Goal: Transaction & Acquisition: Book appointment/travel/reservation

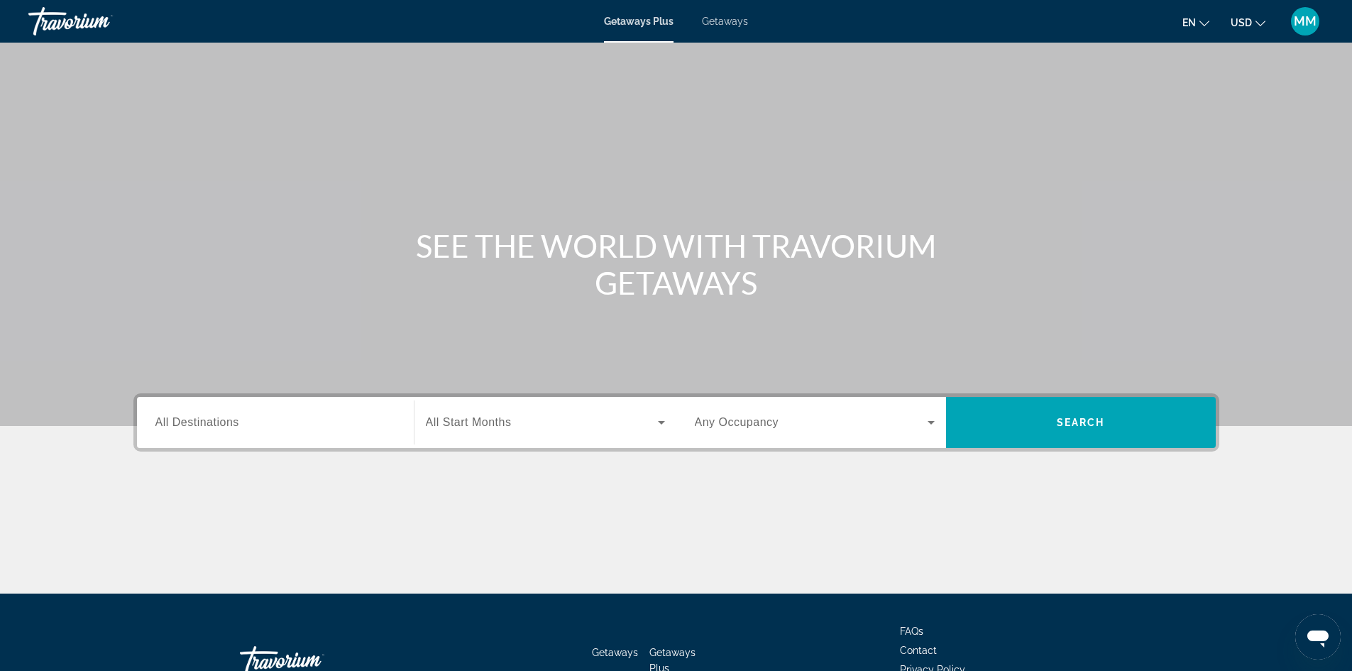
click at [712, 21] on span "Getaways" at bounding box center [725, 21] width 46 height 11
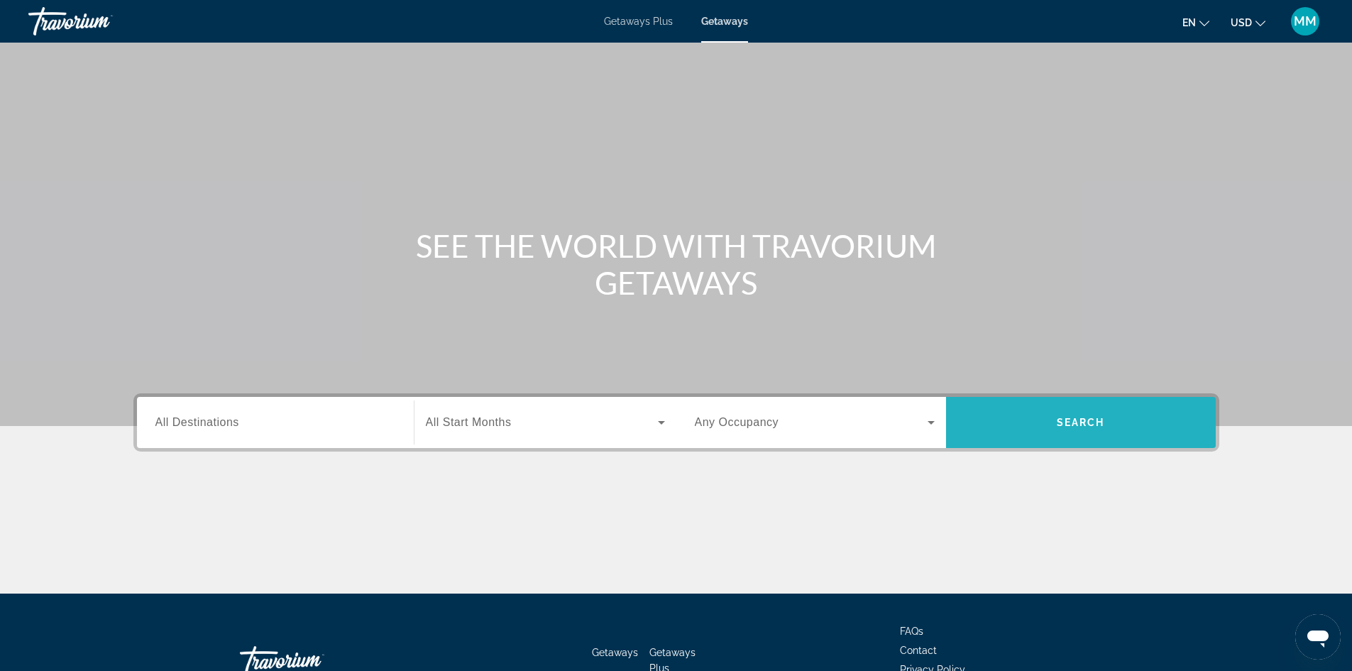
click at [1019, 416] on span "Search" at bounding box center [1081, 422] width 270 height 34
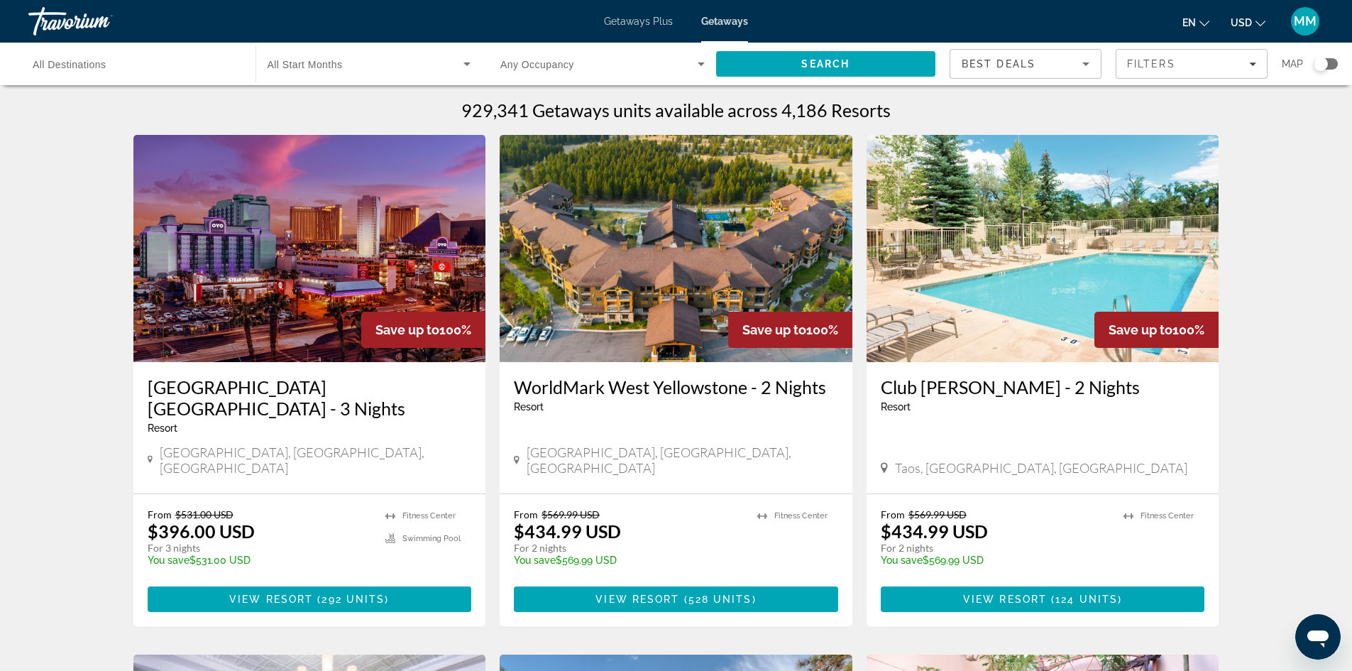
click at [307, 65] on span "All Start Months" at bounding box center [305, 64] width 75 height 11
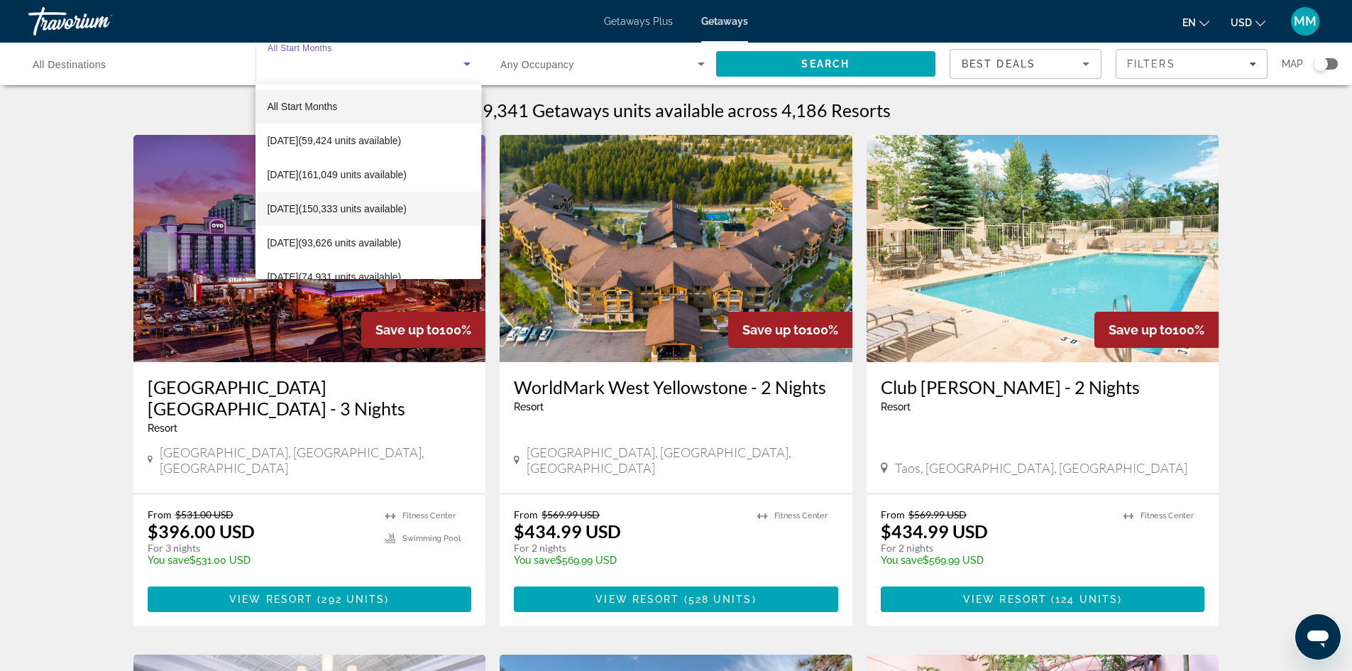
click at [336, 210] on span "December 2025 (150,333 units available)" at bounding box center [337, 208] width 140 height 17
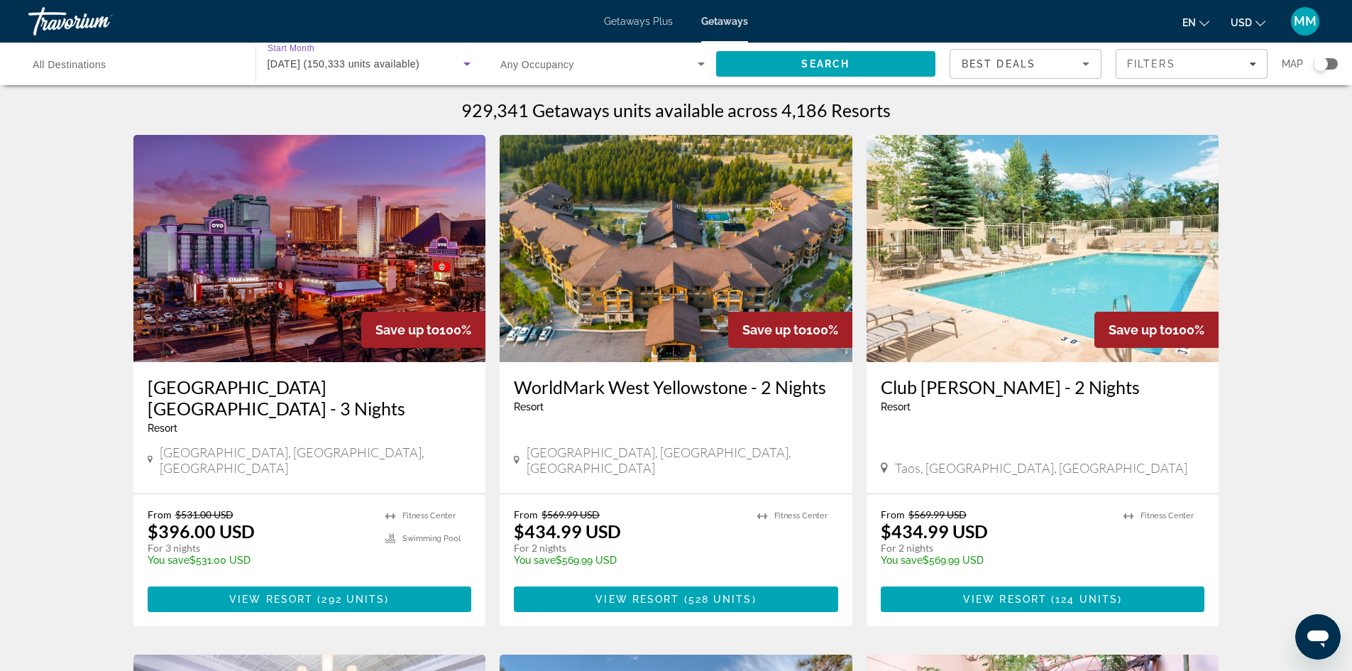
click at [126, 59] on input "Destination All Destinations" at bounding box center [135, 64] width 204 height 17
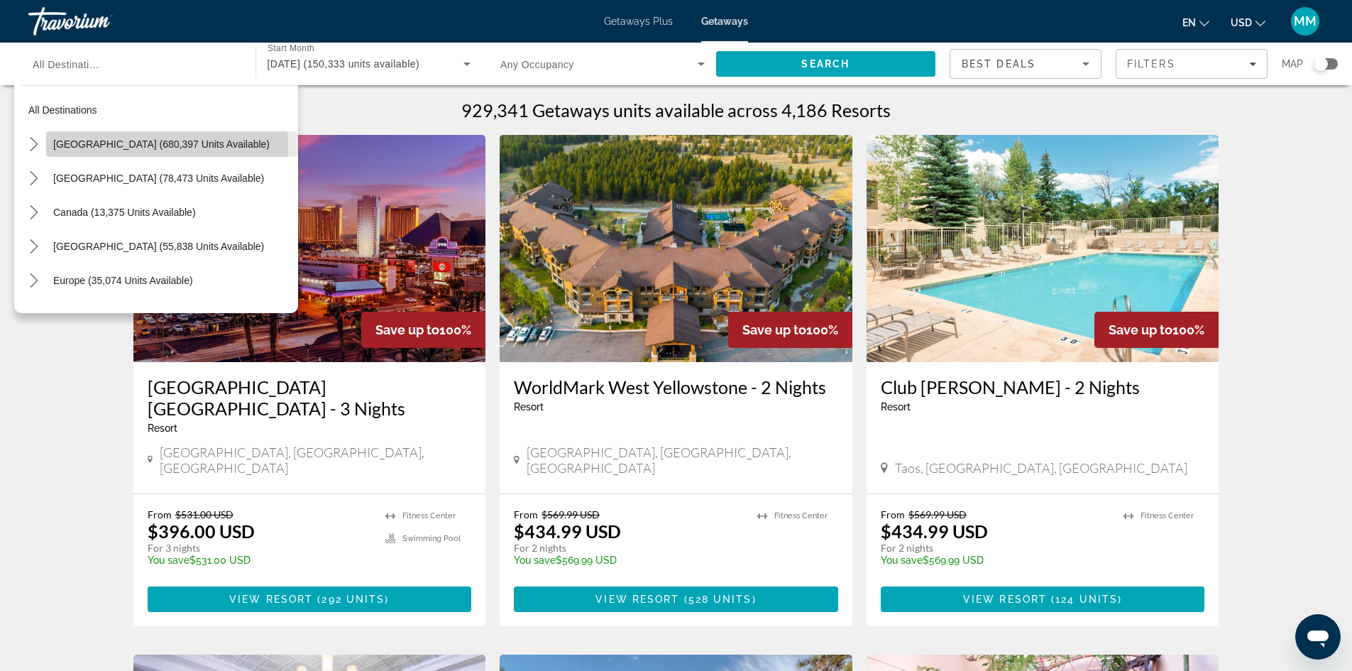
click at [59, 148] on span "United States (680,397 units available)" at bounding box center [161, 143] width 216 height 11
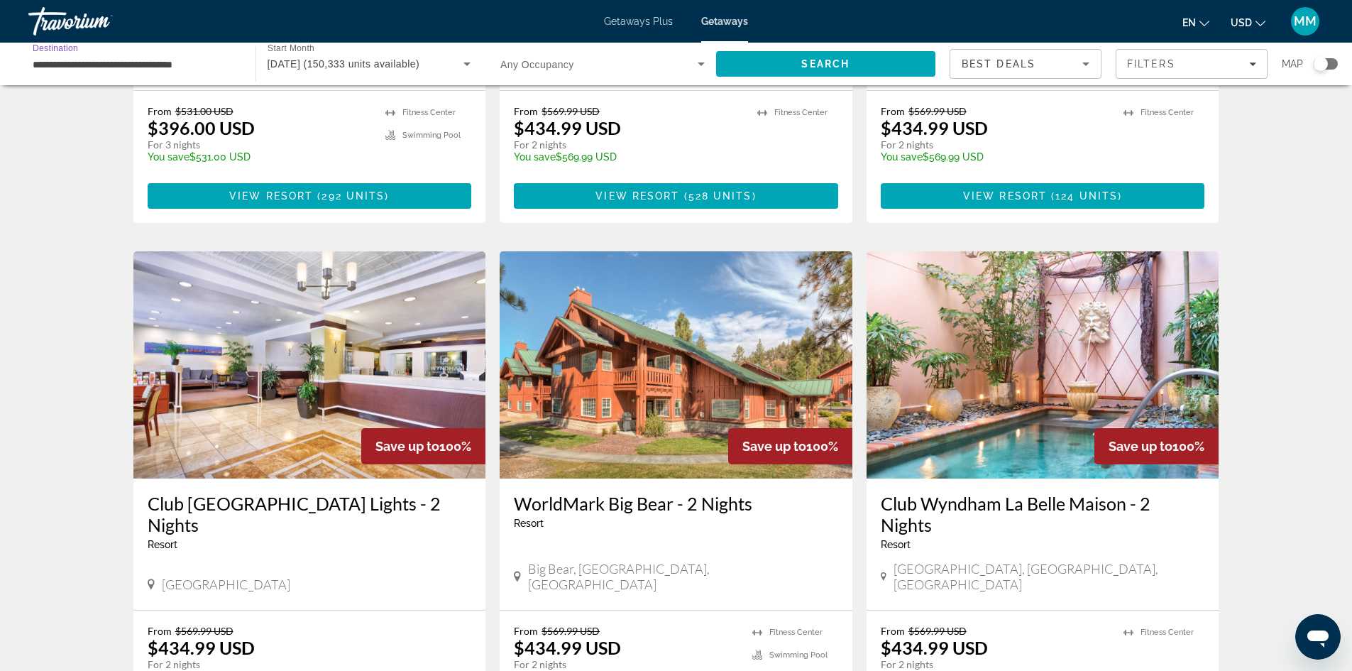
scroll to position [426, 0]
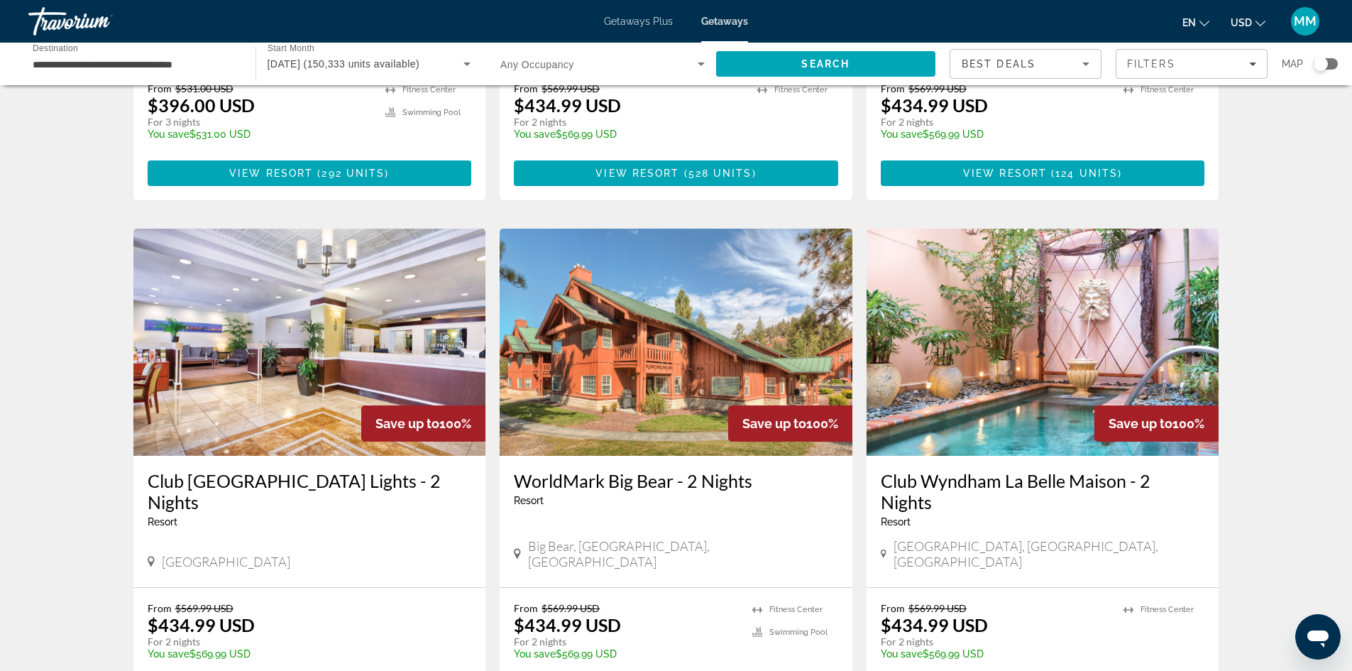
click at [536, 27] on div "Getaways Plus Getaways en English Español Français Italiano Português русский U…" at bounding box center [676, 21] width 1352 height 37
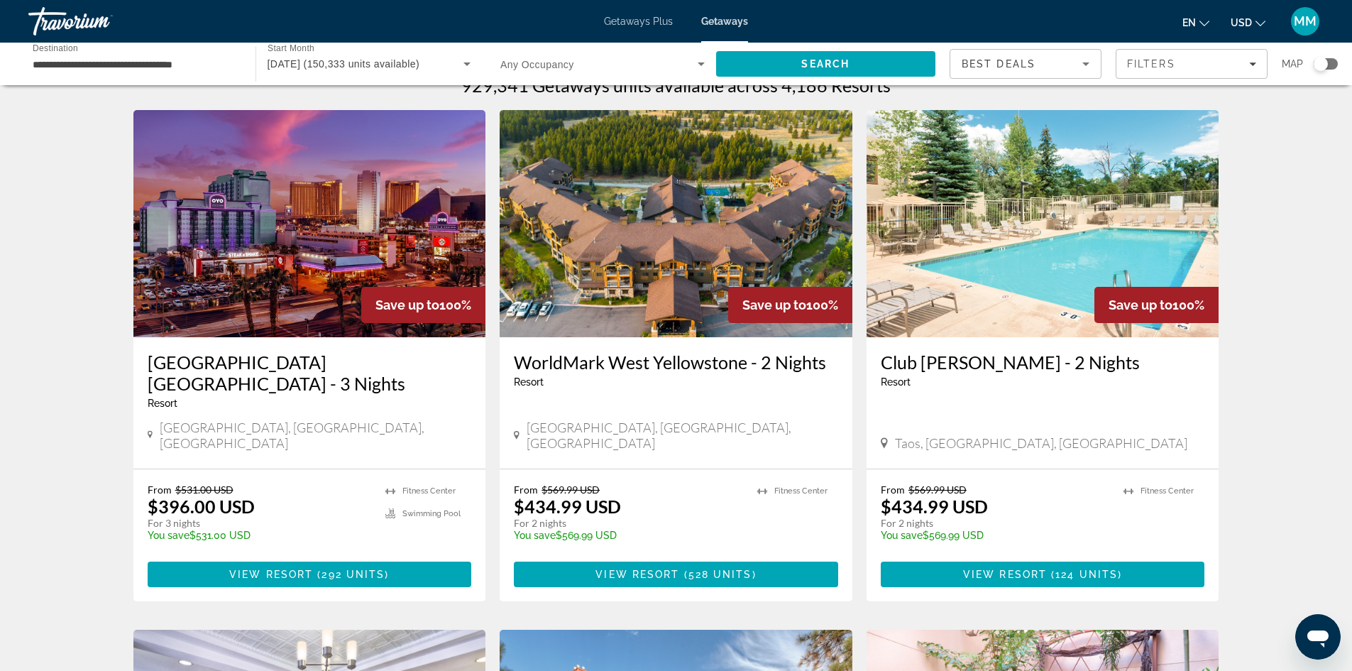
scroll to position [0, 0]
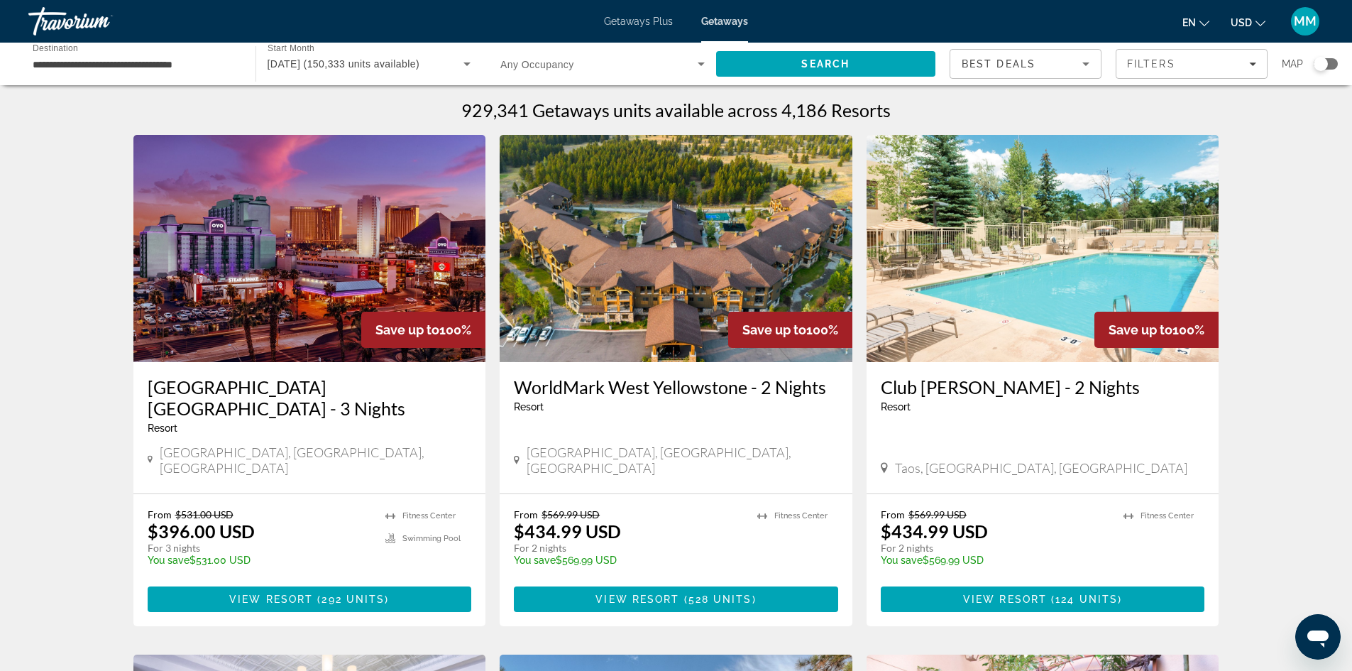
click at [93, 66] on input "**********" at bounding box center [135, 64] width 204 height 17
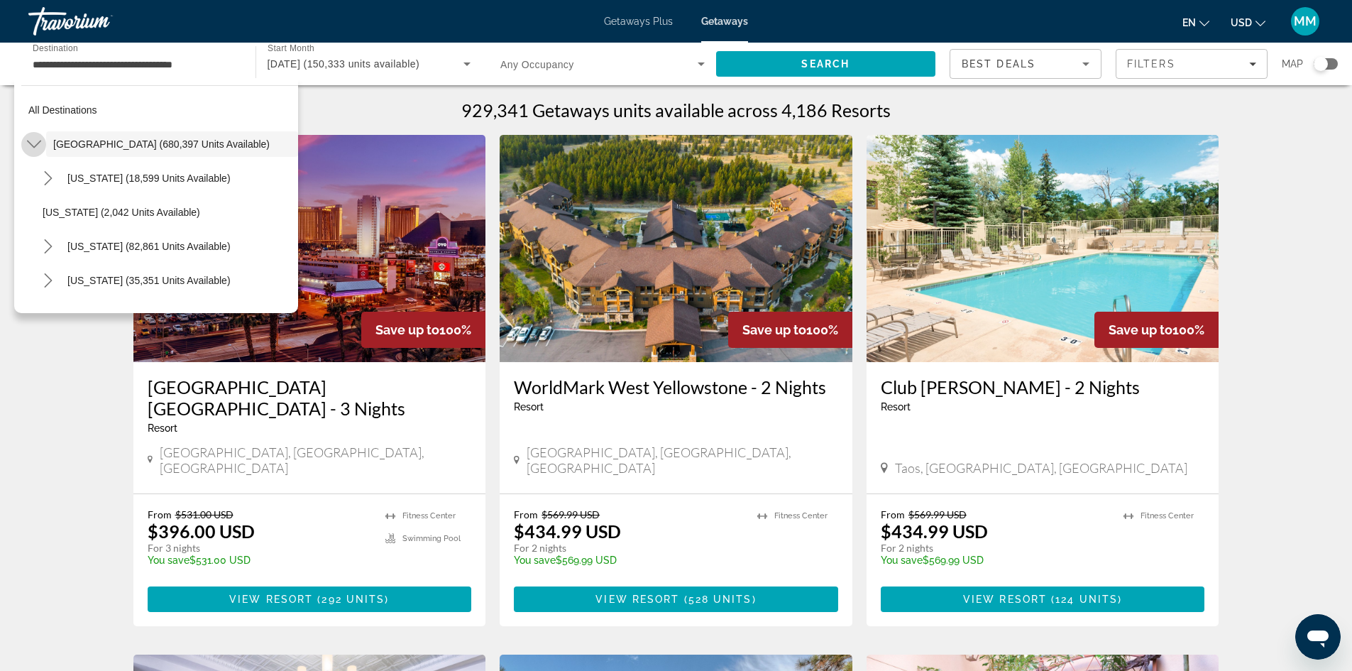
click at [38, 138] on icon "Toggle United States (680,397 units available) submenu" at bounding box center [34, 144] width 14 height 14
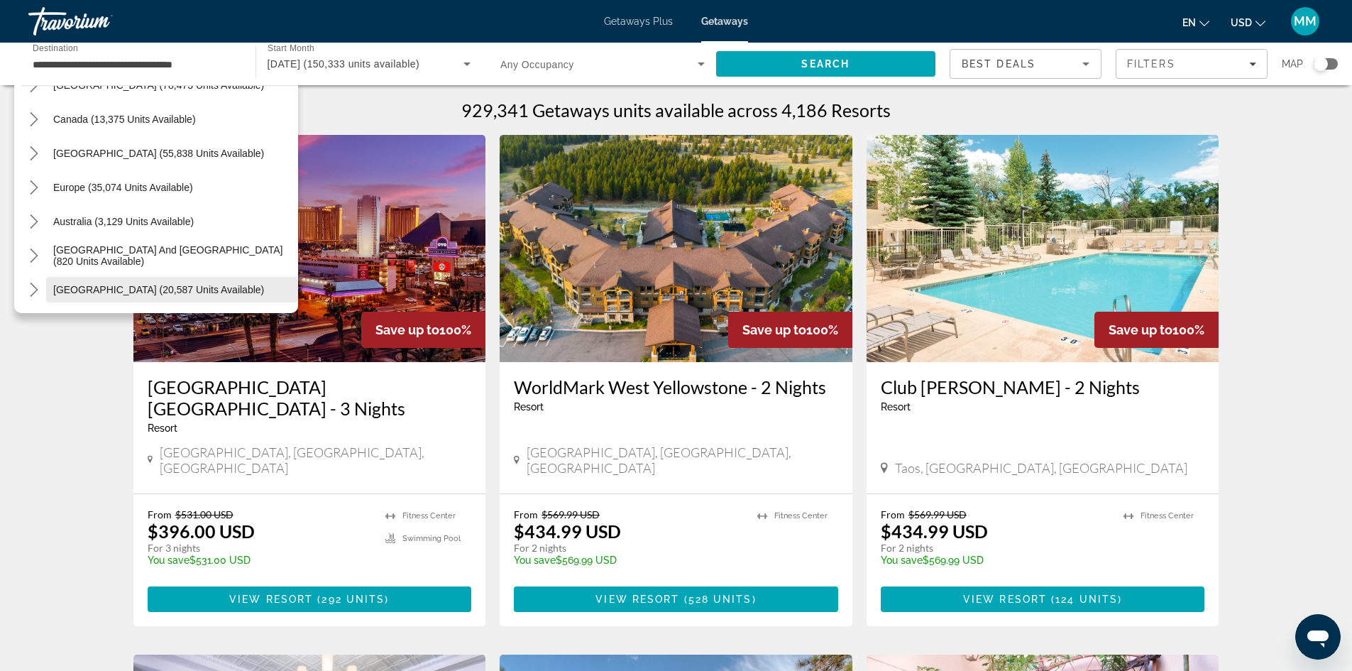
scroll to position [17, 0]
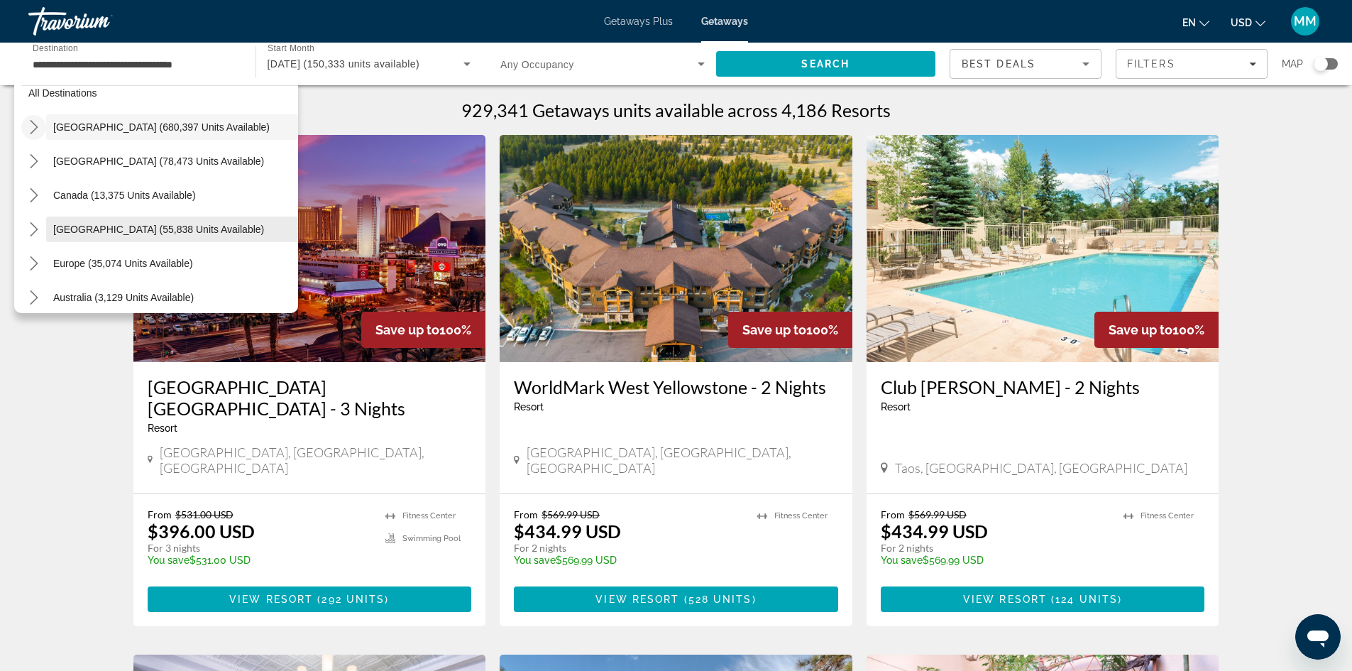
click at [203, 226] on span "Caribbean & Atlantic Islands (55,838 units available)" at bounding box center [158, 229] width 211 height 11
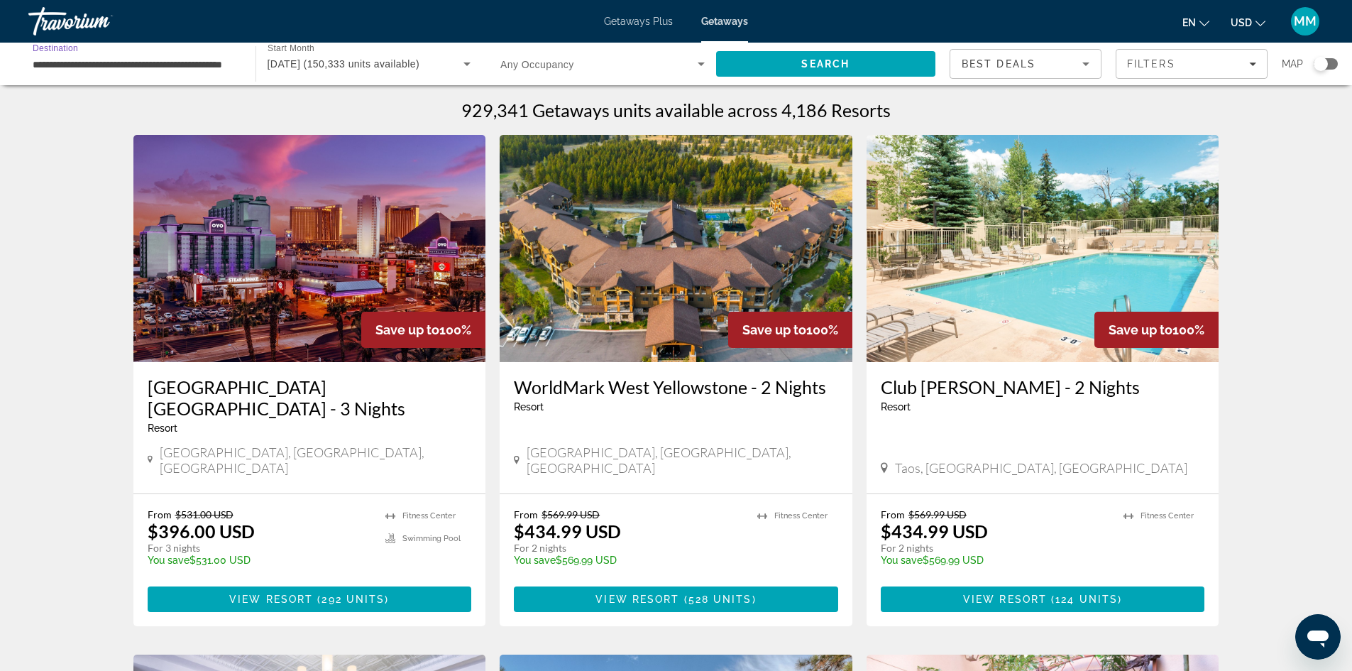
click at [62, 67] on input "**********" at bounding box center [135, 64] width 204 height 17
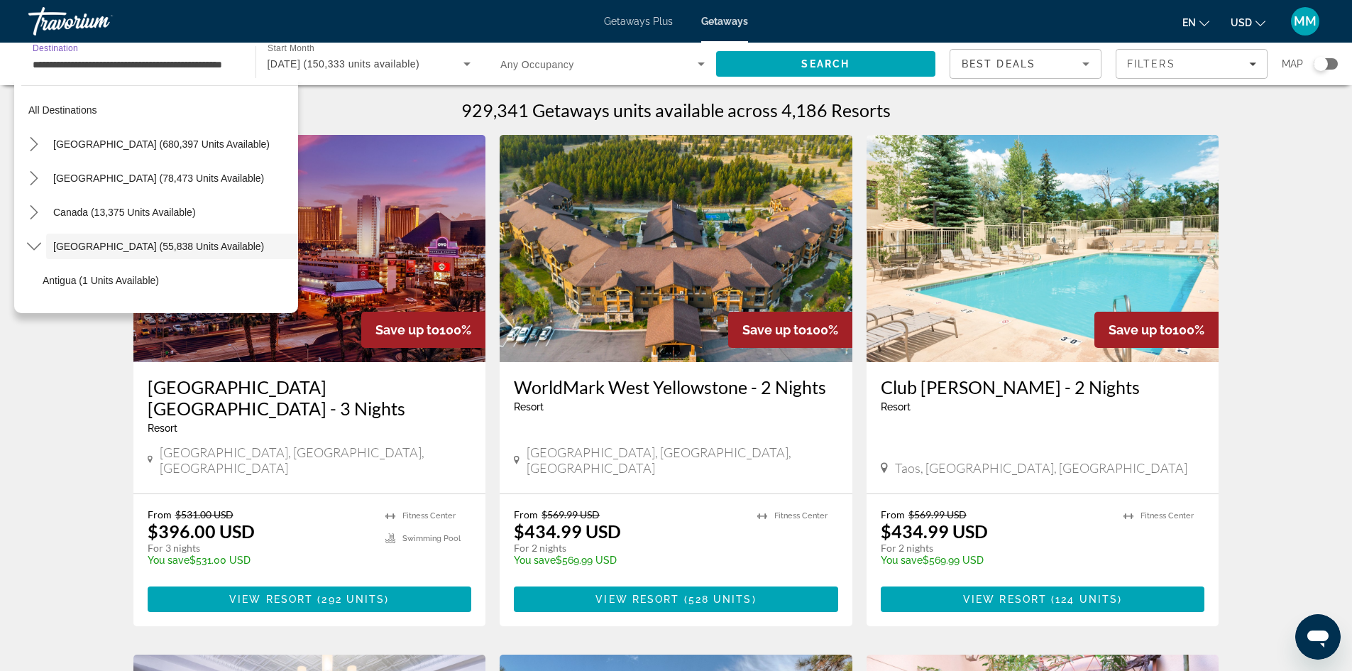
scroll to position [50, 0]
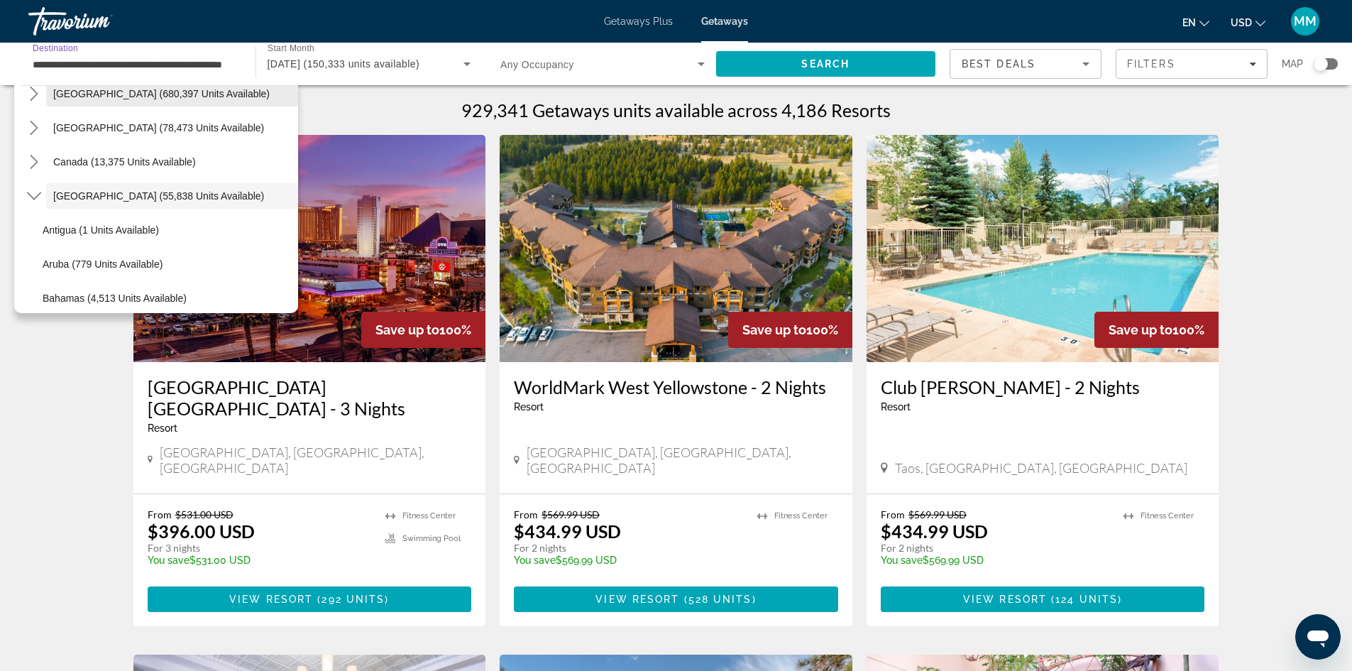
click at [109, 100] on span "Select destination: United States (680,397 units available)" at bounding box center [172, 94] width 252 height 34
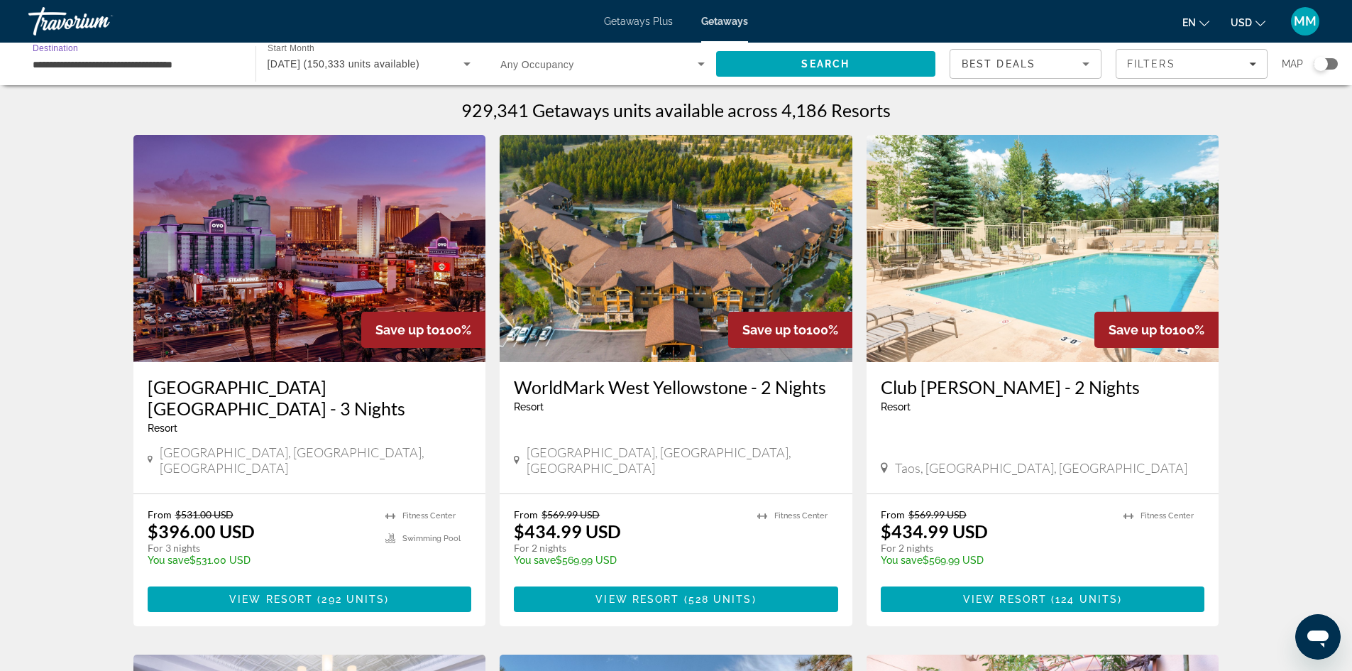
click at [110, 63] on input "**********" at bounding box center [135, 64] width 204 height 17
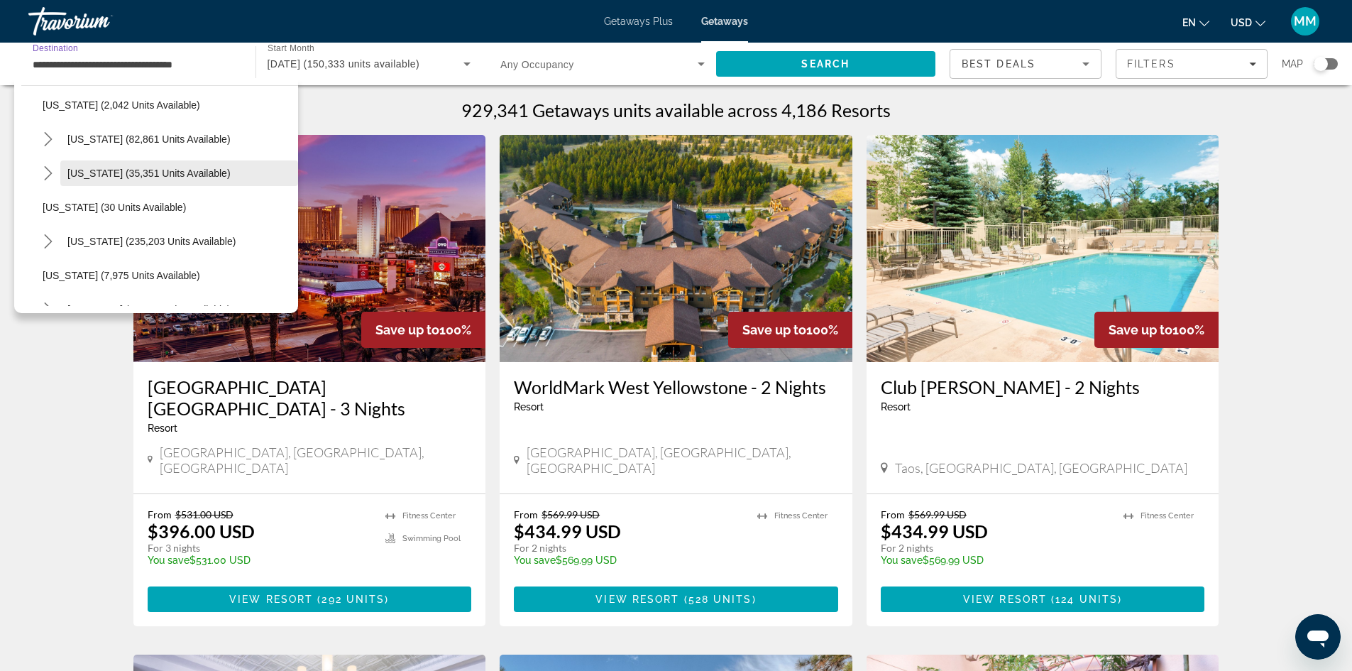
scroll to position [213, 0]
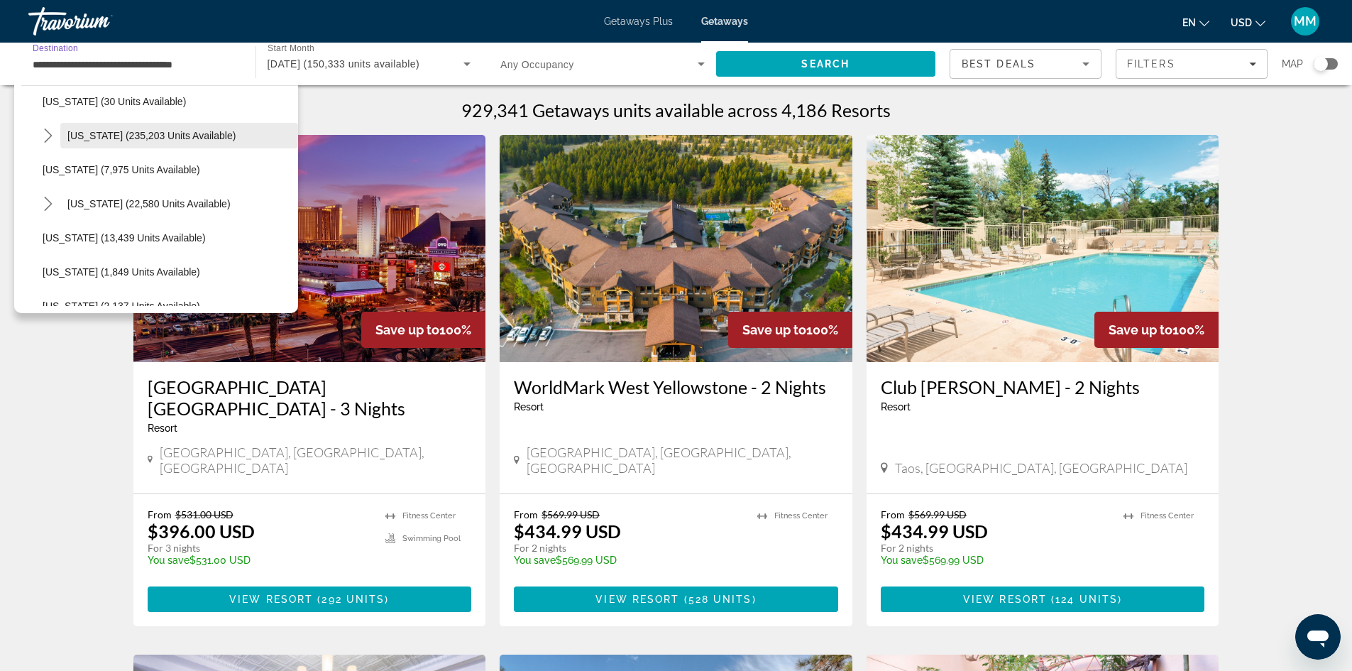
click at [95, 139] on span "Florida (235,203 units available)" at bounding box center [151, 135] width 168 height 11
type input "**********"
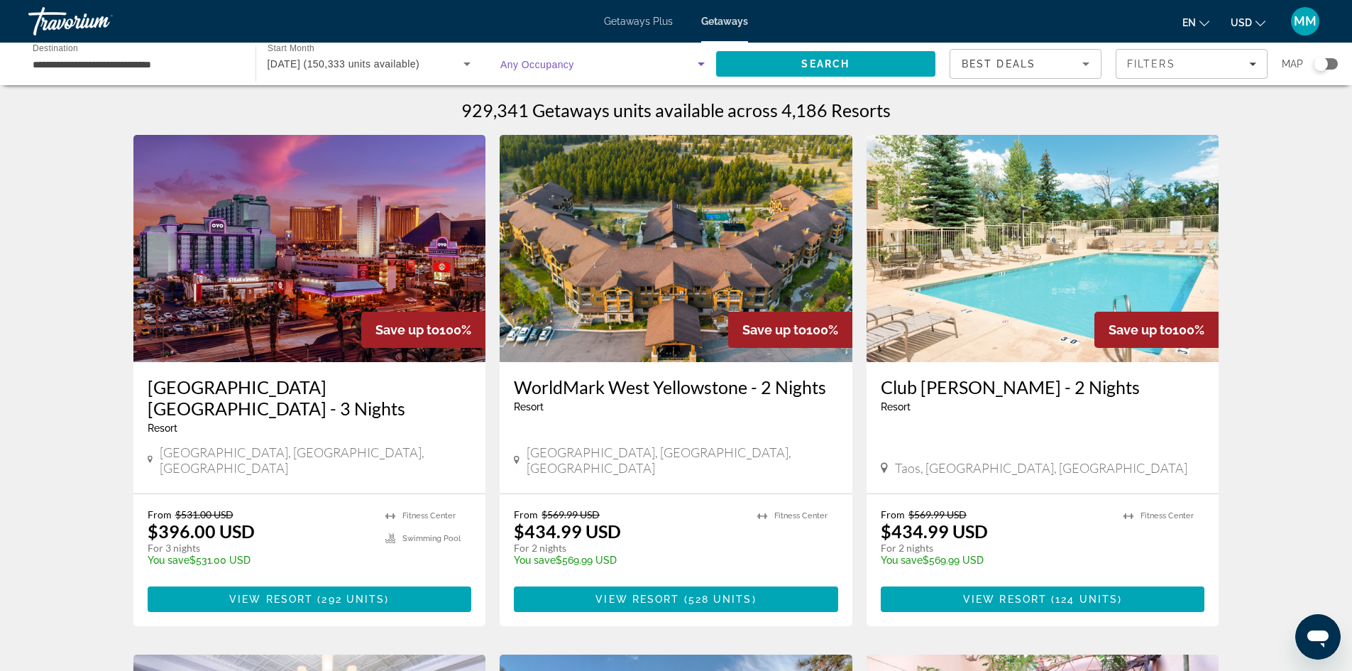
click at [584, 66] on span "Search widget" at bounding box center [598, 63] width 197 height 17
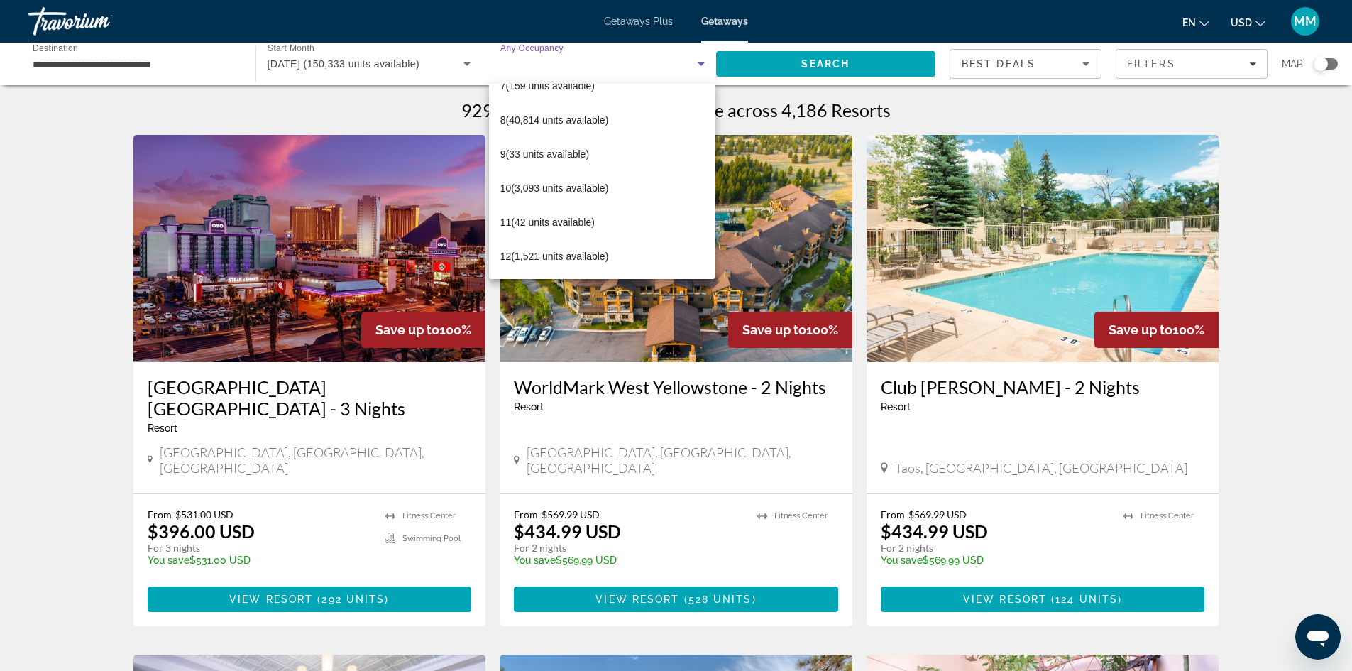
scroll to position [0, 0]
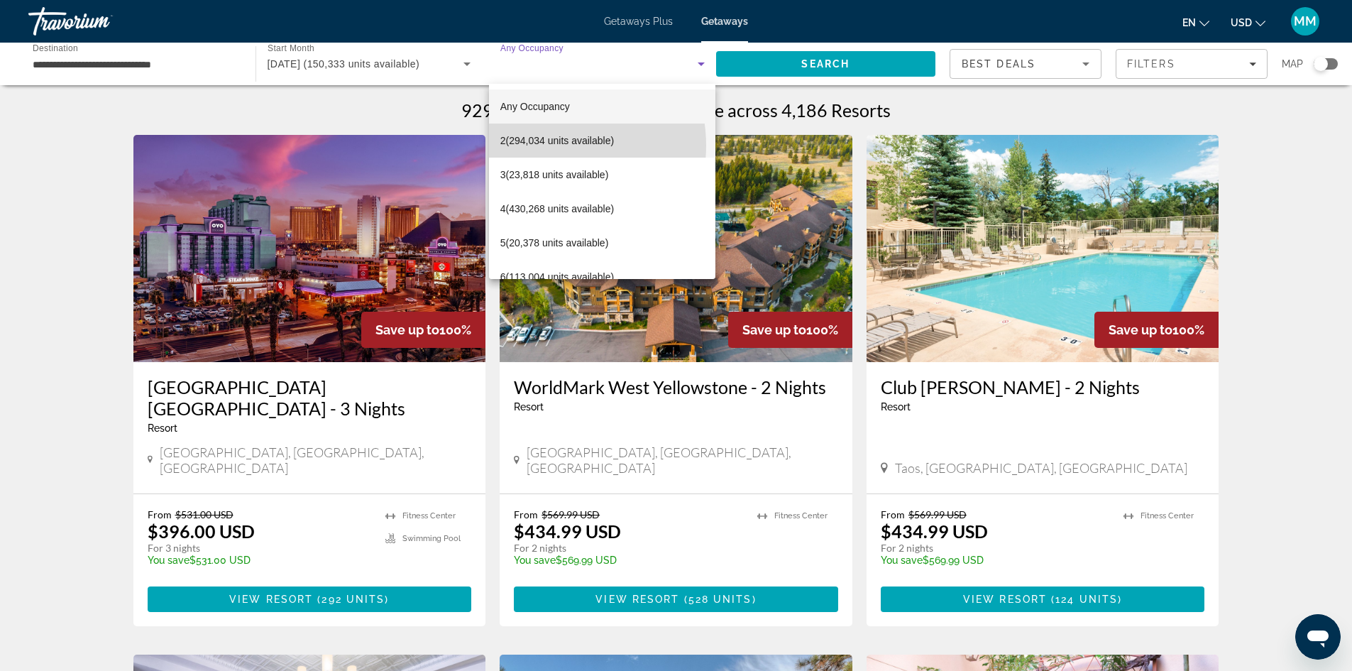
click at [547, 145] on span "2 (294,034 units available)" at bounding box center [557, 140] width 114 height 17
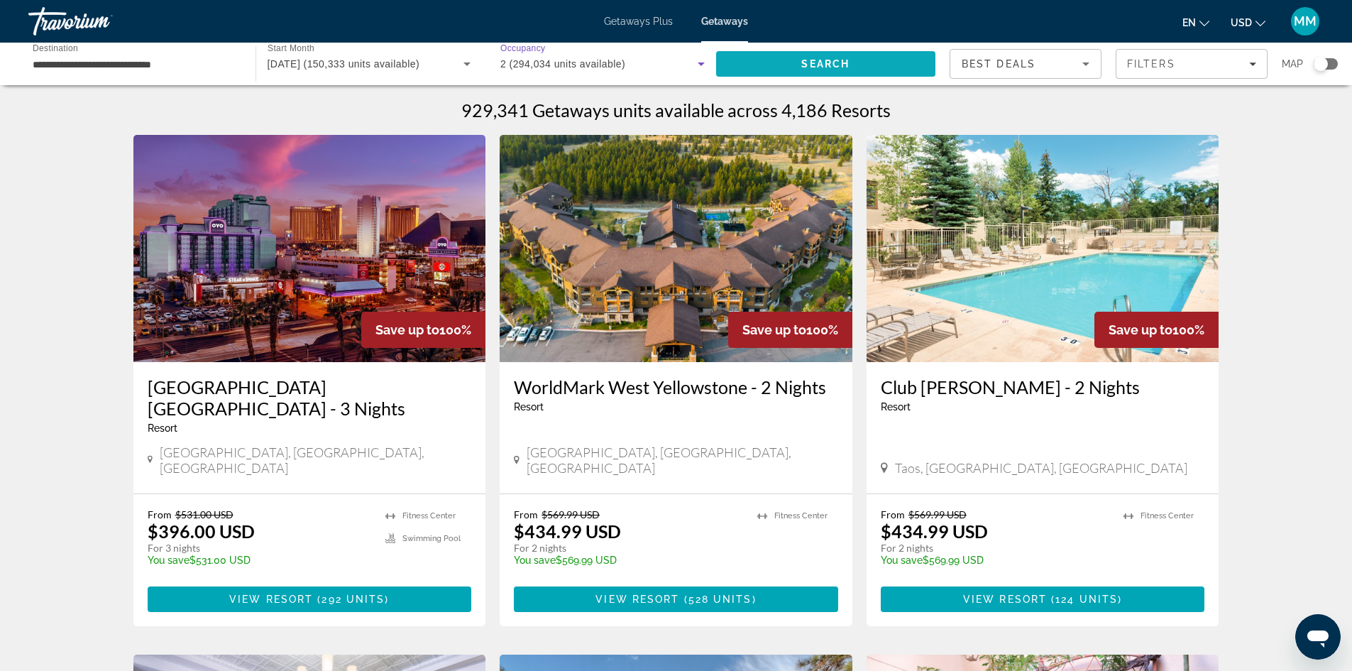
click at [792, 65] on span "Search" at bounding box center [826, 64] width 220 height 34
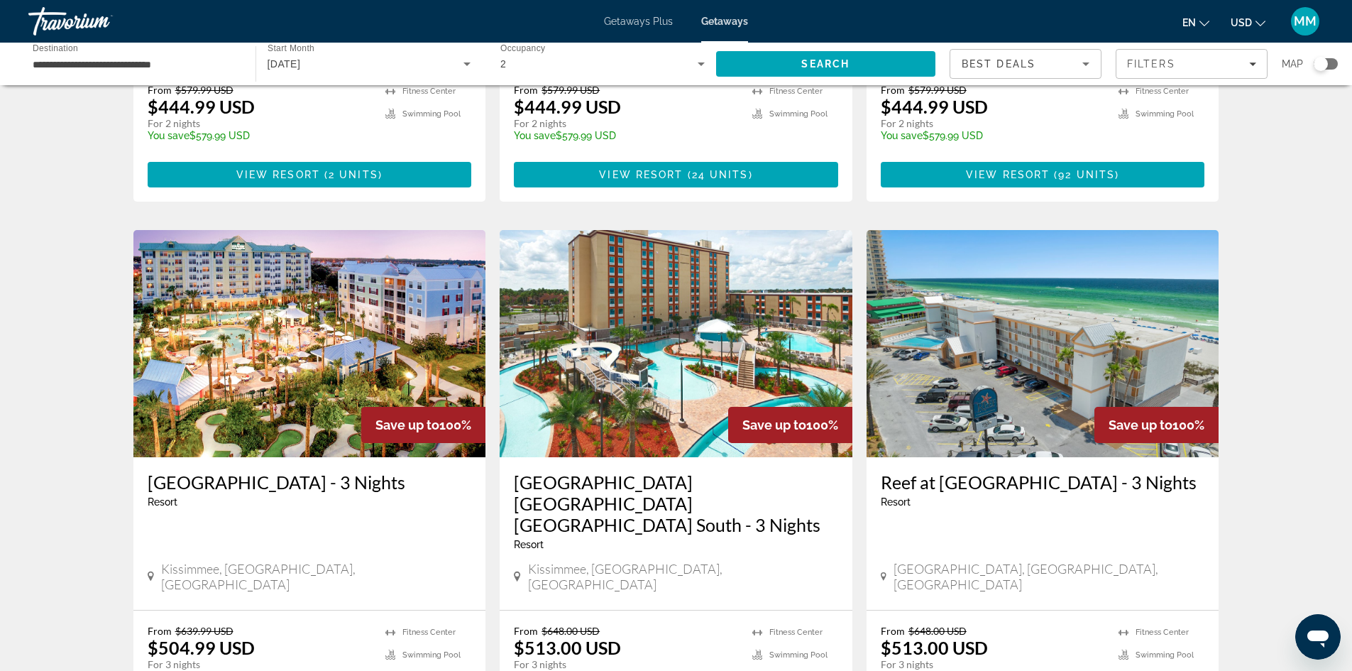
scroll to position [1064, 0]
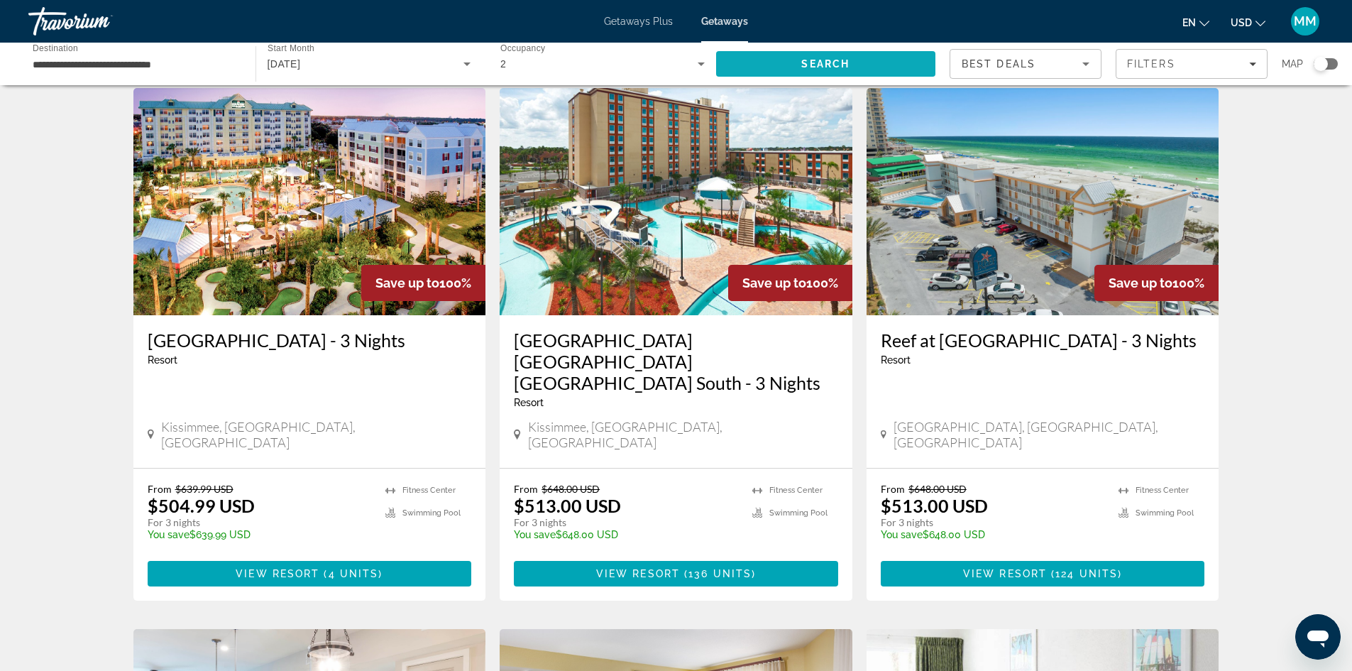
click at [816, 58] on span "Search" at bounding box center [825, 63] width 48 height 11
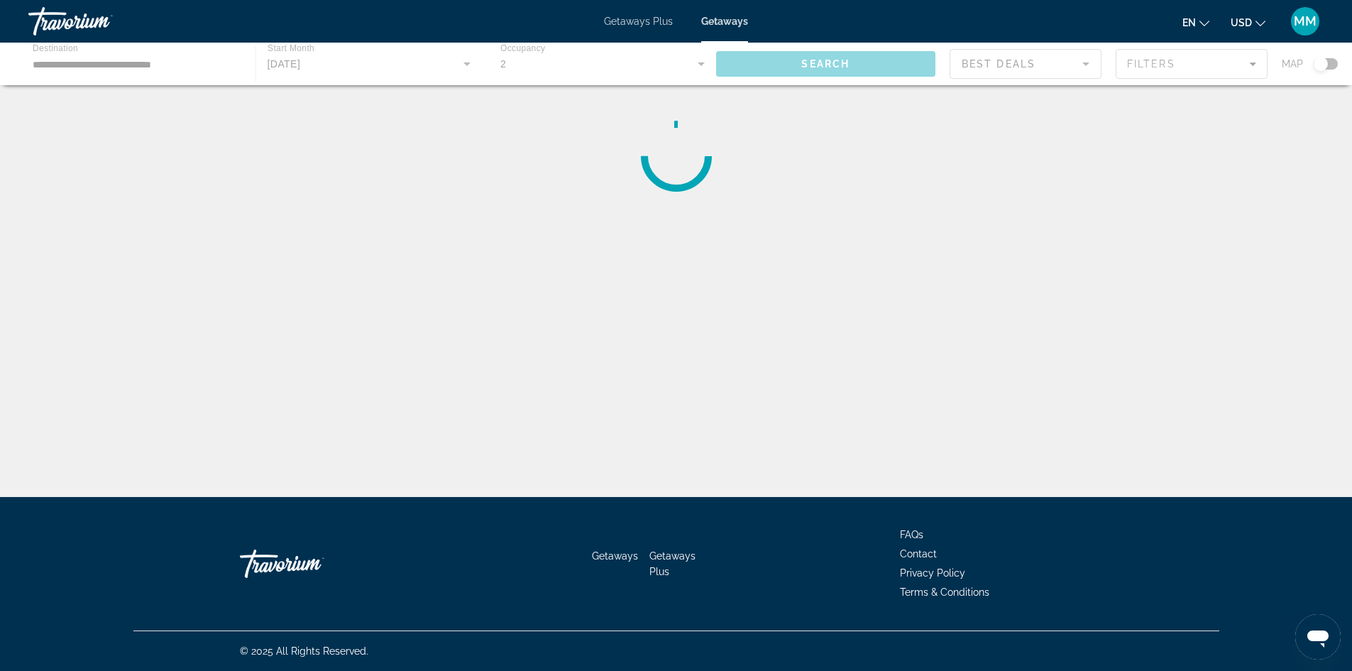
scroll to position [0, 0]
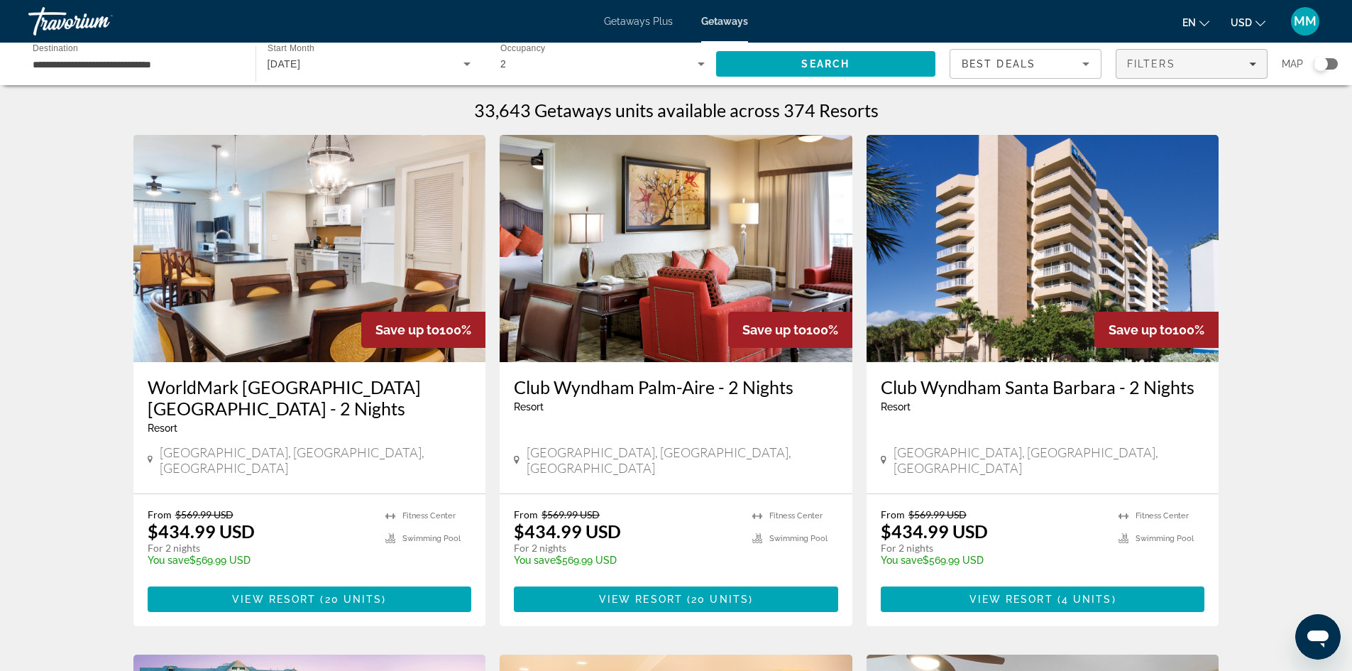
click at [1156, 68] on span "Filters" at bounding box center [1151, 63] width 48 height 11
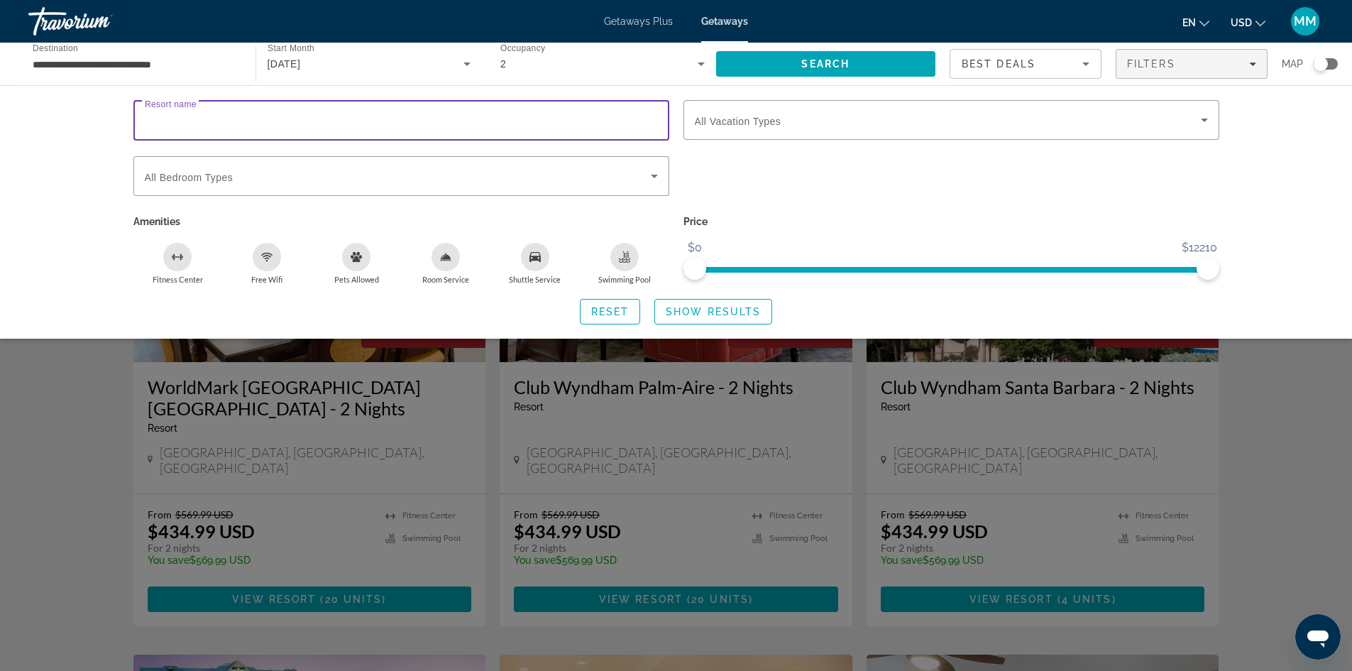
click at [275, 126] on input "Resort name" at bounding box center [401, 120] width 513 height 17
type input "******"
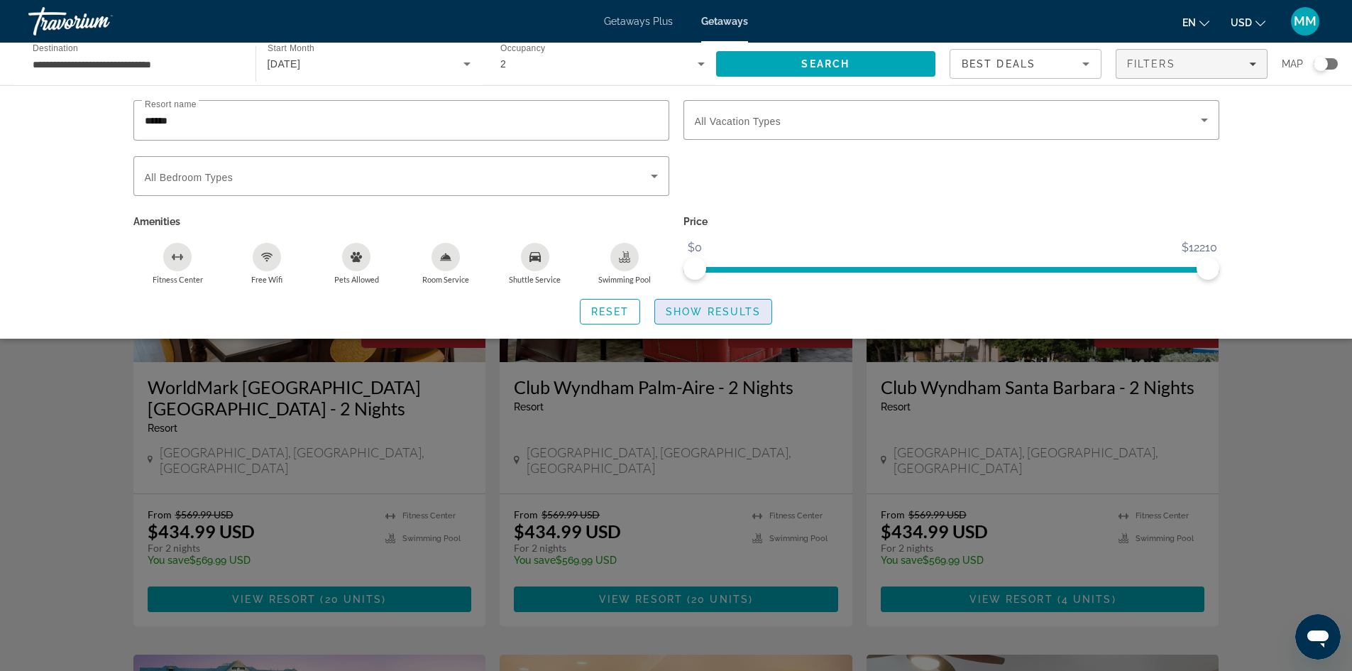
click at [711, 311] on span "Show Results" at bounding box center [713, 311] width 95 height 11
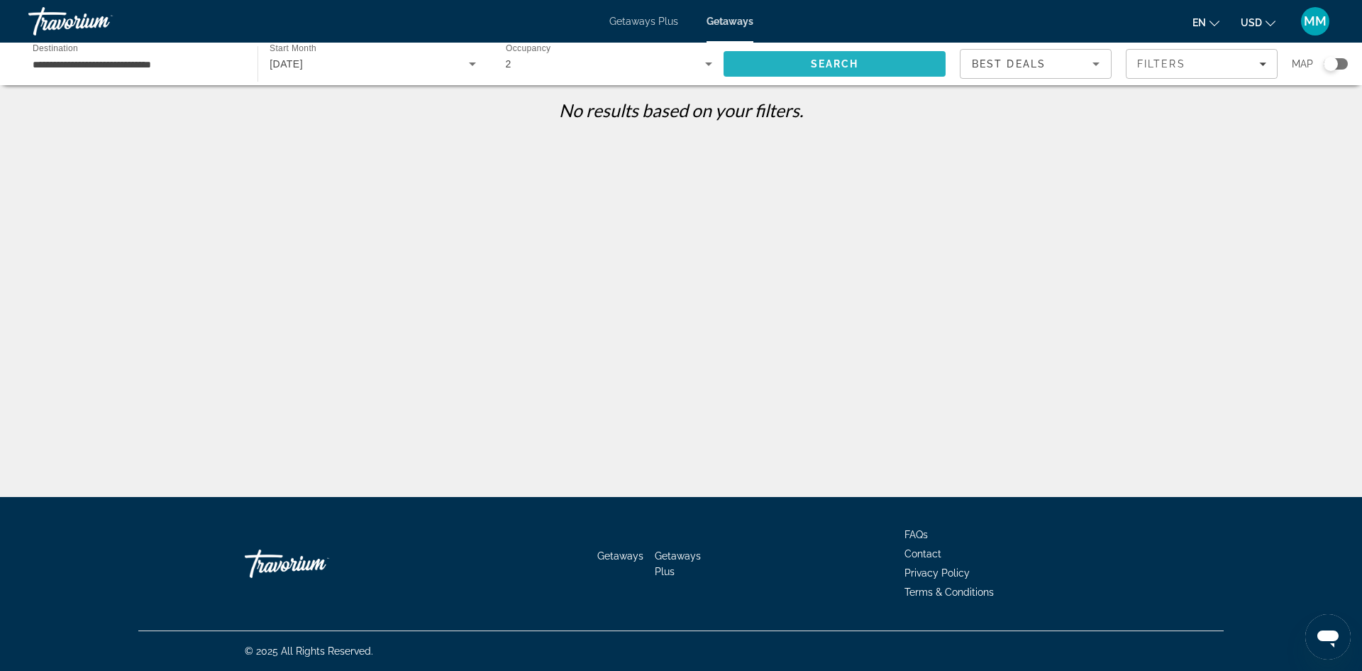
click at [751, 68] on span "Search" at bounding box center [835, 64] width 222 height 34
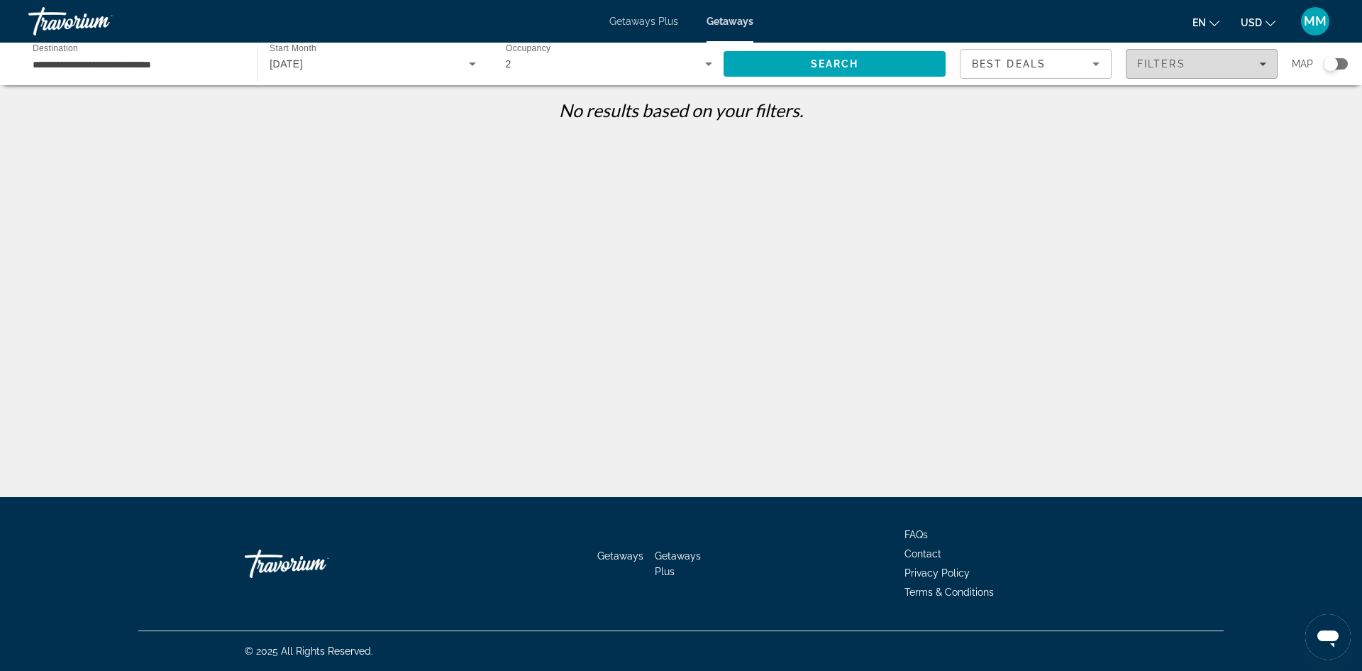
click at [1210, 65] on div "Filters" at bounding box center [1201, 63] width 129 height 11
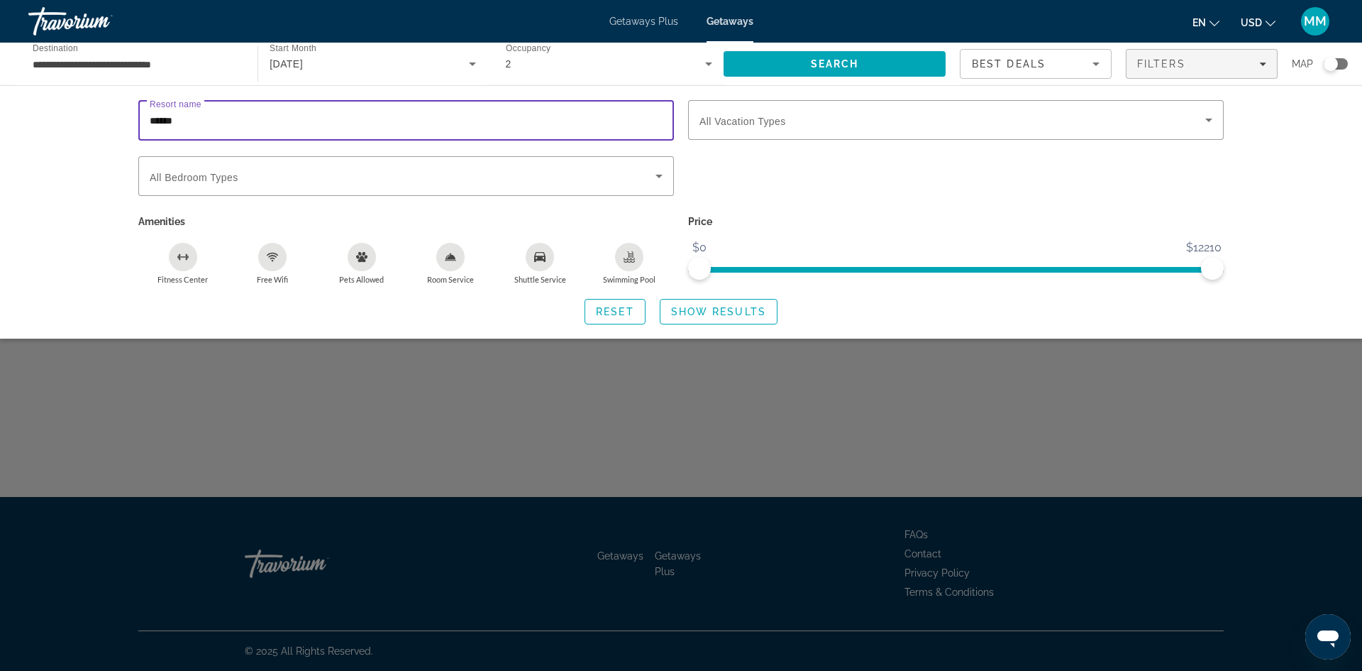
drag, startPoint x: 397, startPoint y: 122, endPoint x: 106, endPoint y: 121, distance: 290.9
click at [106, 121] on div "Resort name ****** Vacation Types All Vacation Types Bedroom Types All Bedroom …" at bounding box center [681, 211] width 1362 height 253
click at [756, 126] on span "All Vacation Types" at bounding box center [743, 121] width 87 height 11
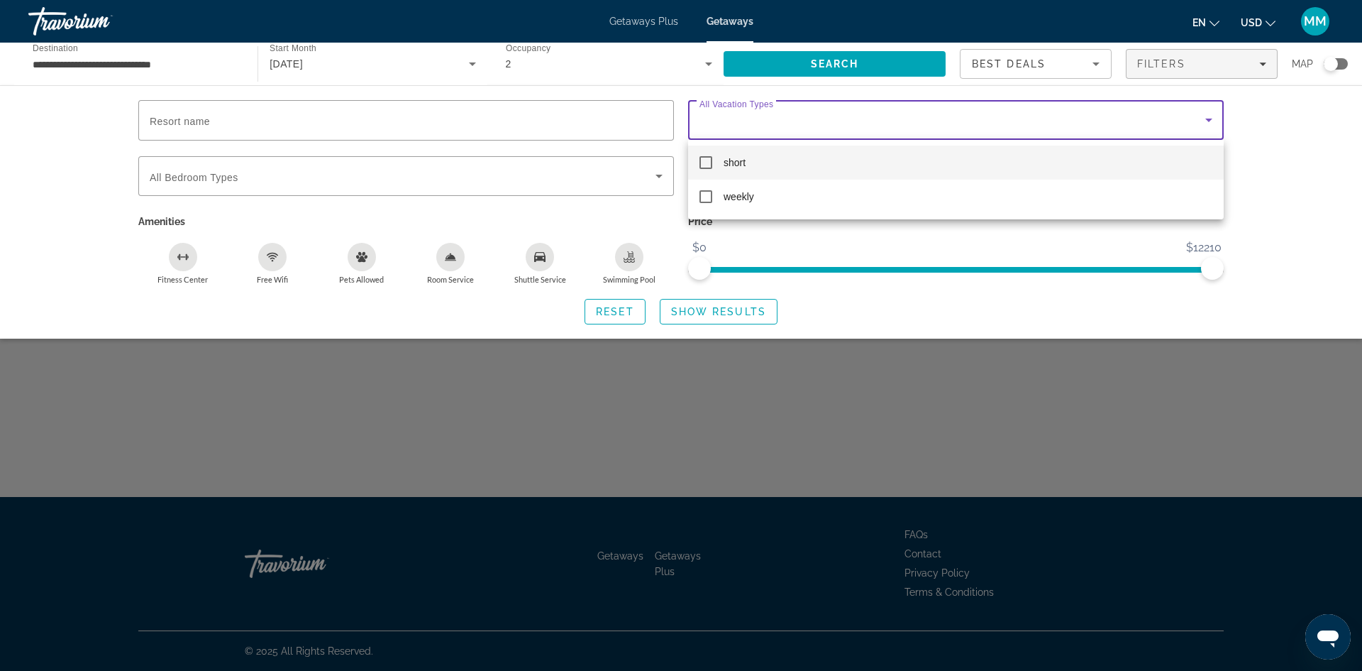
click at [837, 125] on div at bounding box center [681, 335] width 1362 height 671
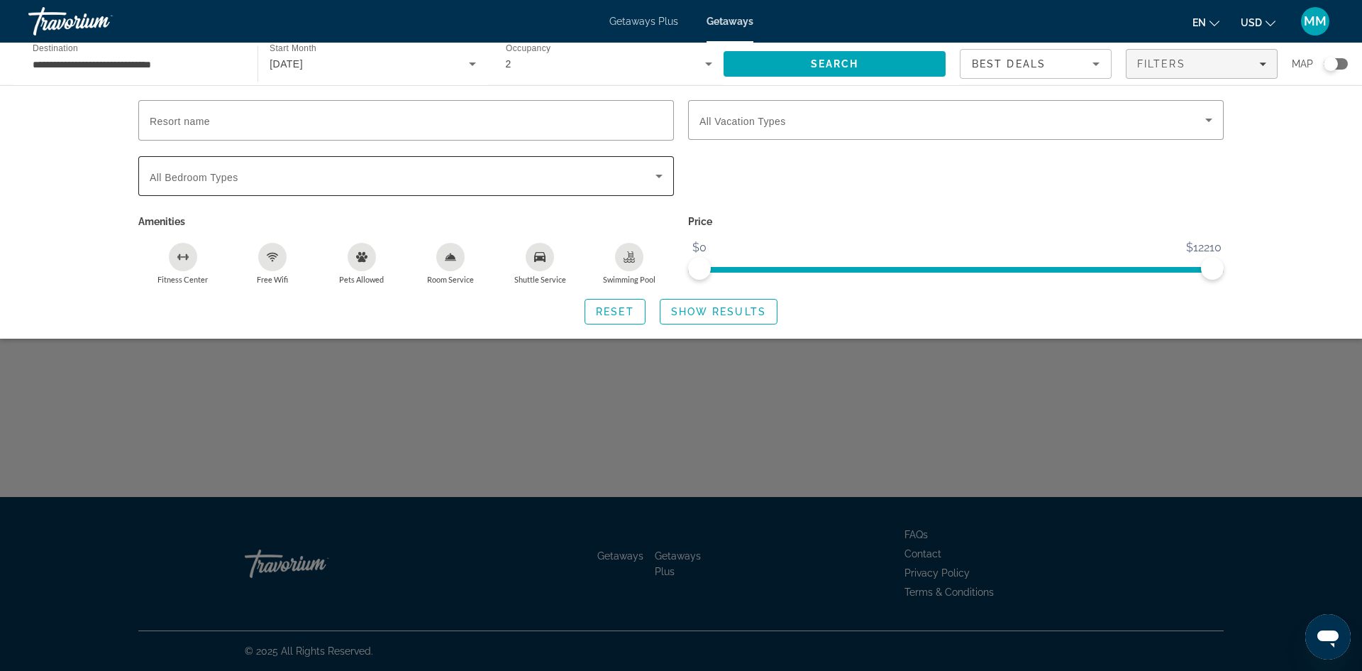
click at [197, 189] on div "Search widget" at bounding box center [406, 176] width 513 height 40
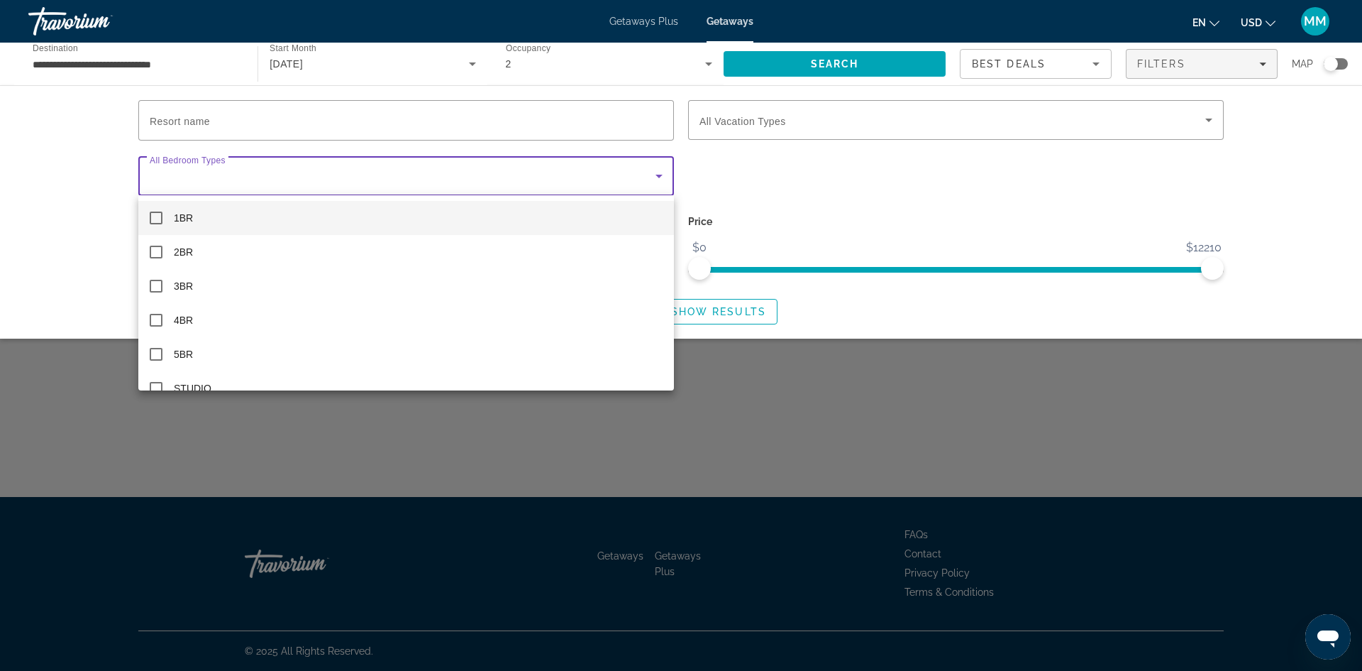
click at [197, 189] on div at bounding box center [681, 335] width 1362 height 671
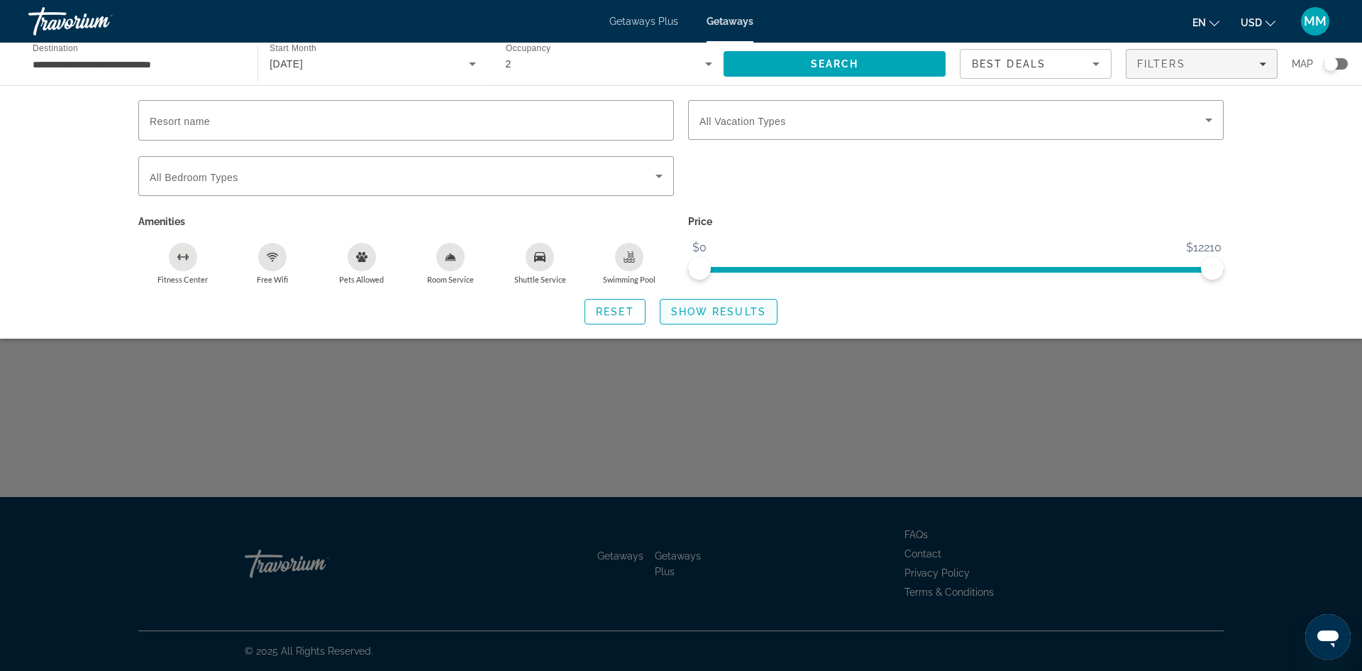
click at [708, 309] on span "Show Results" at bounding box center [718, 311] width 95 height 11
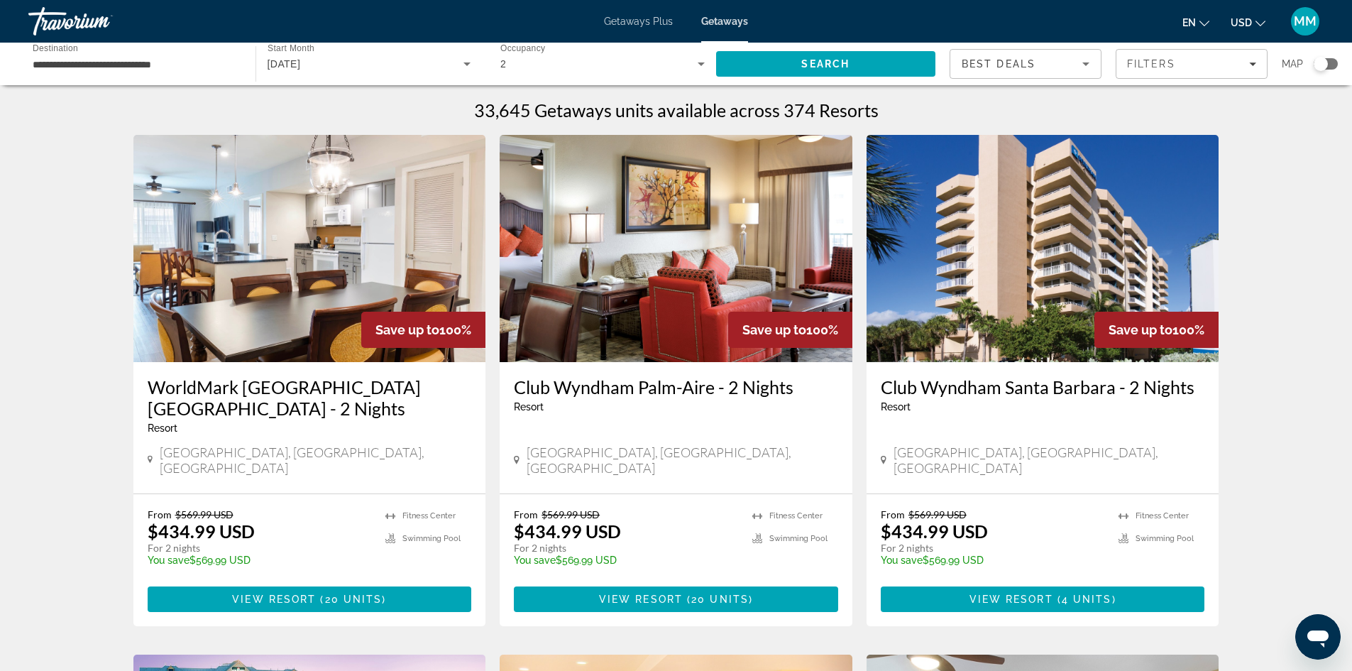
click at [983, 66] on span "Best Deals" at bounding box center [998, 63] width 74 height 11
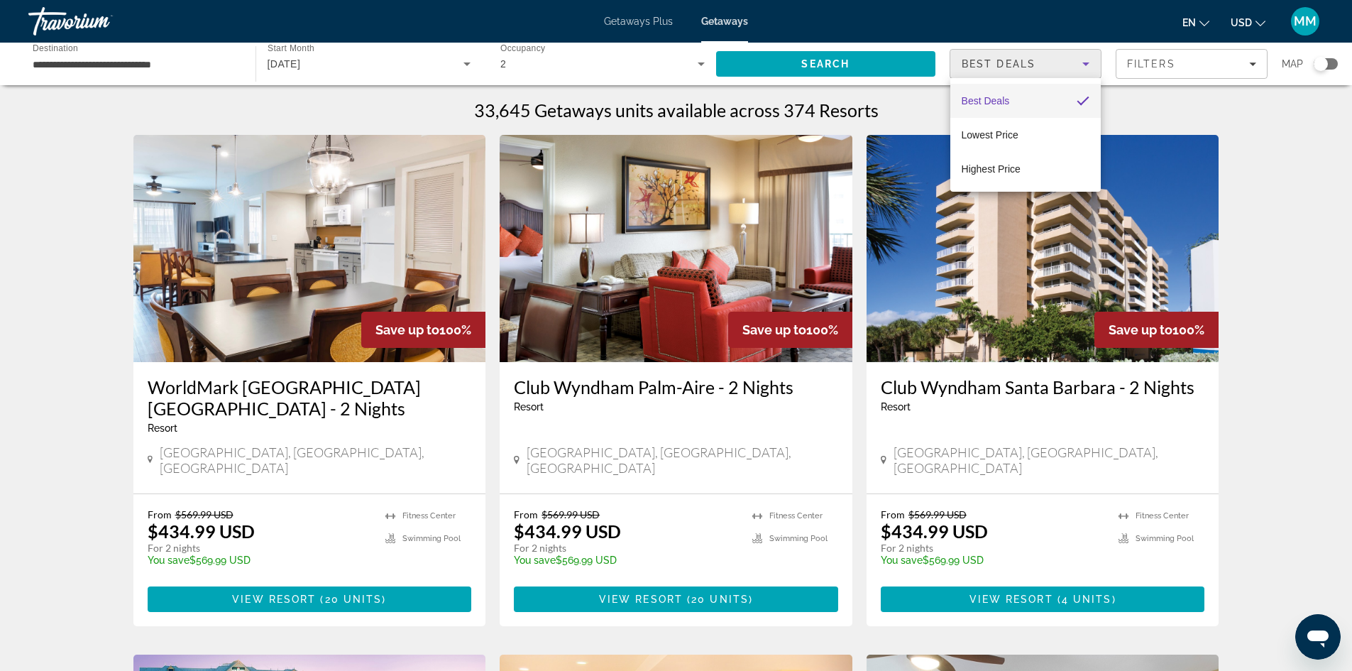
click at [983, 66] on div at bounding box center [676, 335] width 1352 height 671
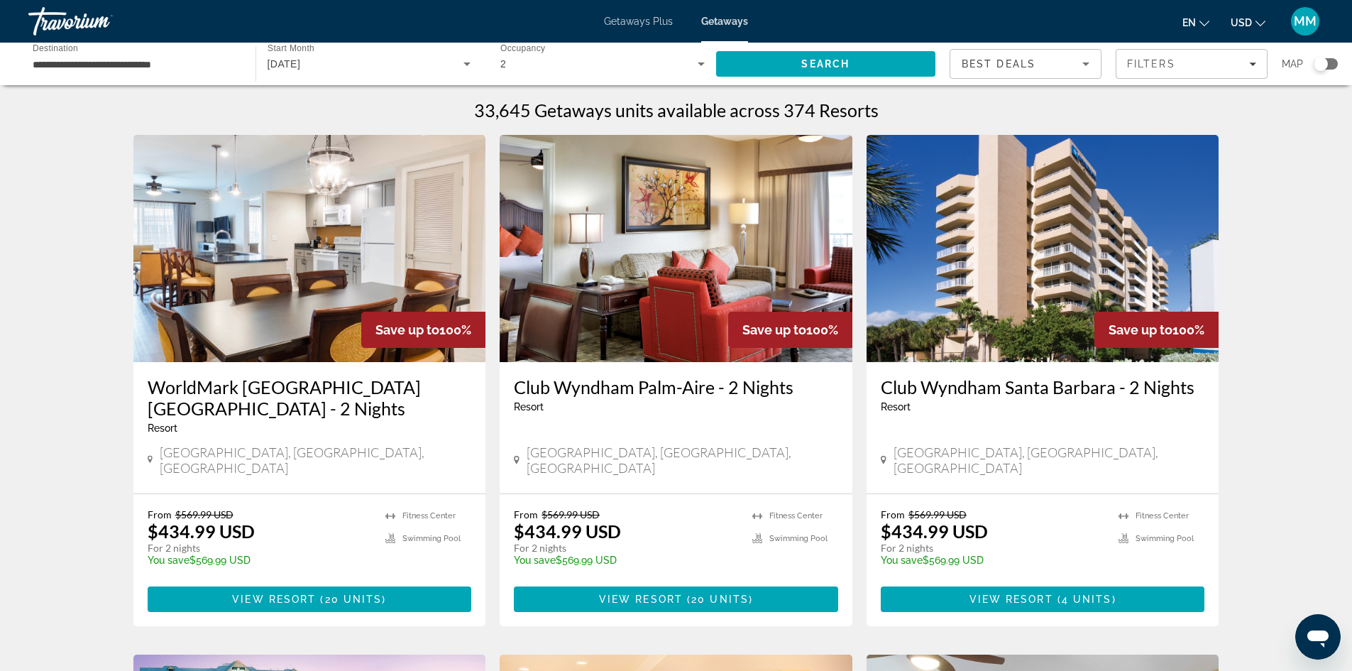
click at [84, 21] on div "Travorium" at bounding box center [99, 21] width 142 height 37
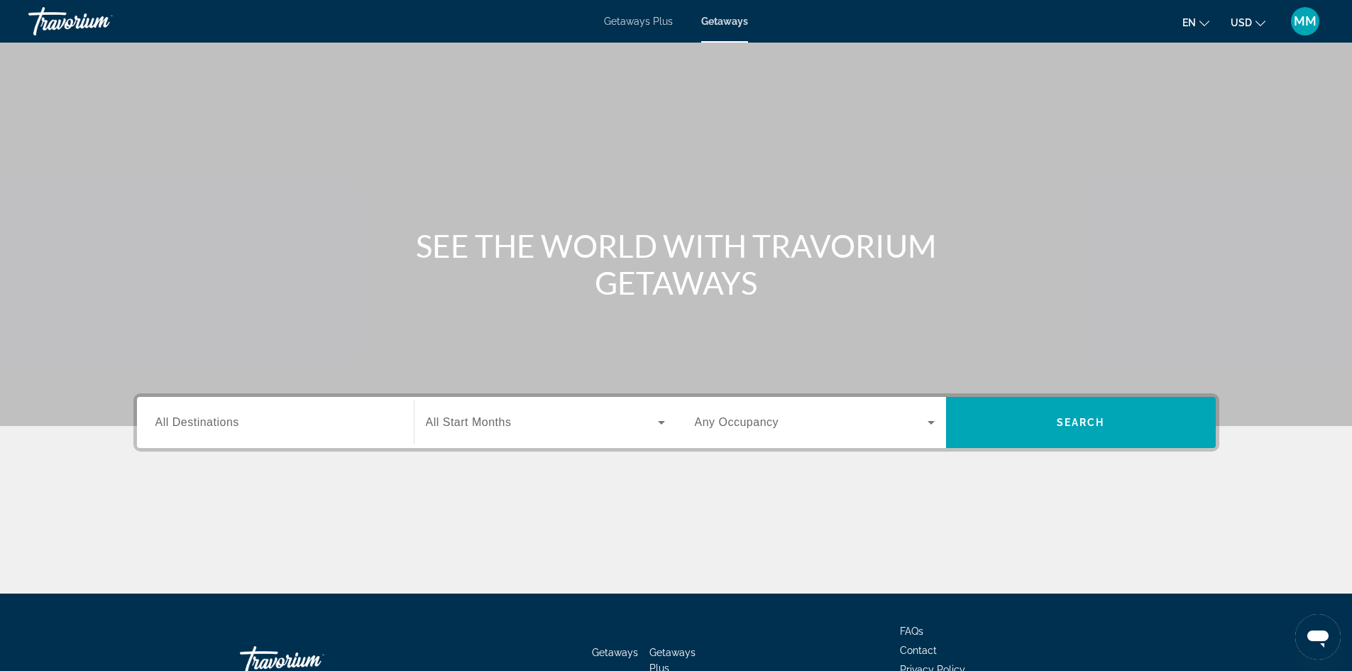
click at [255, 423] on input "Destination All Destinations" at bounding box center [275, 422] width 240 height 17
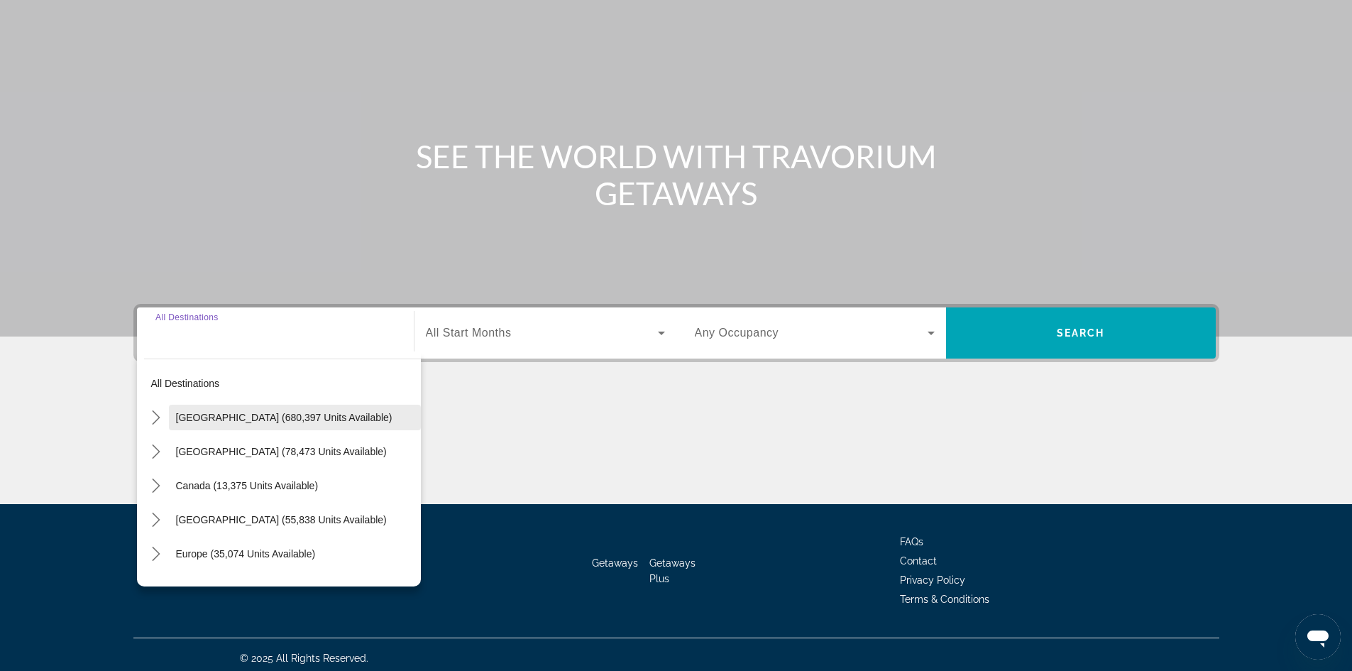
scroll to position [97, 0]
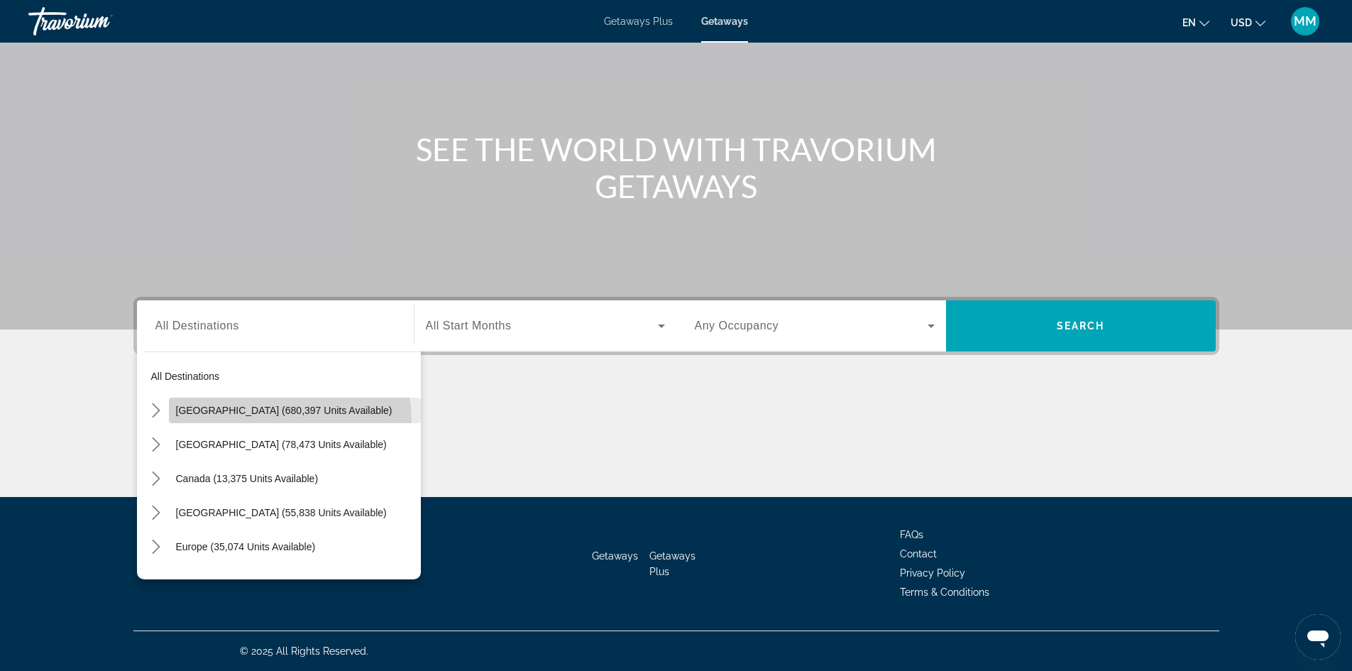
click at [255, 422] on span "Select destination: United States (680,397 units available)" at bounding box center [295, 410] width 252 height 34
type input "**********"
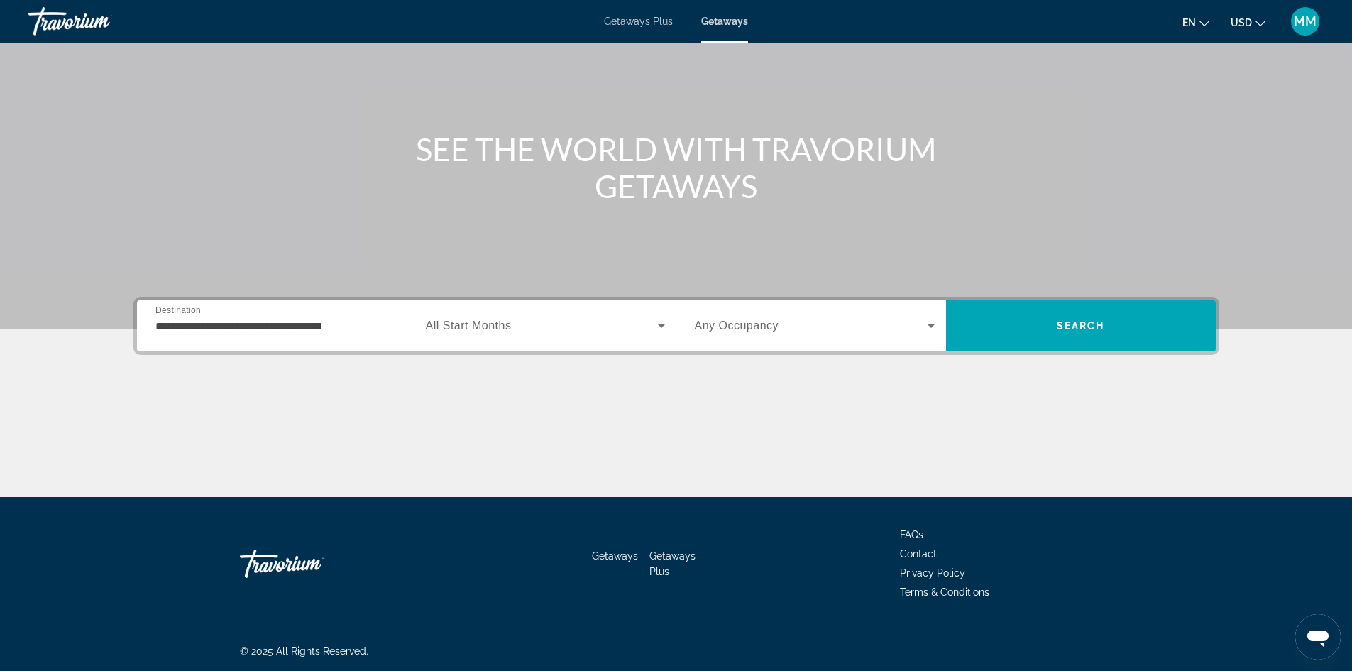
click at [465, 338] on div "Search widget" at bounding box center [545, 326] width 239 height 40
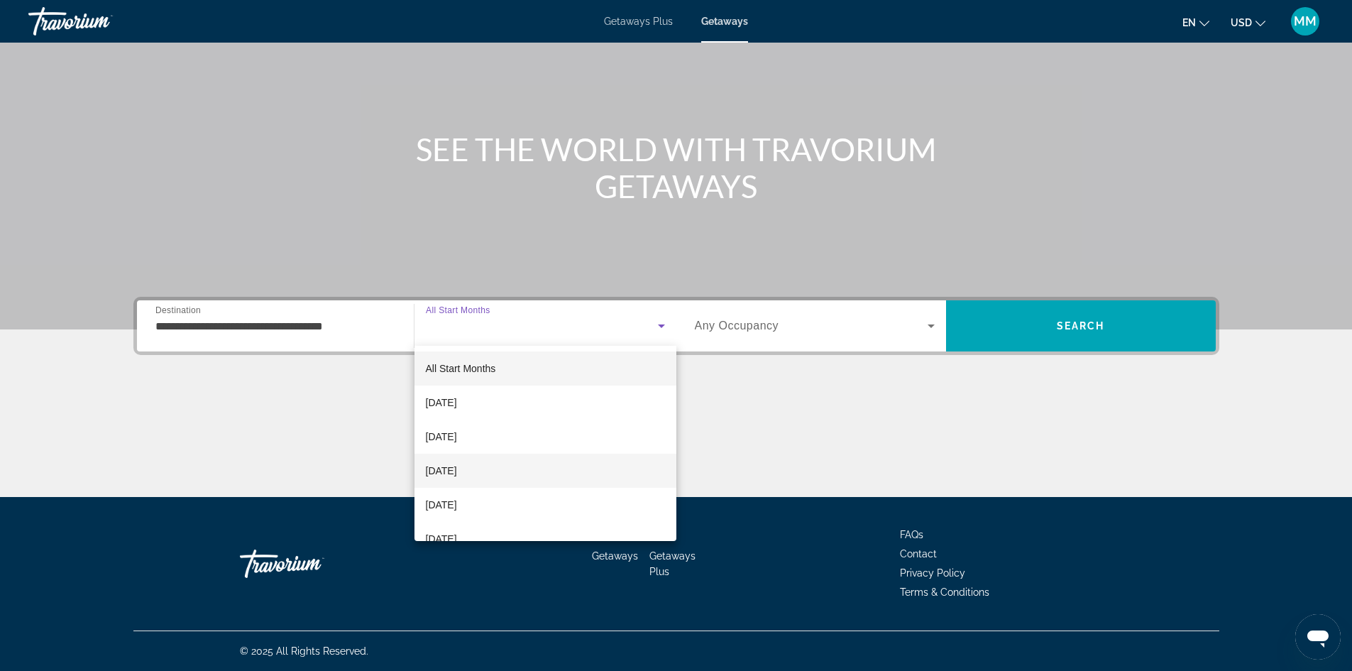
click at [520, 473] on mat-option "[DATE]" at bounding box center [545, 470] width 262 height 34
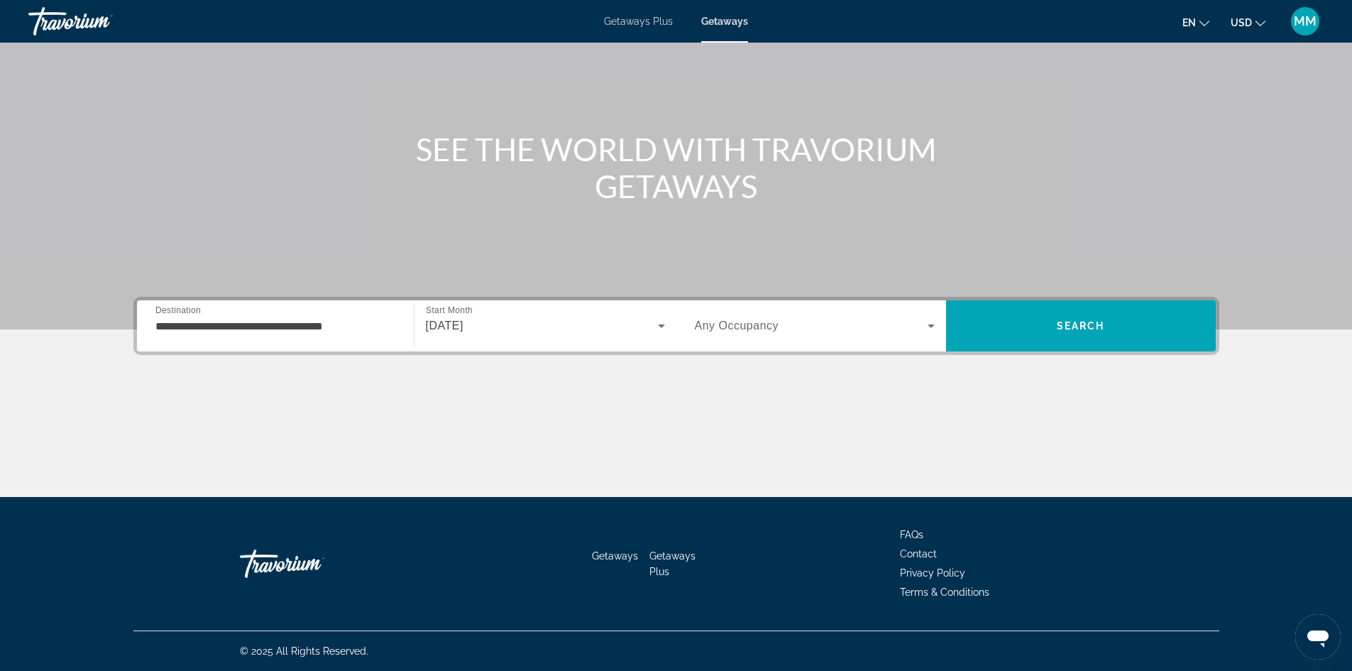
click at [778, 330] on span "Any Occupancy" at bounding box center [737, 325] width 84 height 12
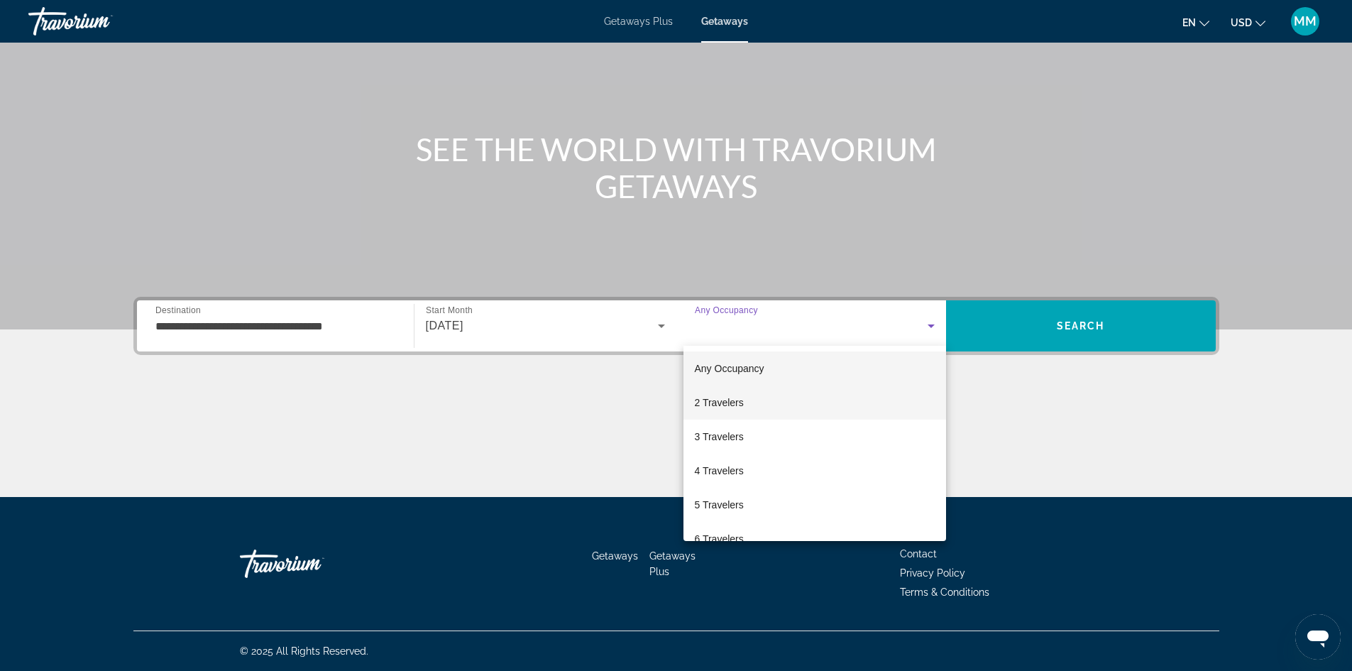
click at [852, 396] on mat-option "2 Travelers" at bounding box center [814, 402] width 263 height 34
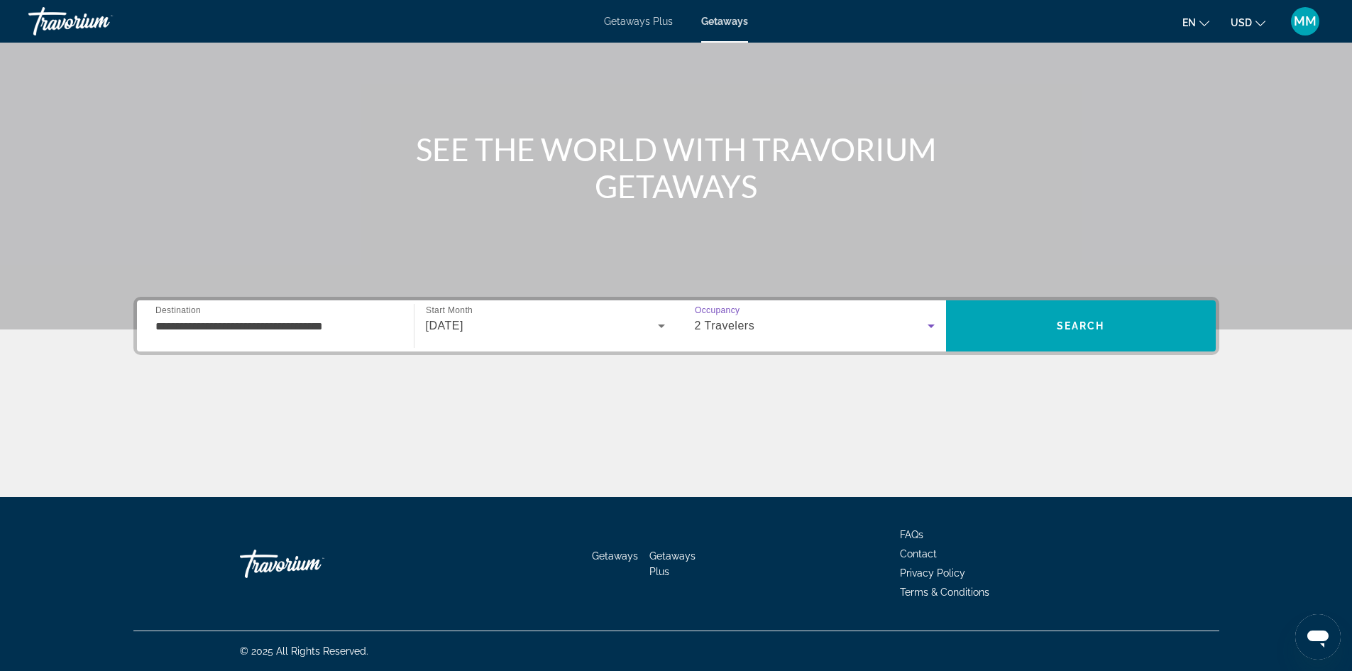
click at [1015, 299] on div "**********" at bounding box center [676, 326] width 1086 height 58
click at [1306, 23] on span "MM" at bounding box center [1305, 21] width 23 height 14
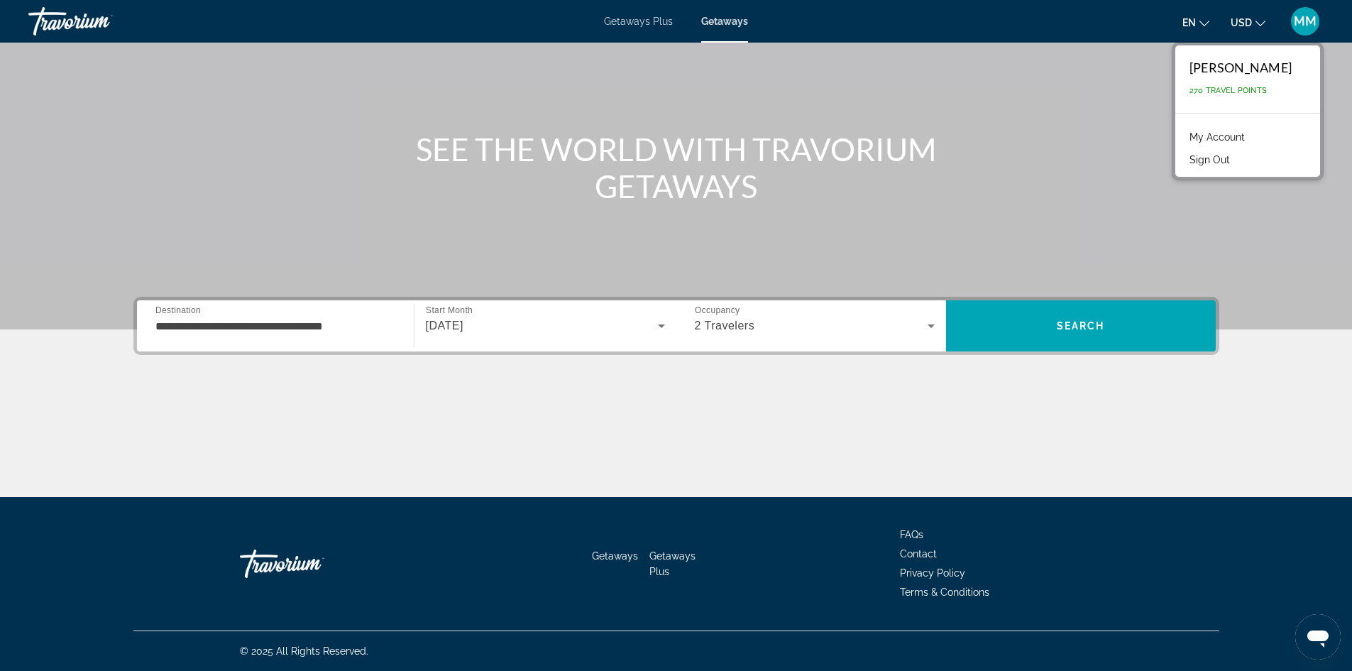
click at [1225, 142] on link "My Account" at bounding box center [1217, 137] width 70 height 18
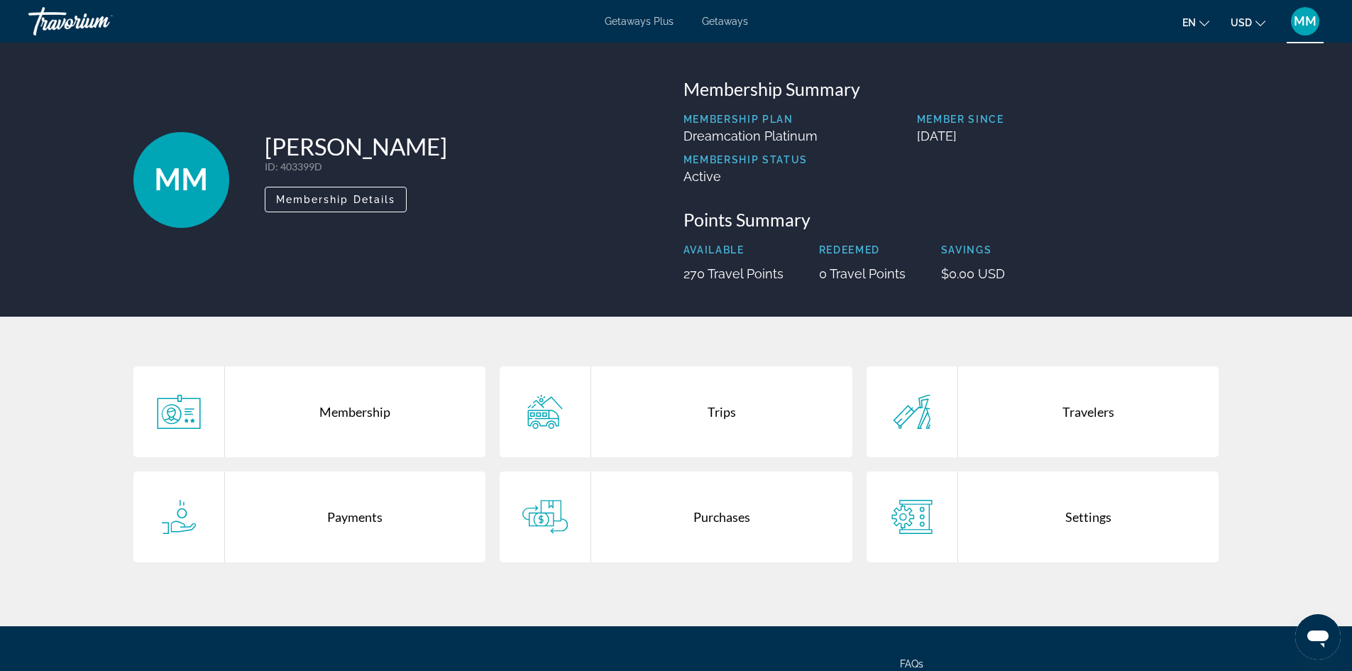
click at [524, 416] on icon "Main content" at bounding box center [544, 412] width 45 height 34
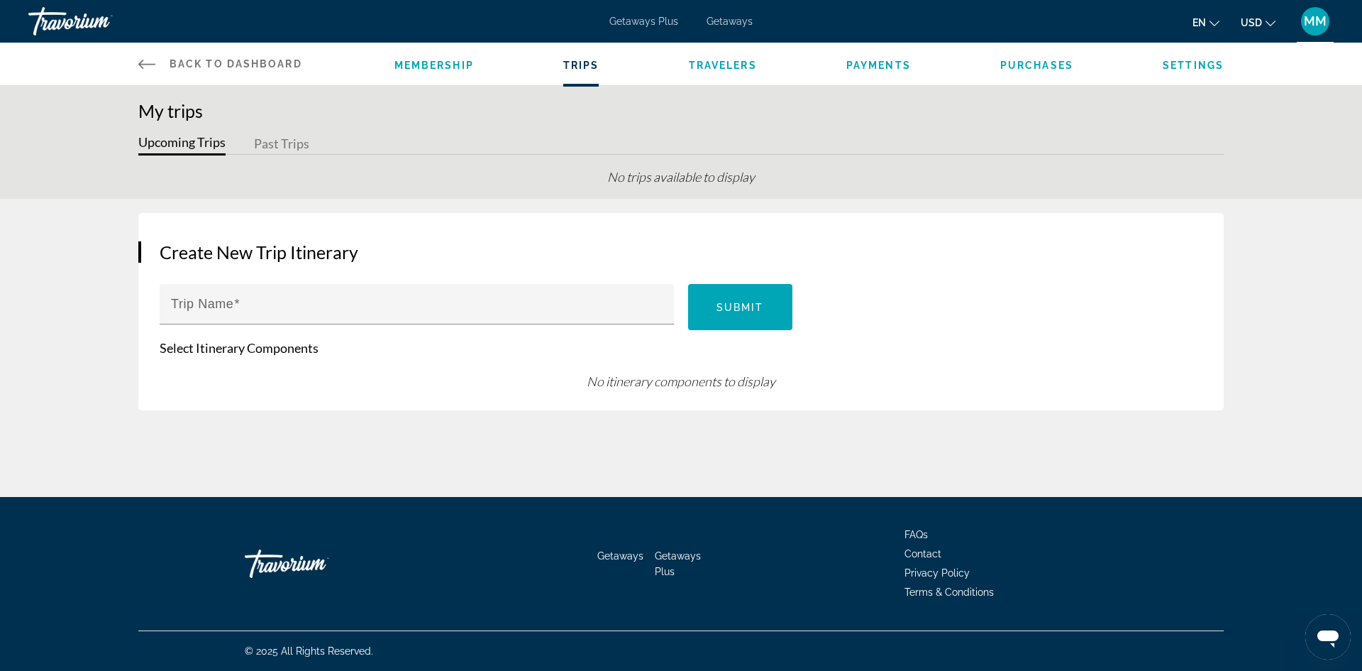
click at [890, 67] on span "Payments" at bounding box center [879, 65] width 65 height 11
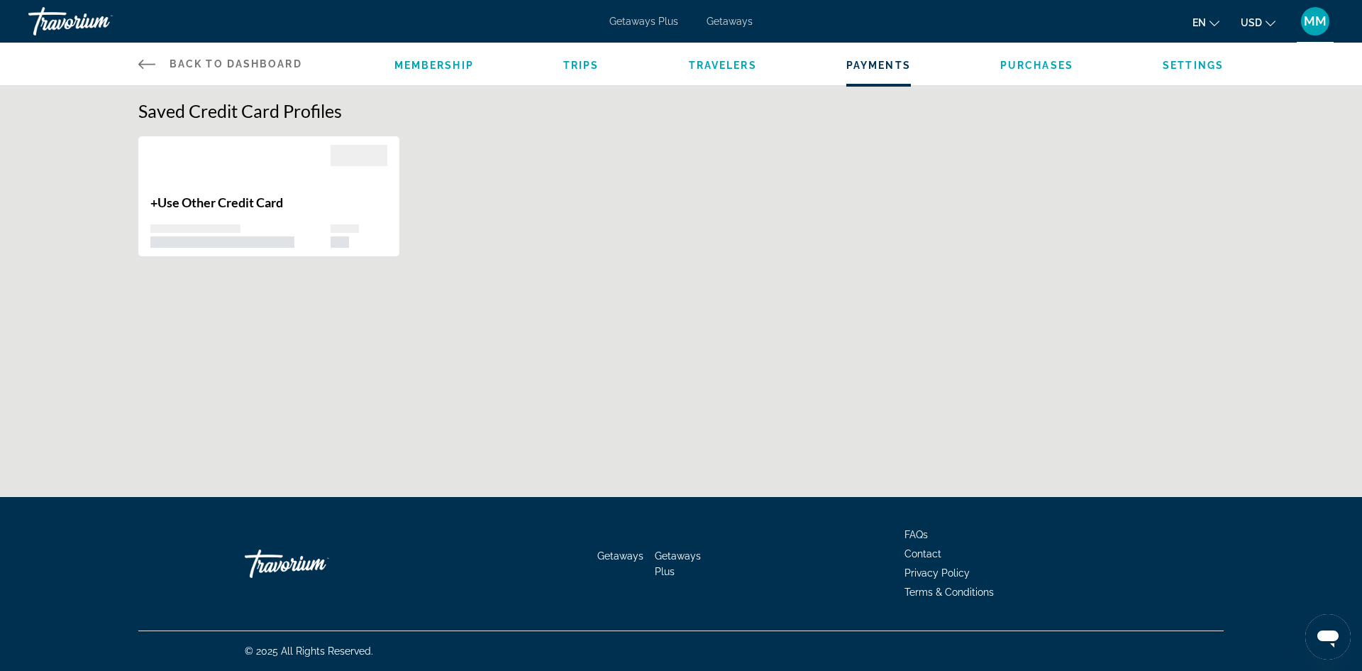
click at [1014, 66] on span "Purchases" at bounding box center [1036, 65] width 73 height 11
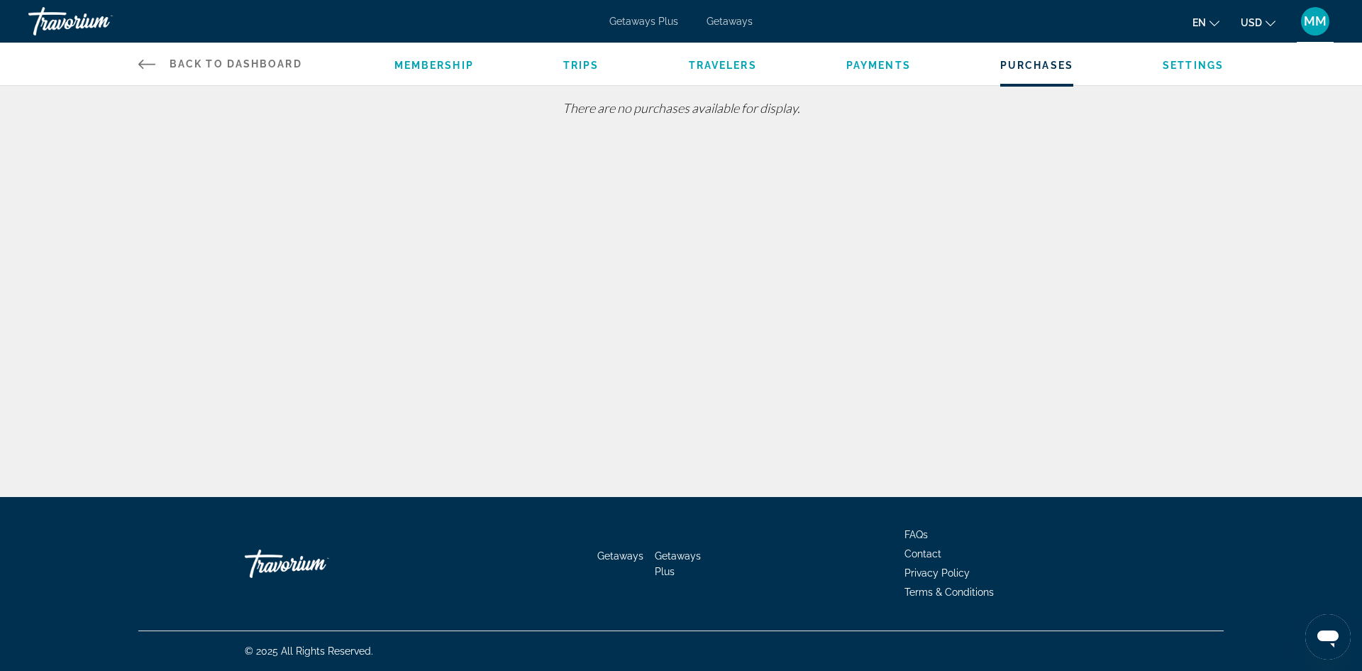
click at [1170, 61] on span "Settings" at bounding box center [1193, 65] width 61 height 11
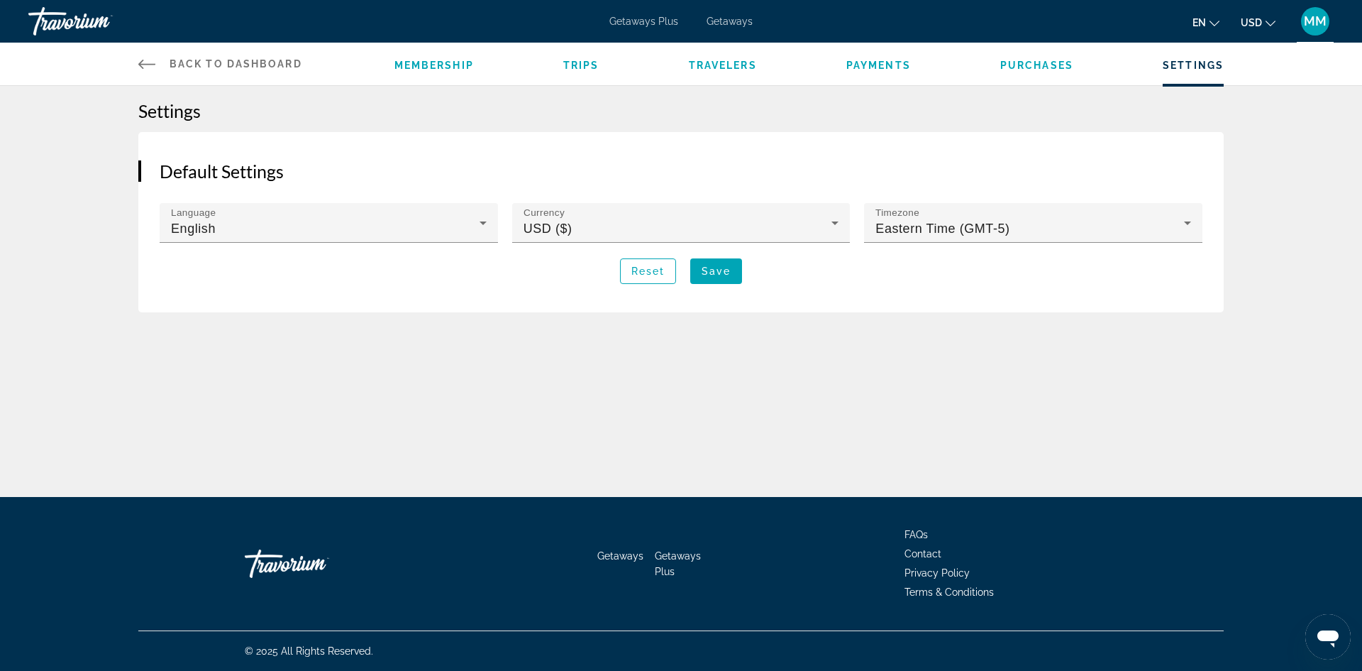
click at [235, 63] on span "Back to Dashboard" at bounding box center [236, 63] width 133 height 11
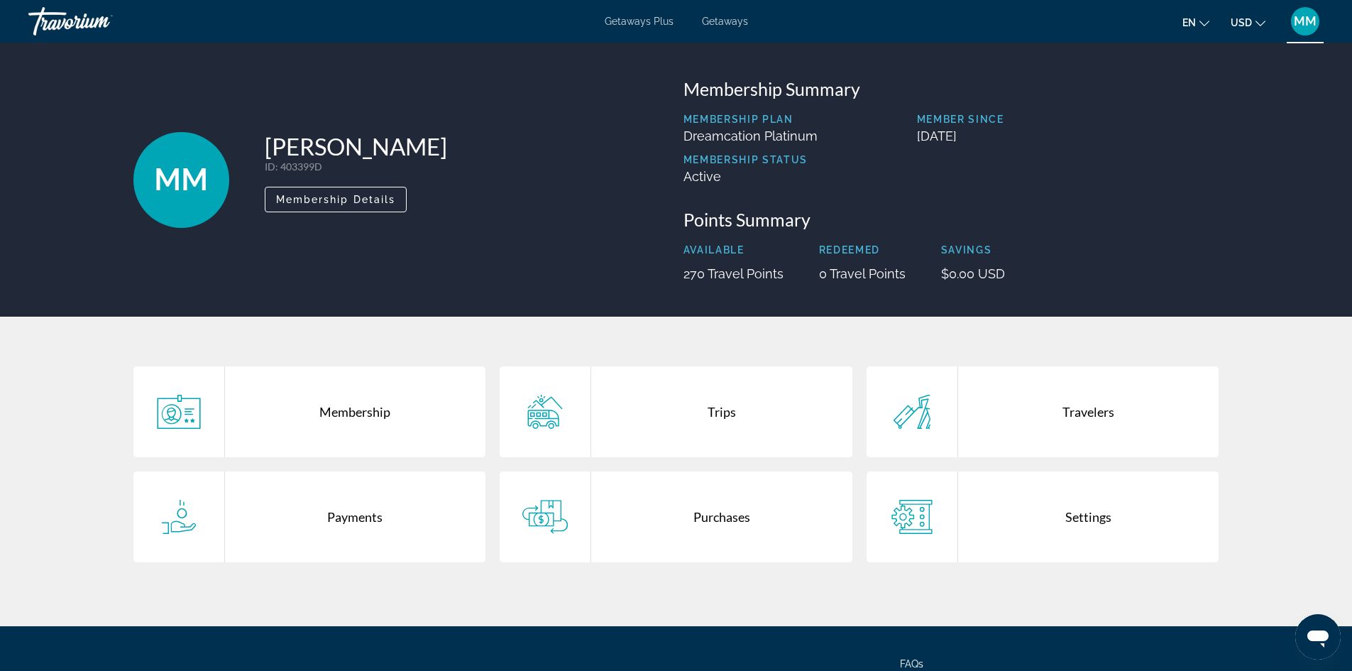
click at [176, 155] on div "MM" at bounding box center [181, 180] width 96 height 96
click at [646, 17] on span "Getaways Plus" at bounding box center [639, 21] width 69 height 11
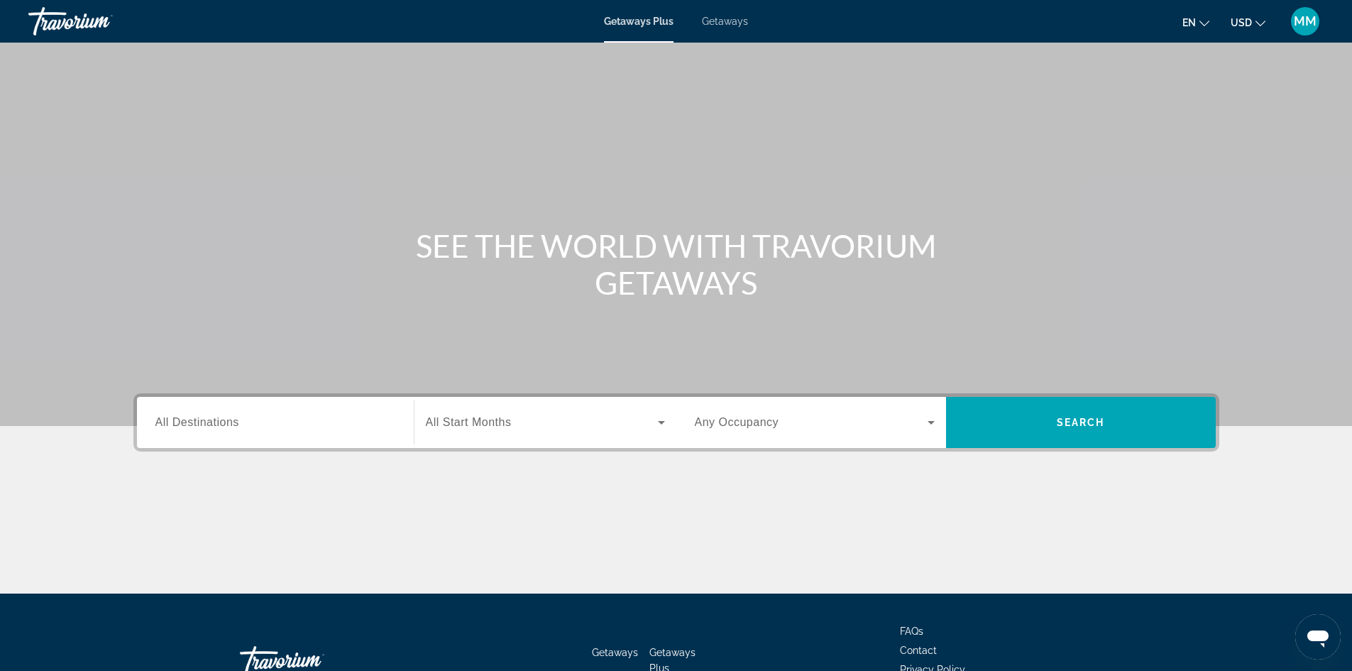
click at [241, 411] on div "Search widget" at bounding box center [275, 422] width 240 height 40
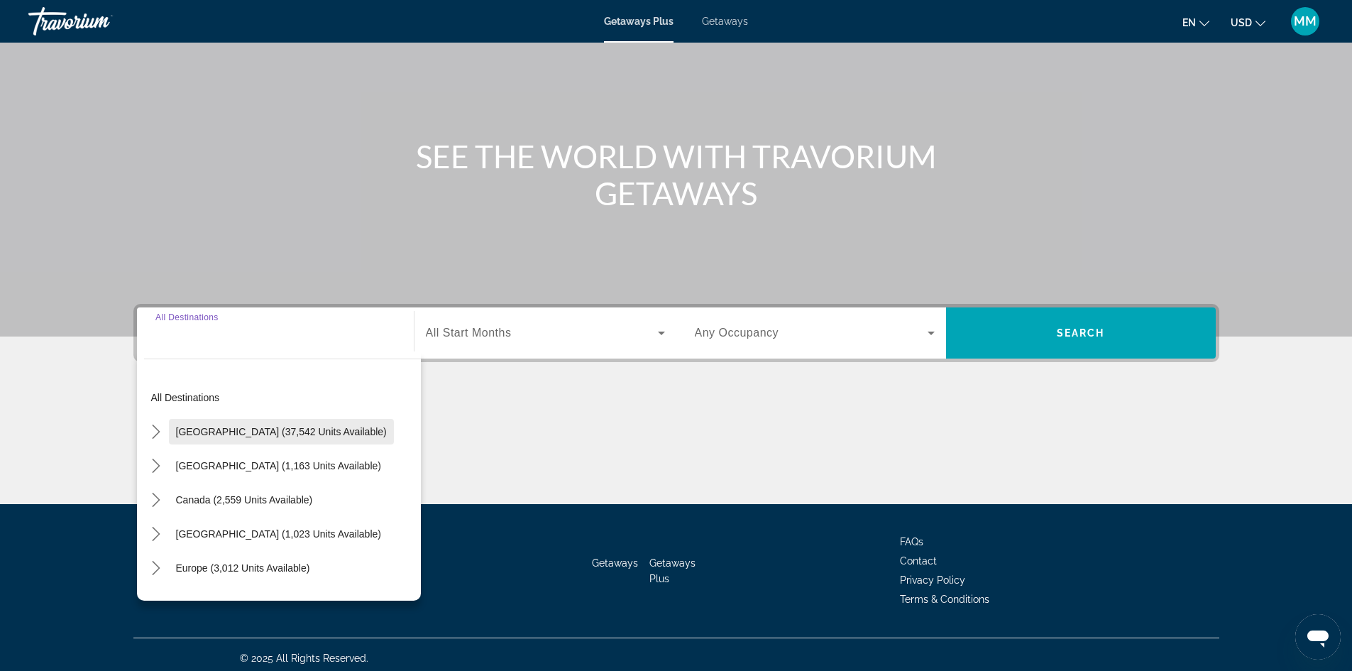
scroll to position [97, 0]
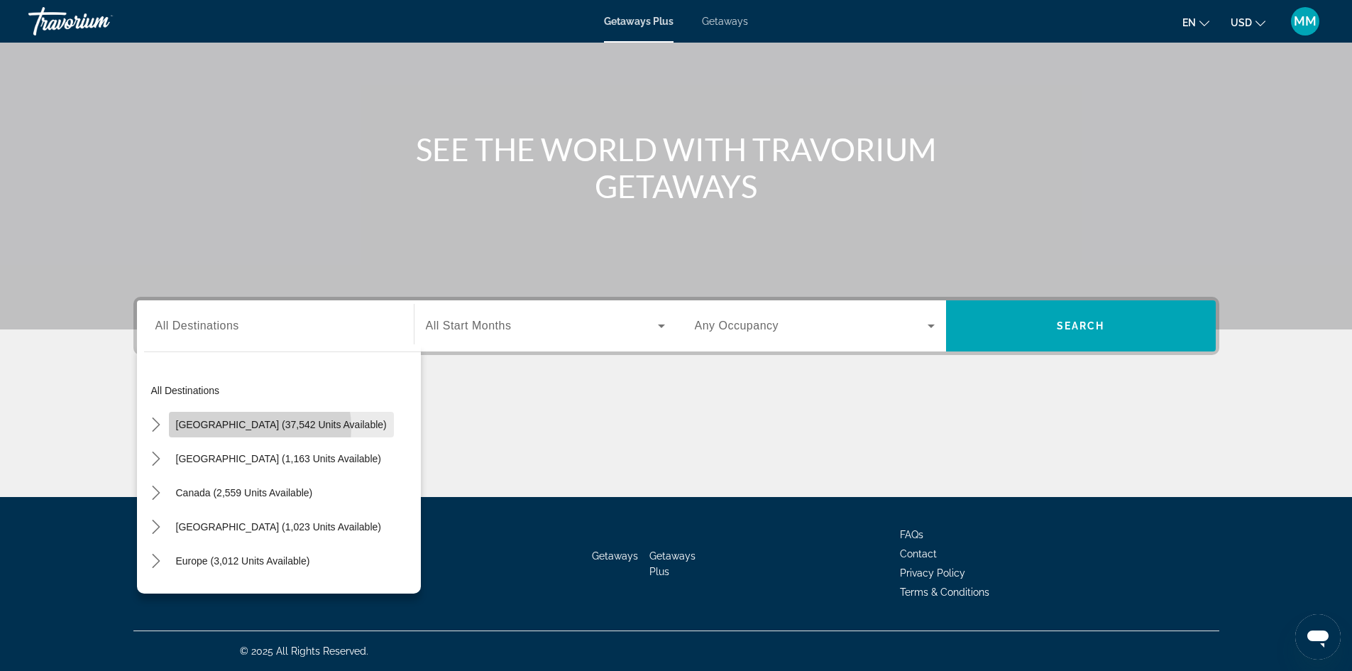
click at [250, 427] on span "[GEOGRAPHIC_DATA] (37,542 units available)" at bounding box center [281, 424] width 211 height 11
type input "**********"
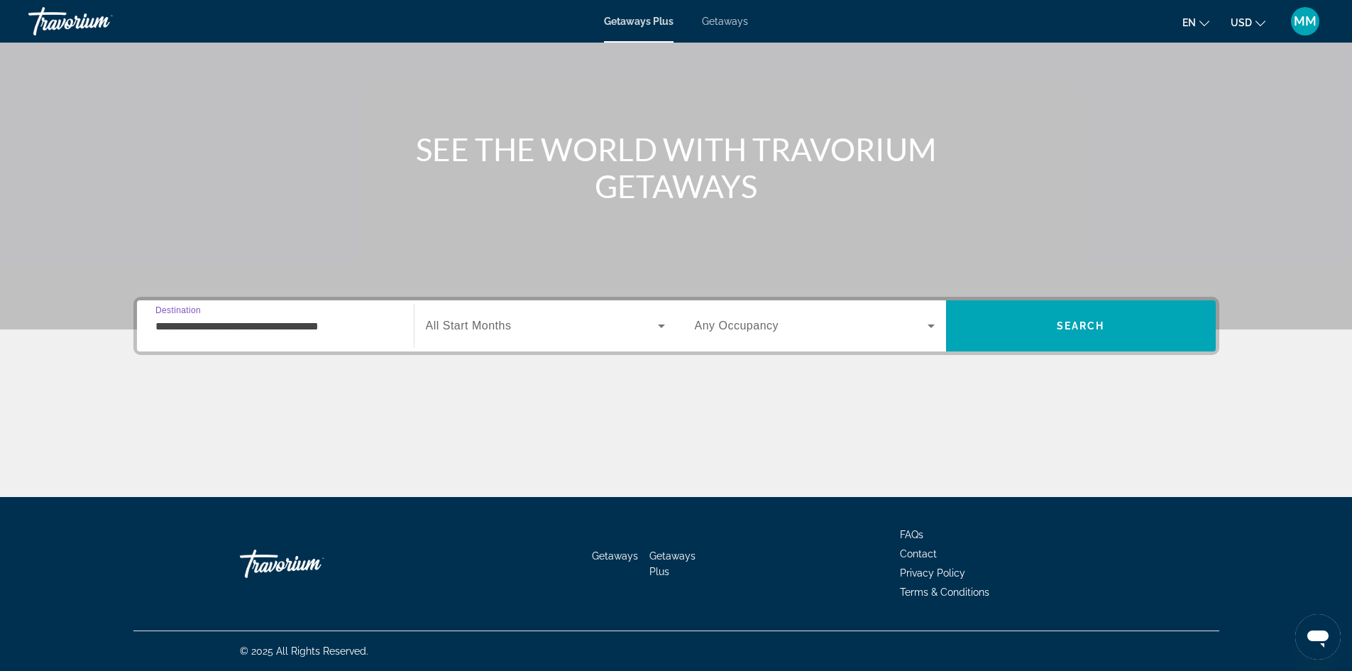
click at [551, 347] on div "Start Month All Start Months" at bounding box center [545, 325] width 263 height 51
click at [546, 324] on span "Search widget" at bounding box center [542, 325] width 232 height 17
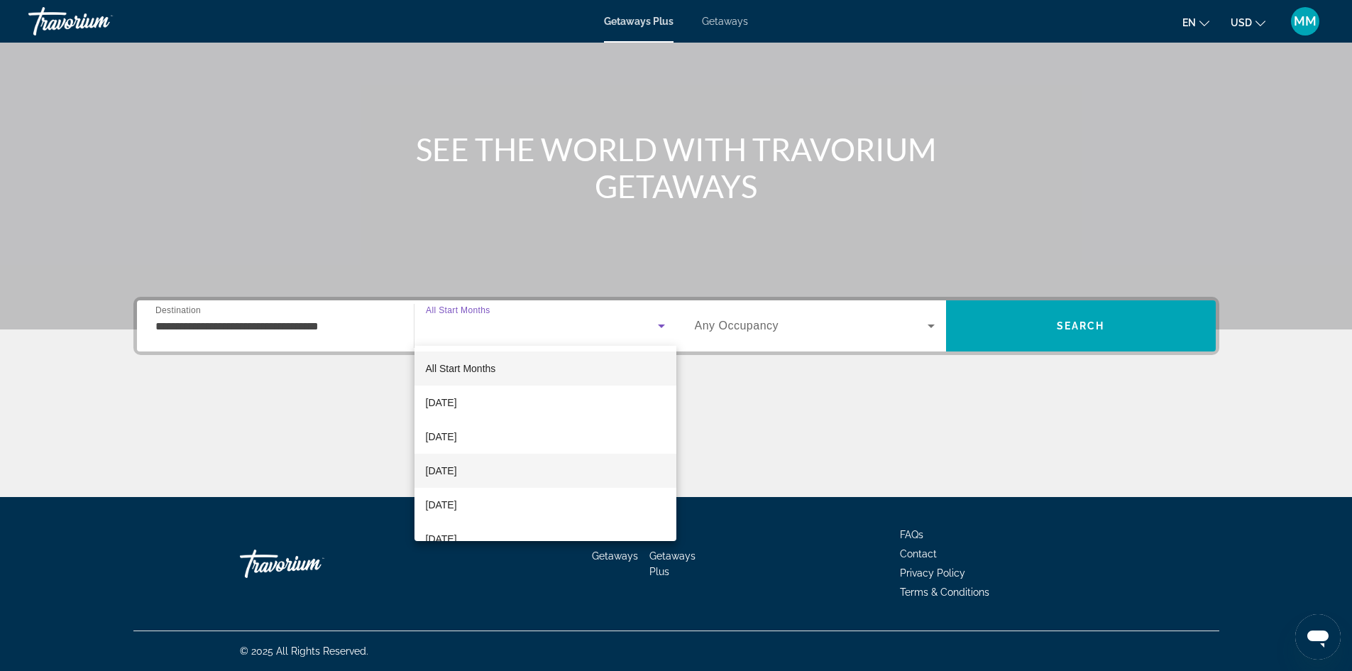
click at [508, 468] on mat-option "[DATE]" at bounding box center [545, 470] width 262 height 34
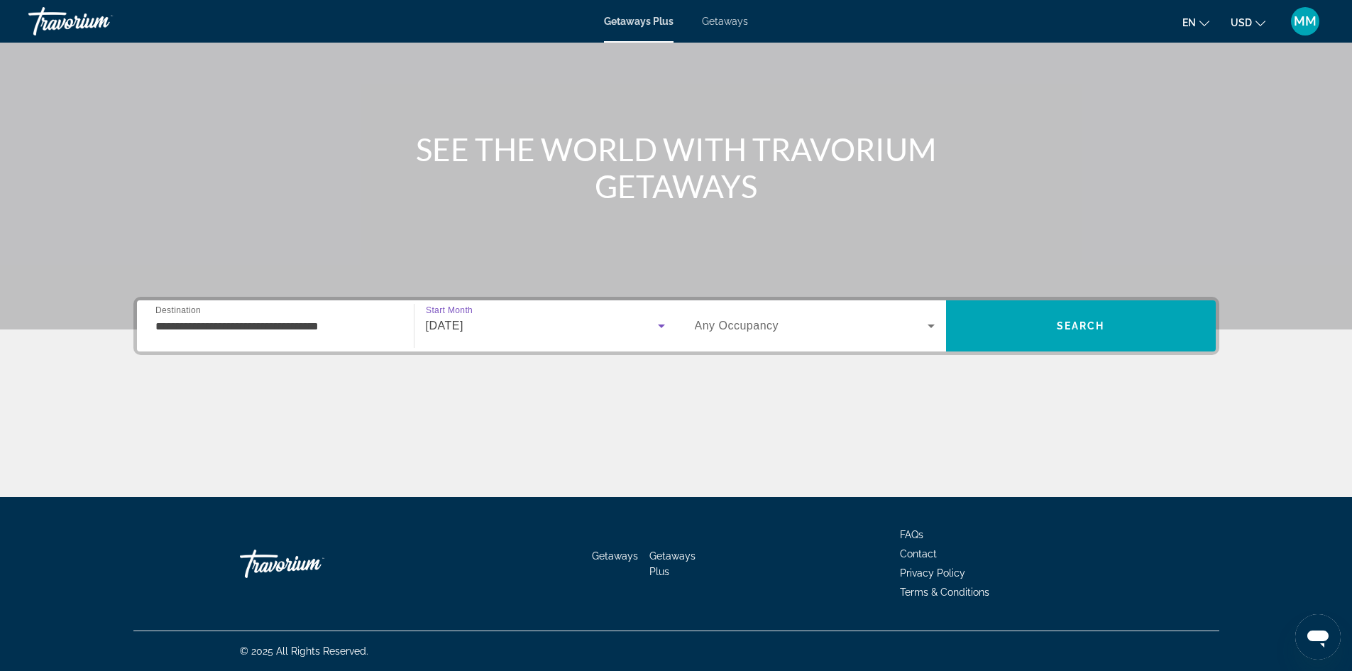
click at [790, 333] on div "Search widget" at bounding box center [815, 326] width 240 height 40
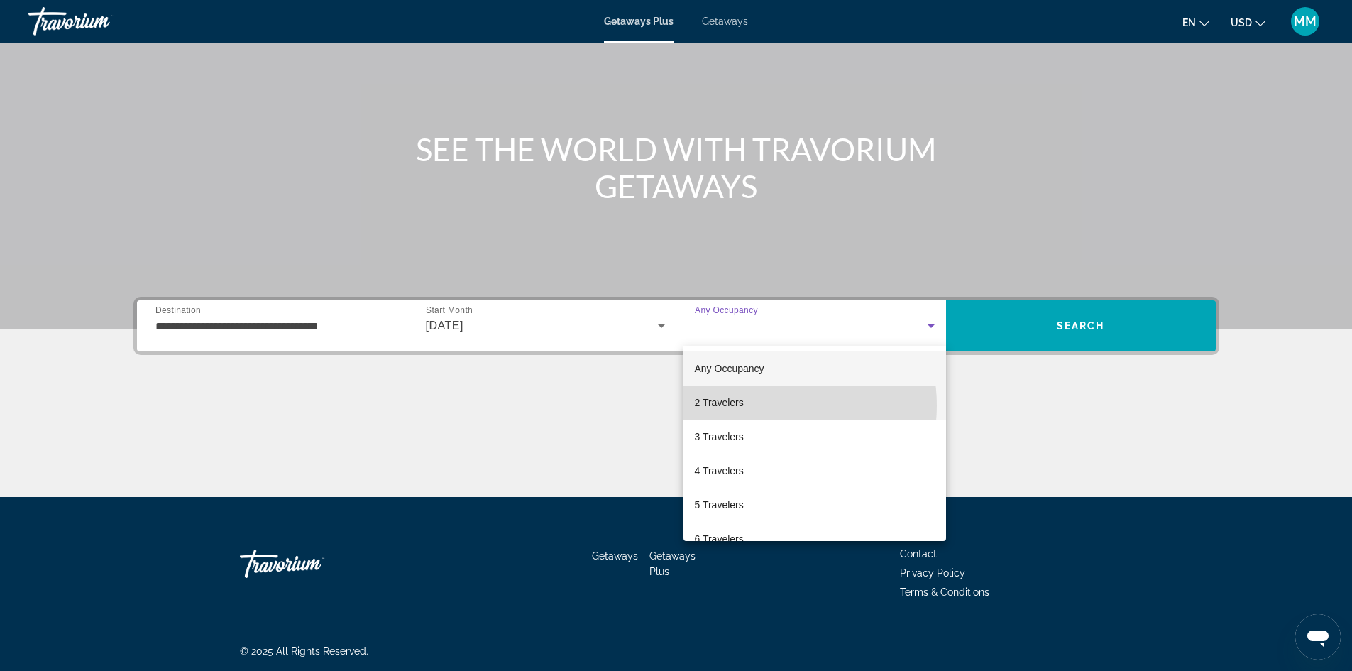
click at [761, 405] on mat-option "2 Travelers" at bounding box center [814, 402] width 263 height 34
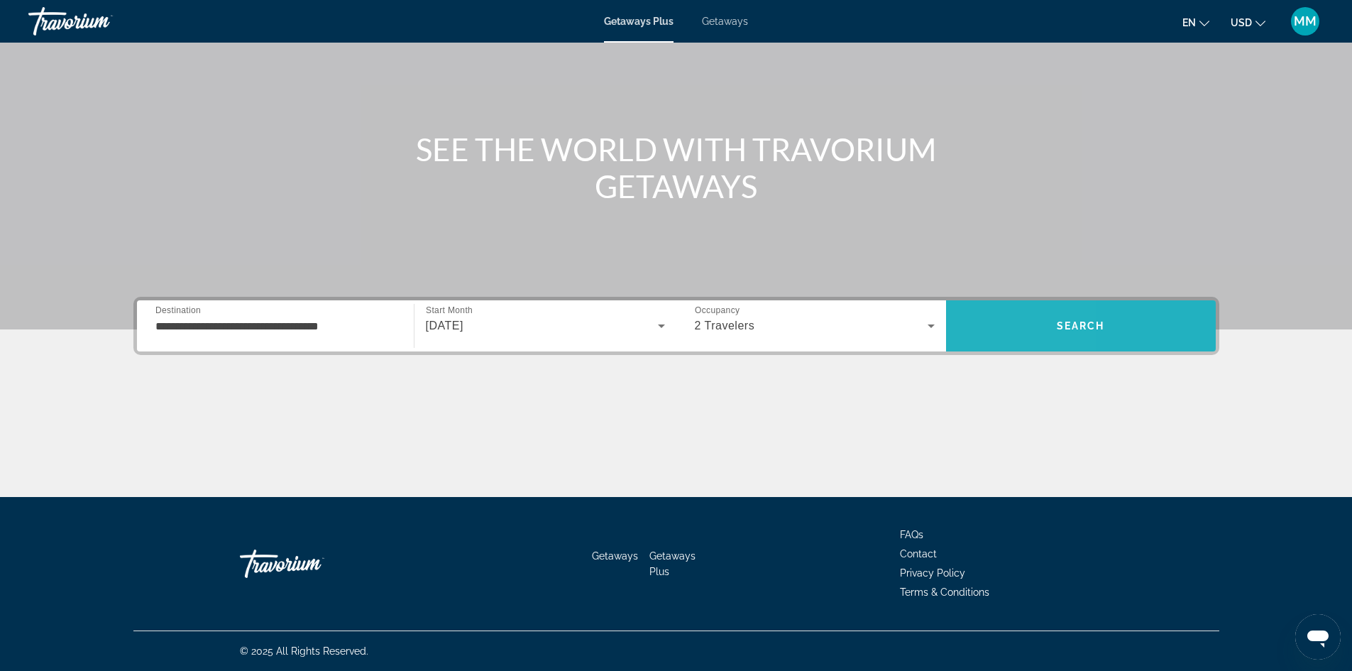
click at [976, 327] on span "Search" at bounding box center [1081, 326] width 270 height 34
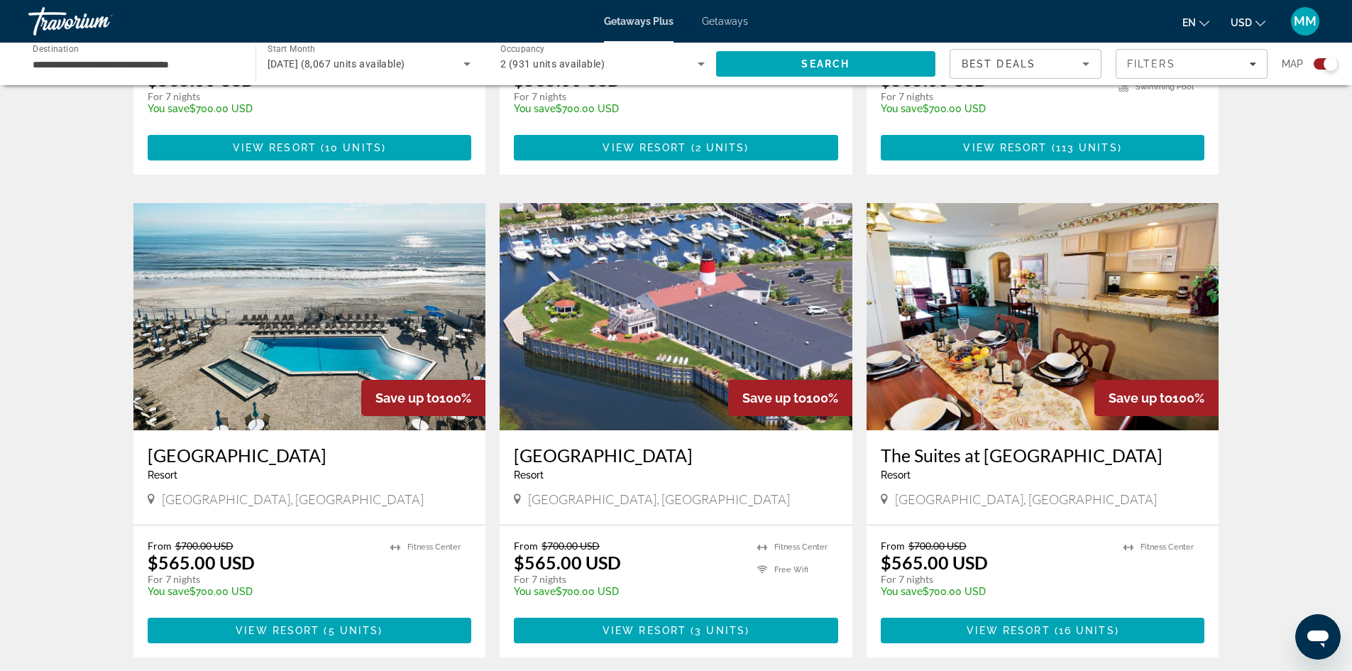
scroll to position [2058, 0]
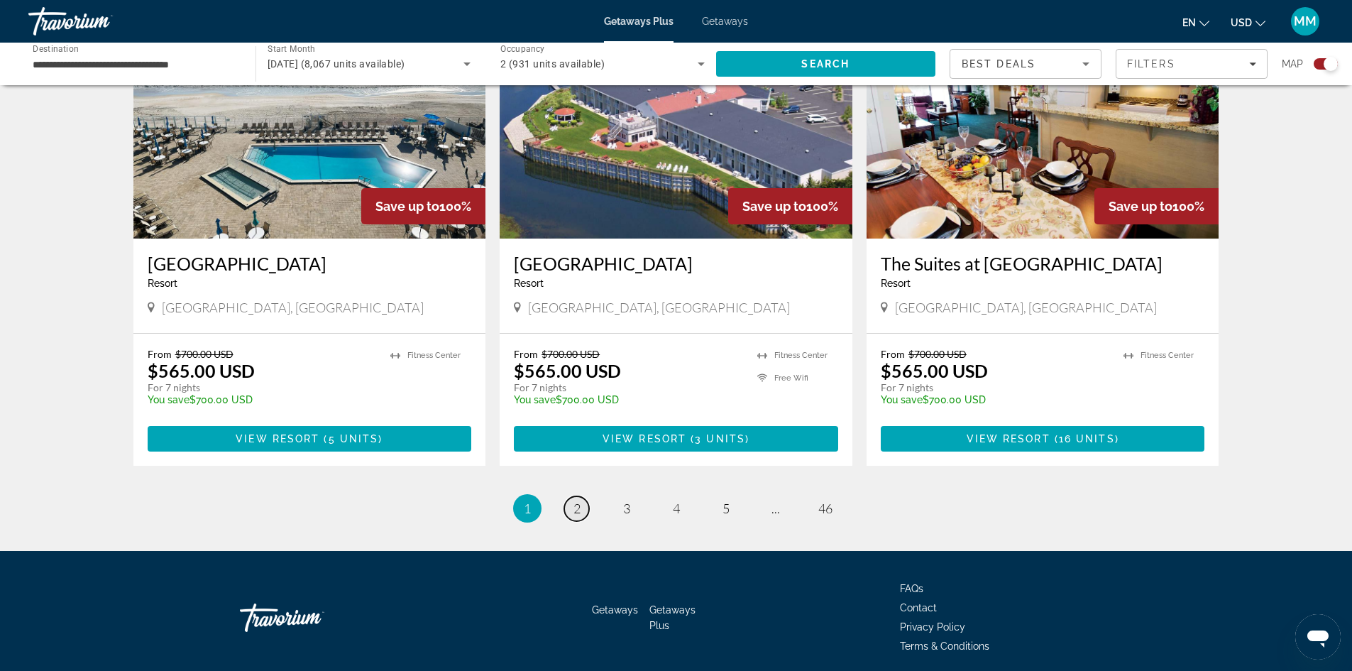
click at [578, 500] on span "2" at bounding box center [576, 508] width 7 height 16
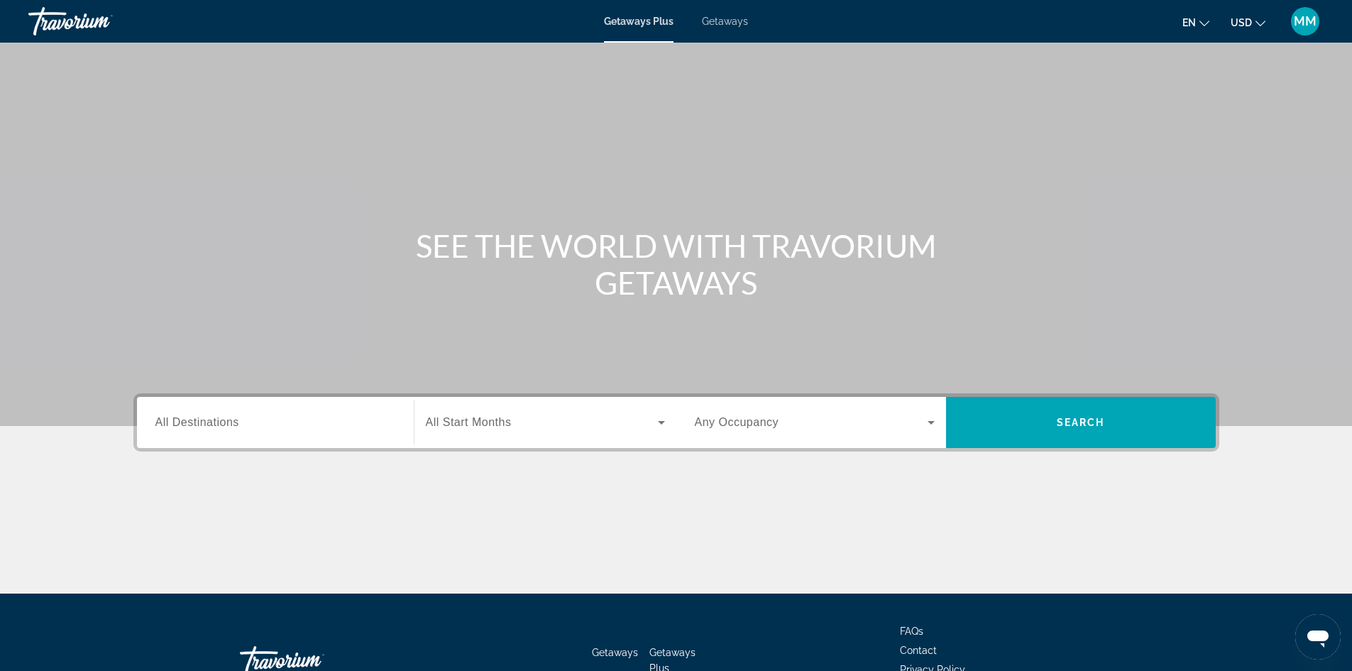
click at [211, 431] on div "Search widget" at bounding box center [275, 422] width 240 height 40
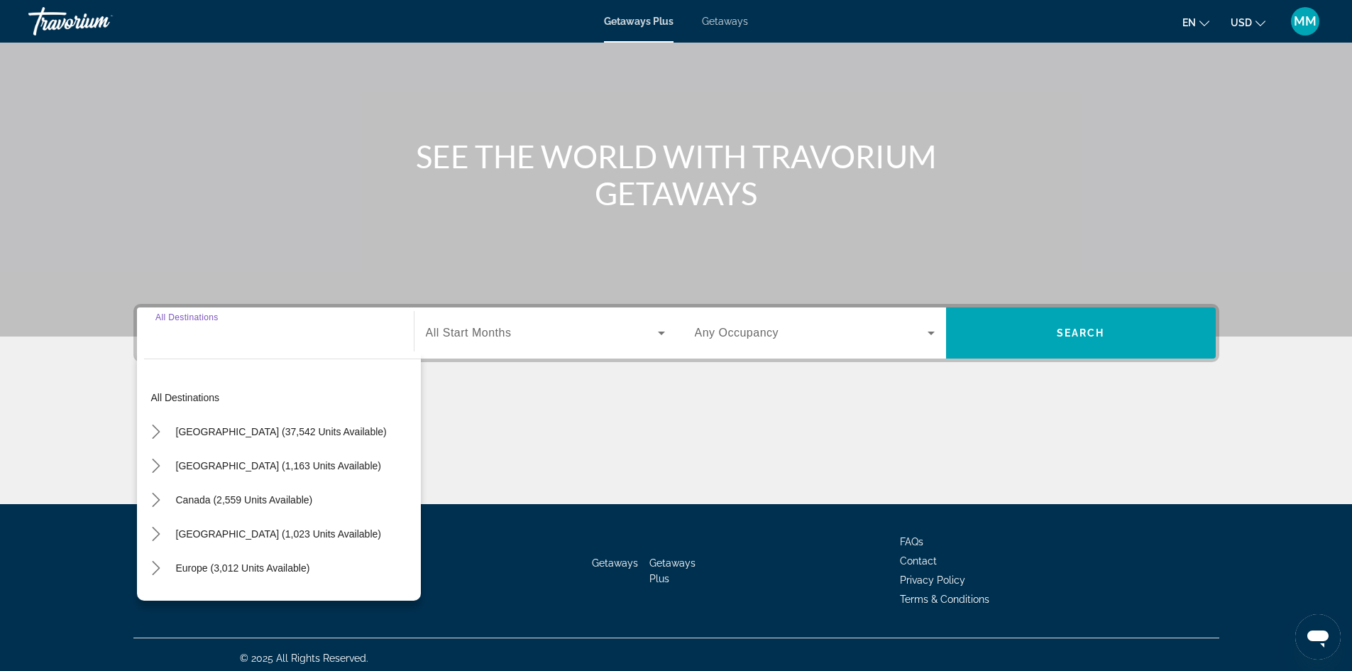
scroll to position [97, 0]
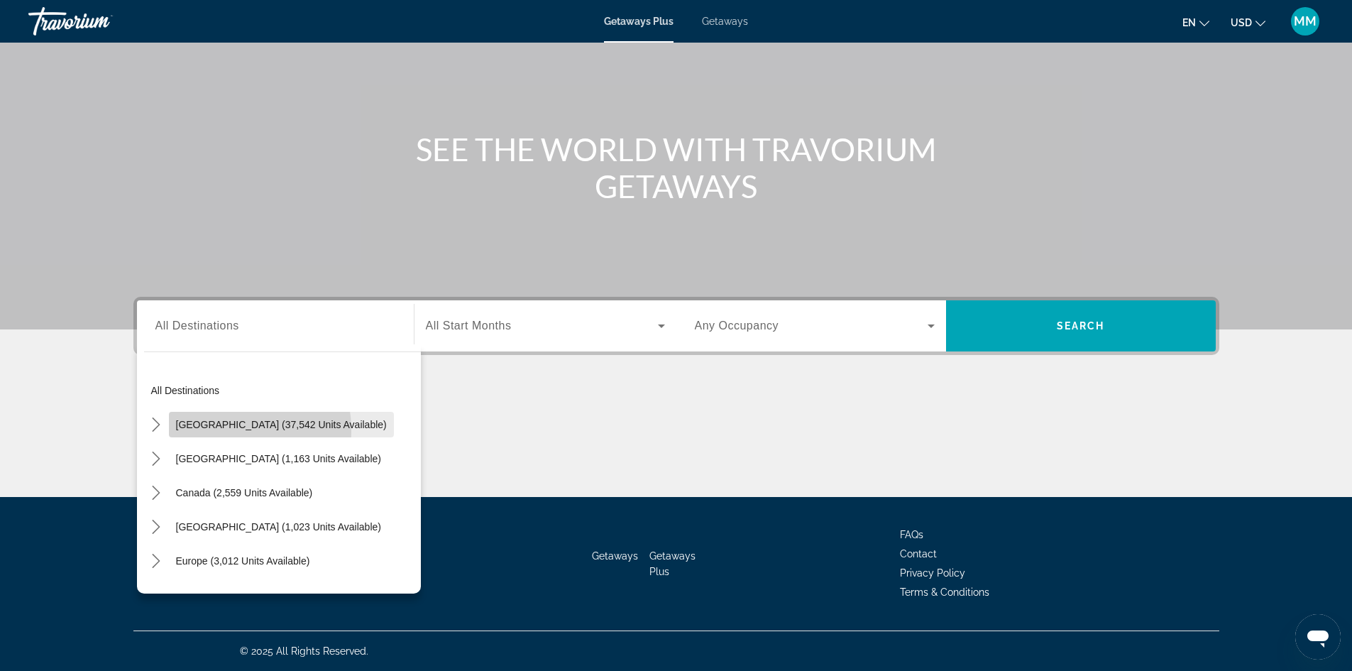
click at [214, 430] on span "Select destination: United States (37,542 units available)" at bounding box center [281, 424] width 225 height 34
type input "**********"
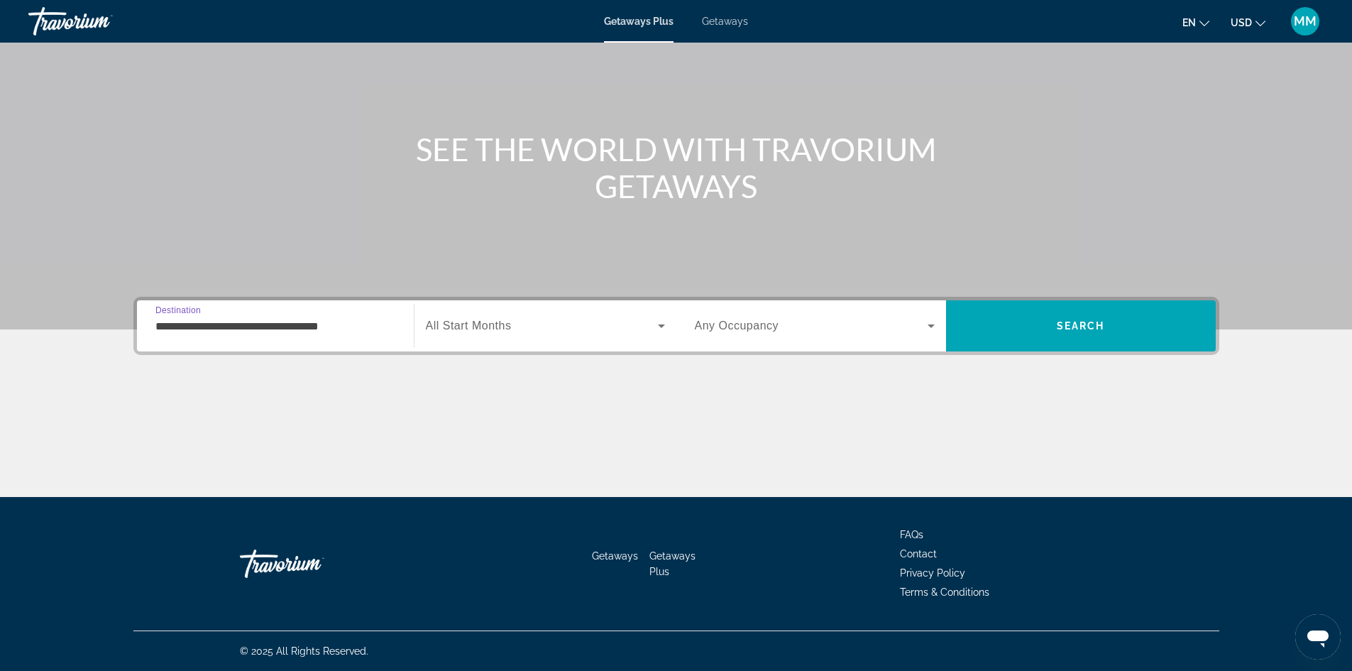
click at [454, 321] on span "All Start Months" at bounding box center [469, 325] width 86 height 12
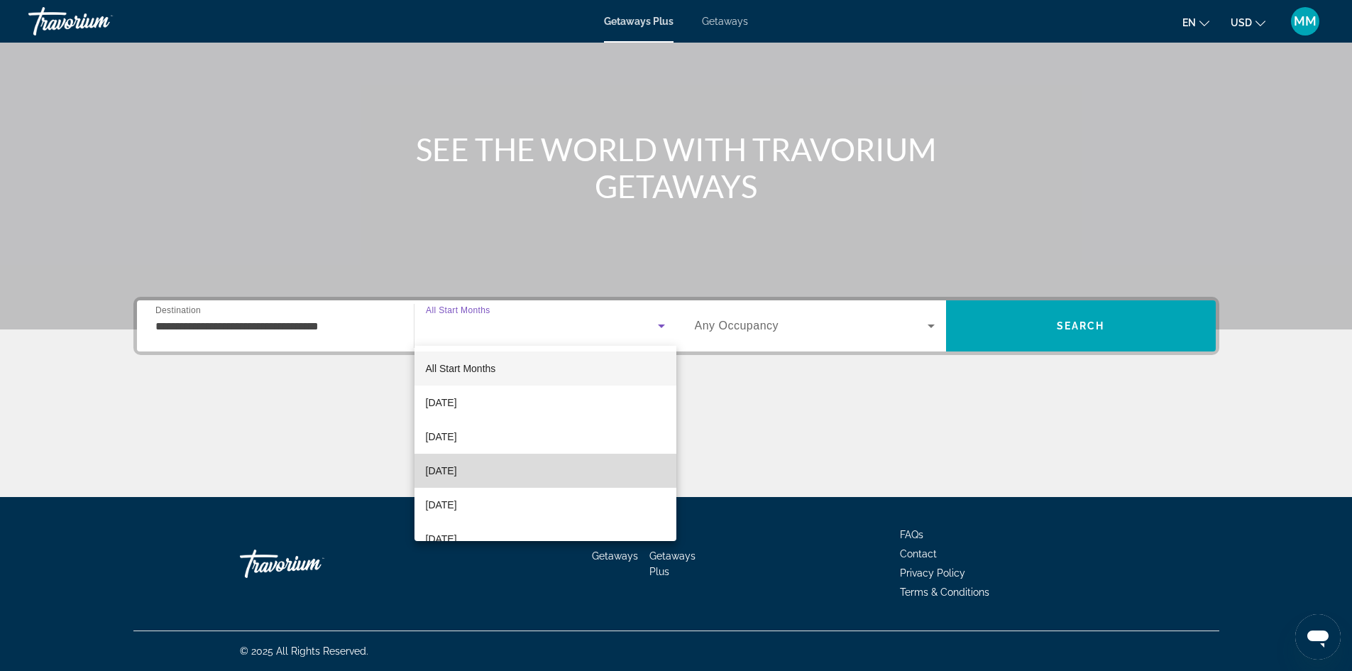
click at [548, 463] on mat-option "[DATE]" at bounding box center [545, 470] width 262 height 34
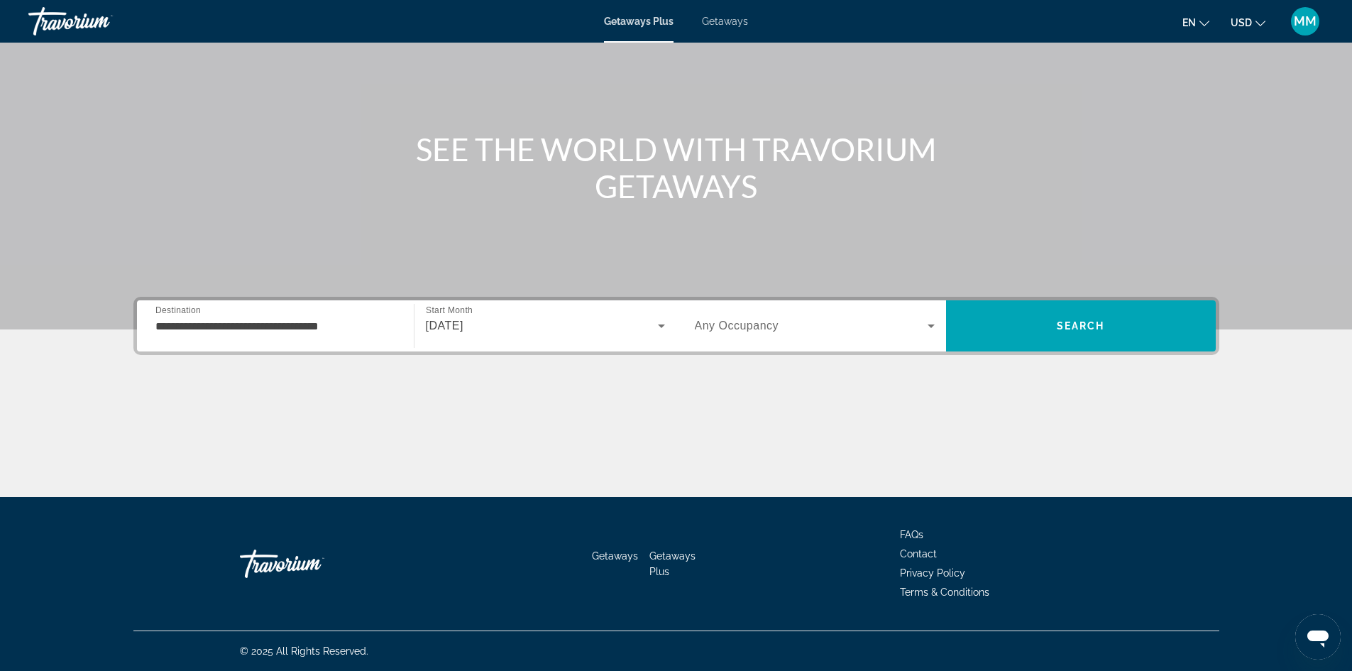
click at [721, 325] on span "Any Occupancy" at bounding box center [737, 325] width 84 height 12
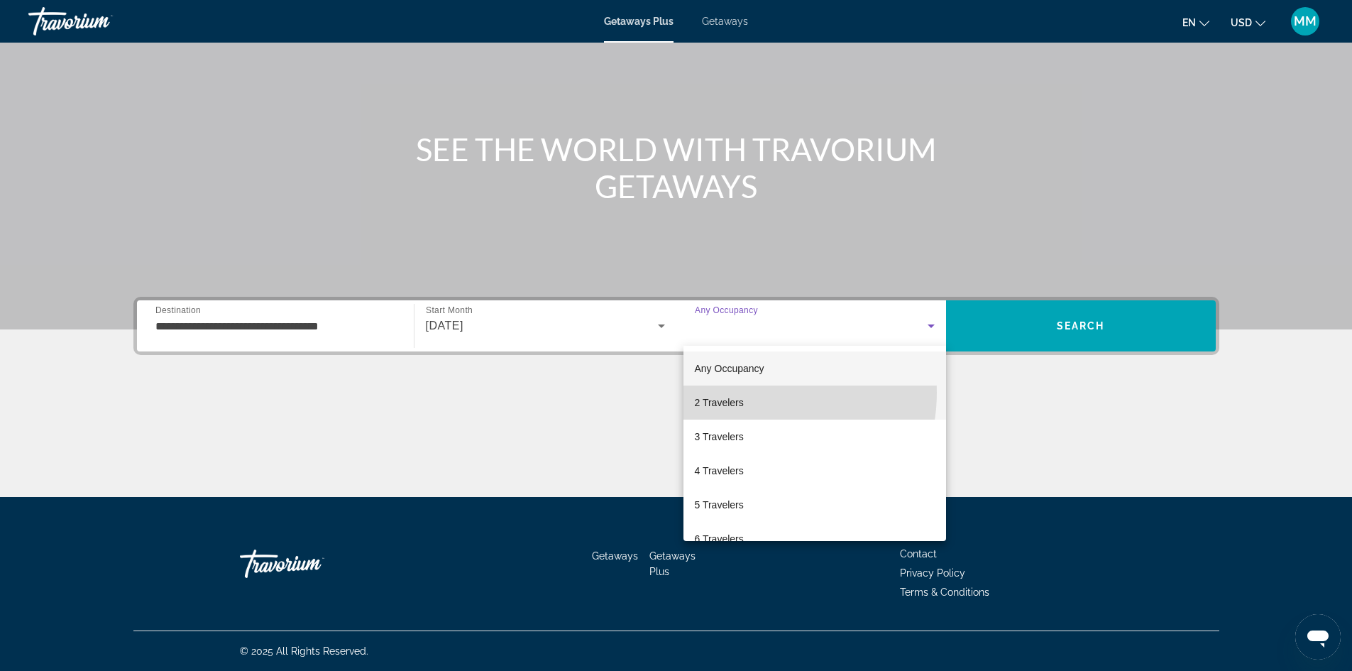
click at [755, 392] on mat-option "2 Travelers" at bounding box center [814, 402] width 263 height 34
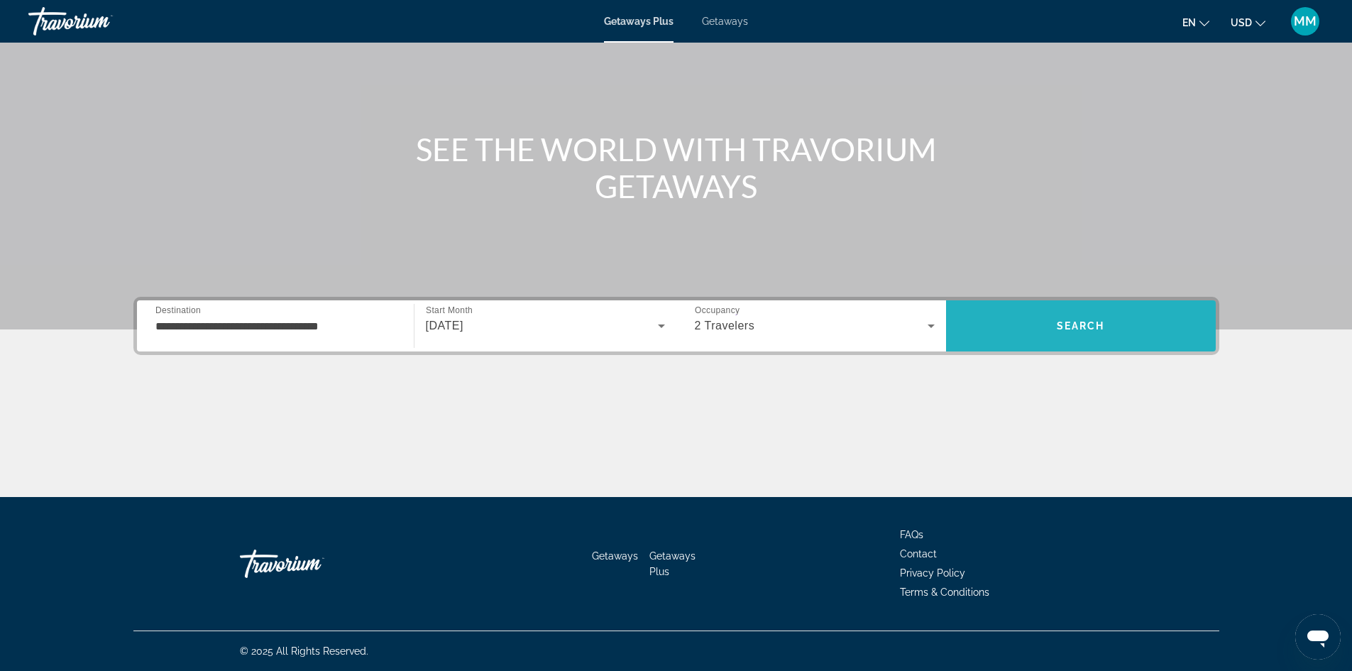
click at [1089, 337] on span "Search" at bounding box center [1081, 326] width 270 height 34
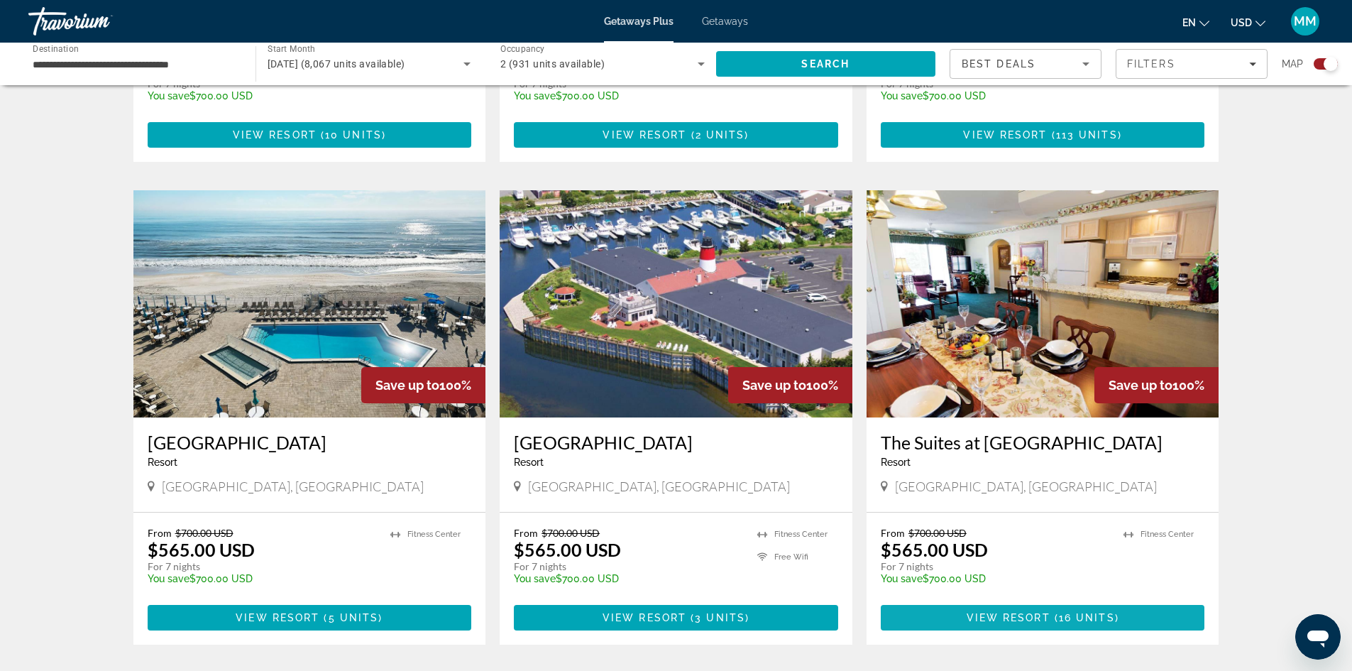
scroll to position [2065, 0]
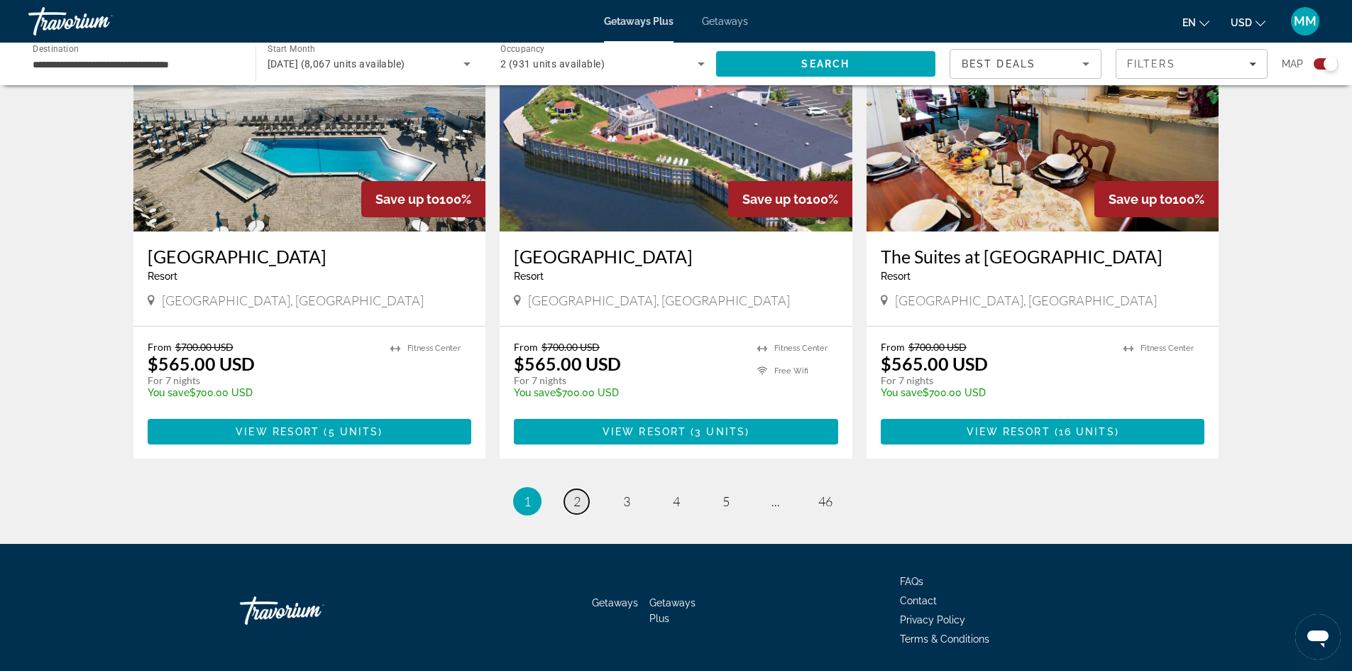
click at [564, 489] on link "page 2" at bounding box center [576, 501] width 25 height 25
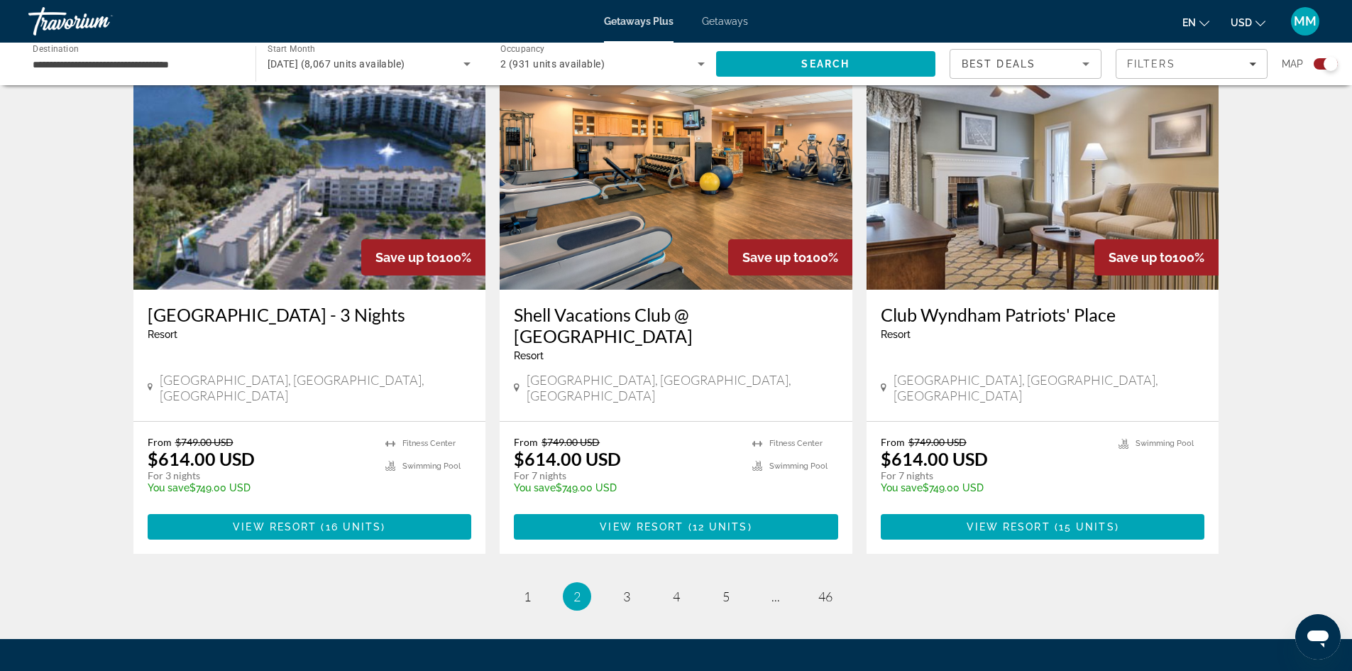
scroll to position [2058, 0]
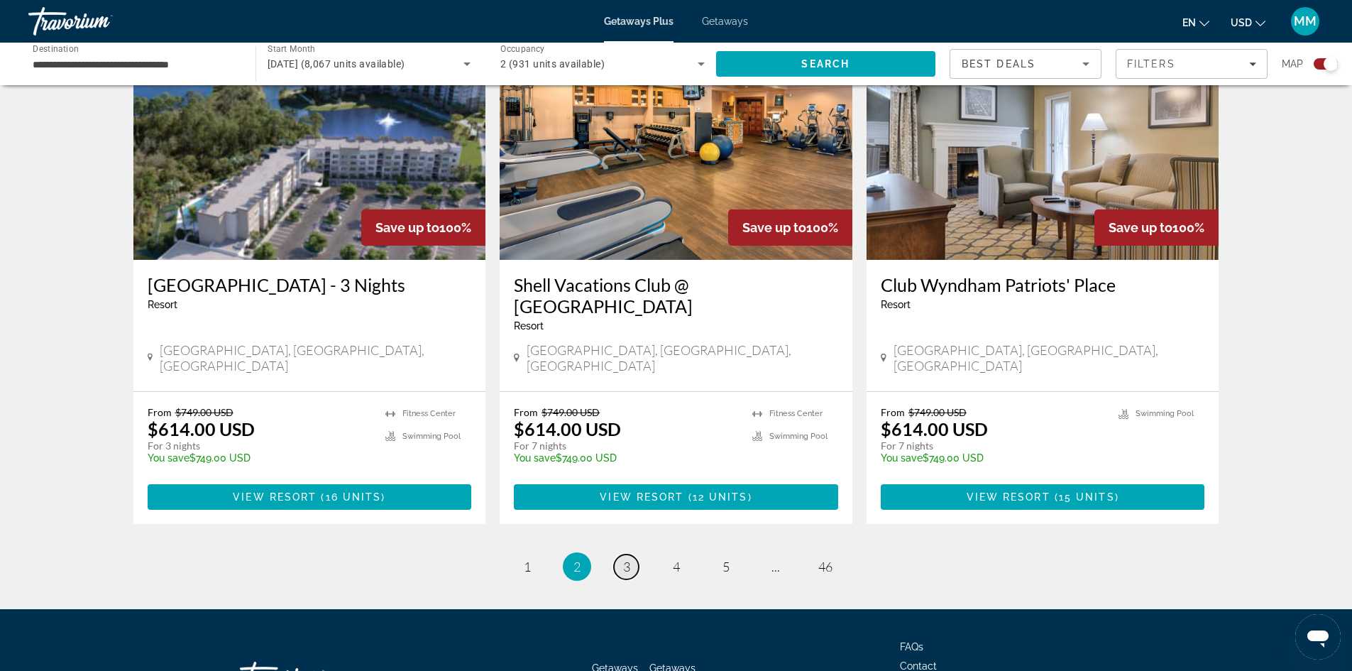
click at [631, 554] on link "page 3" at bounding box center [626, 566] width 25 height 25
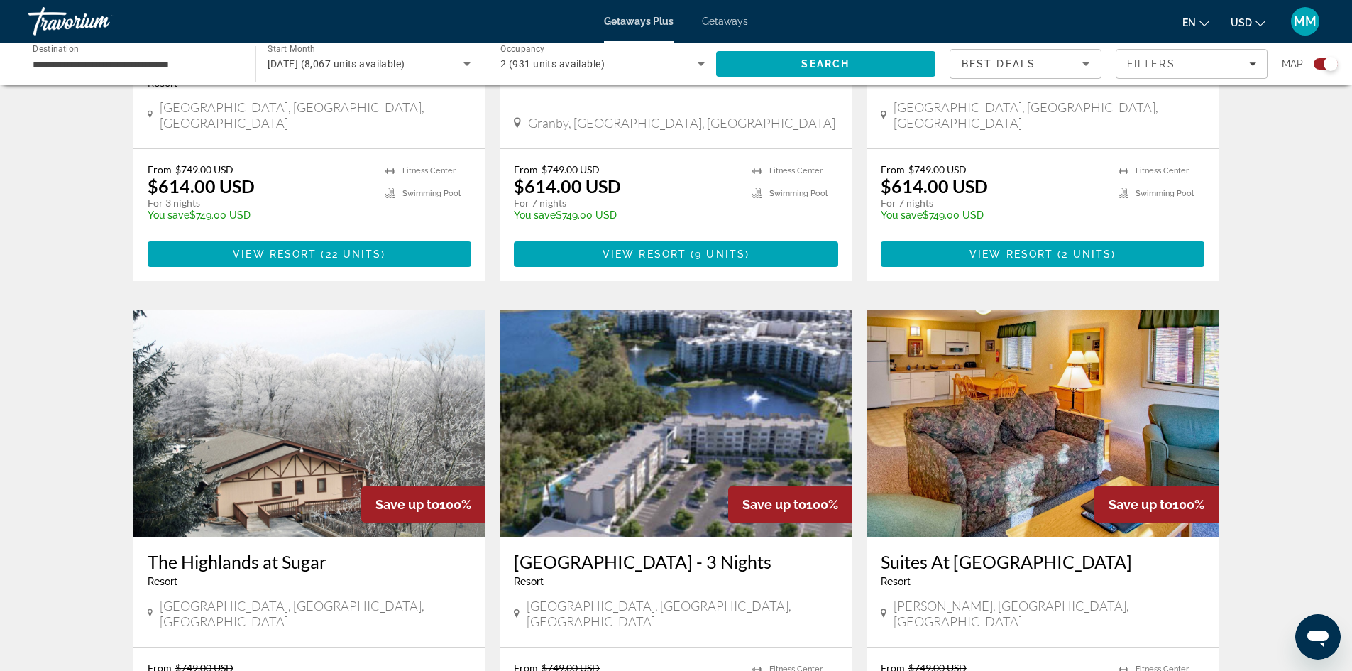
scroll to position [2086, 0]
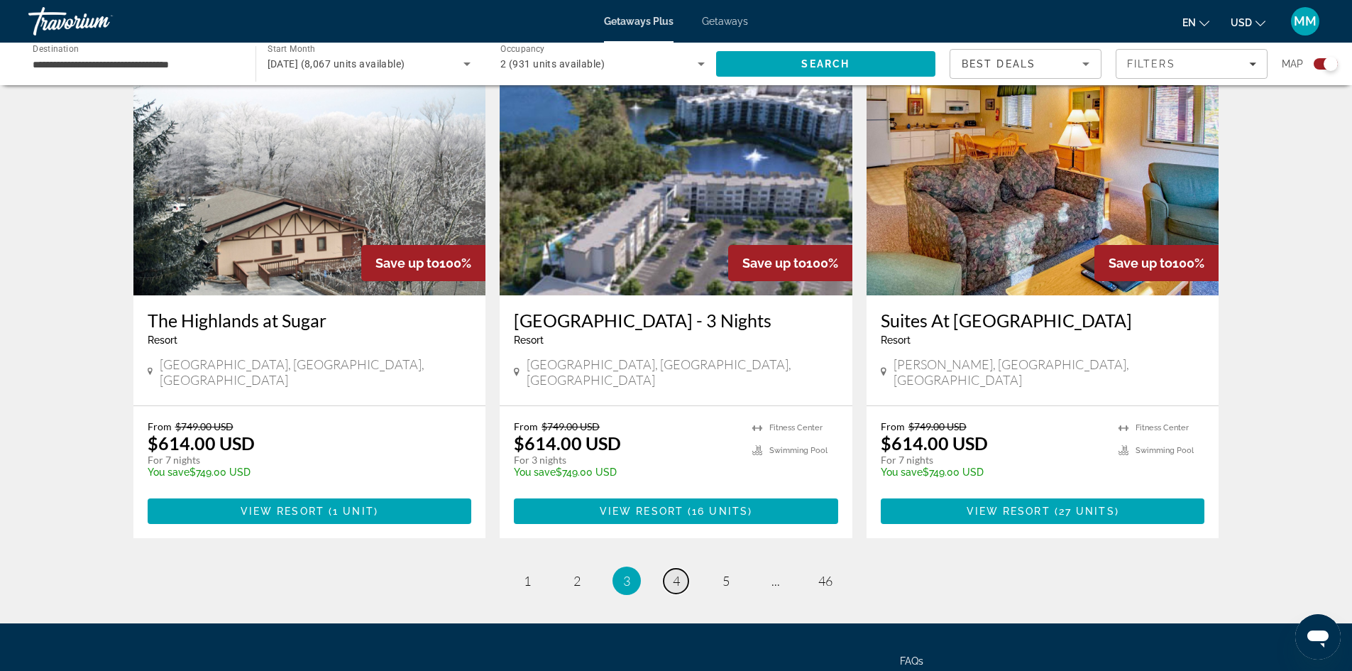
click at [679, 573] on span "4" at bounding box center [676, 581] width 7 height 16
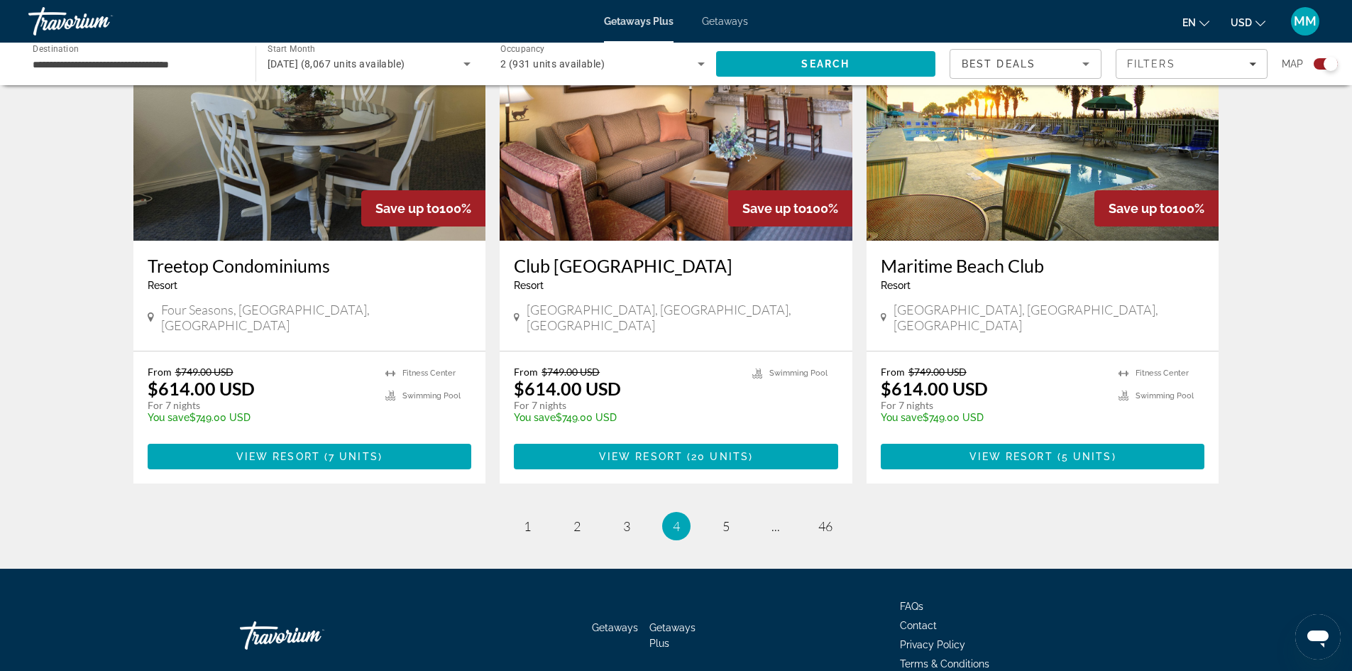
scroll to position [2086, 0]
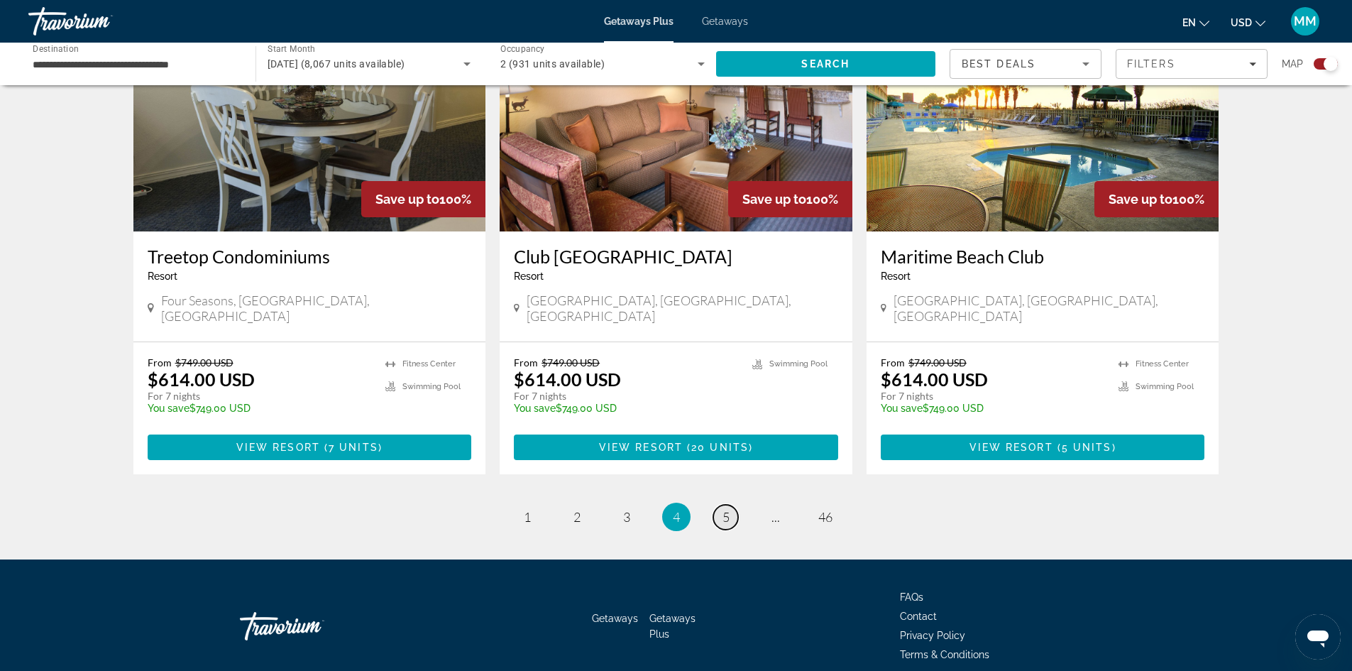
click at [724, 509] on span "5" at bounding box center [725, 517] width 7 height 16
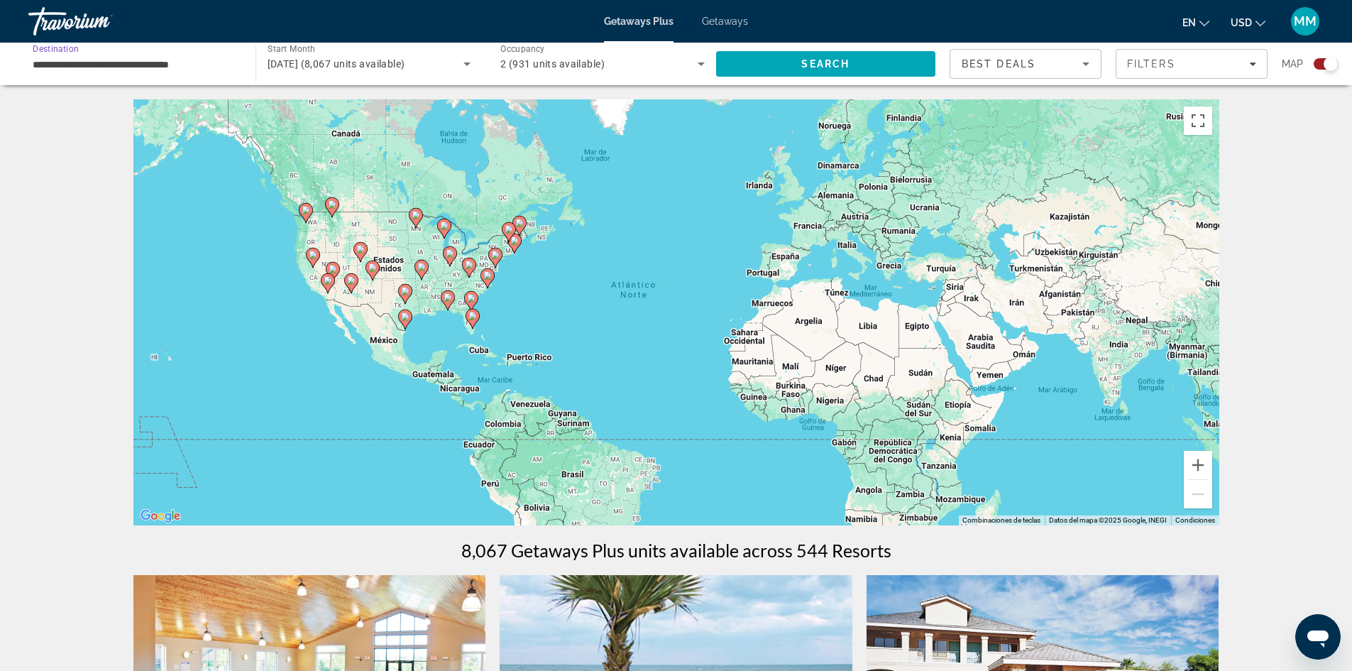
click at [158, 65] on input "**********" at bounding box center [135, 64] width 204 height 17
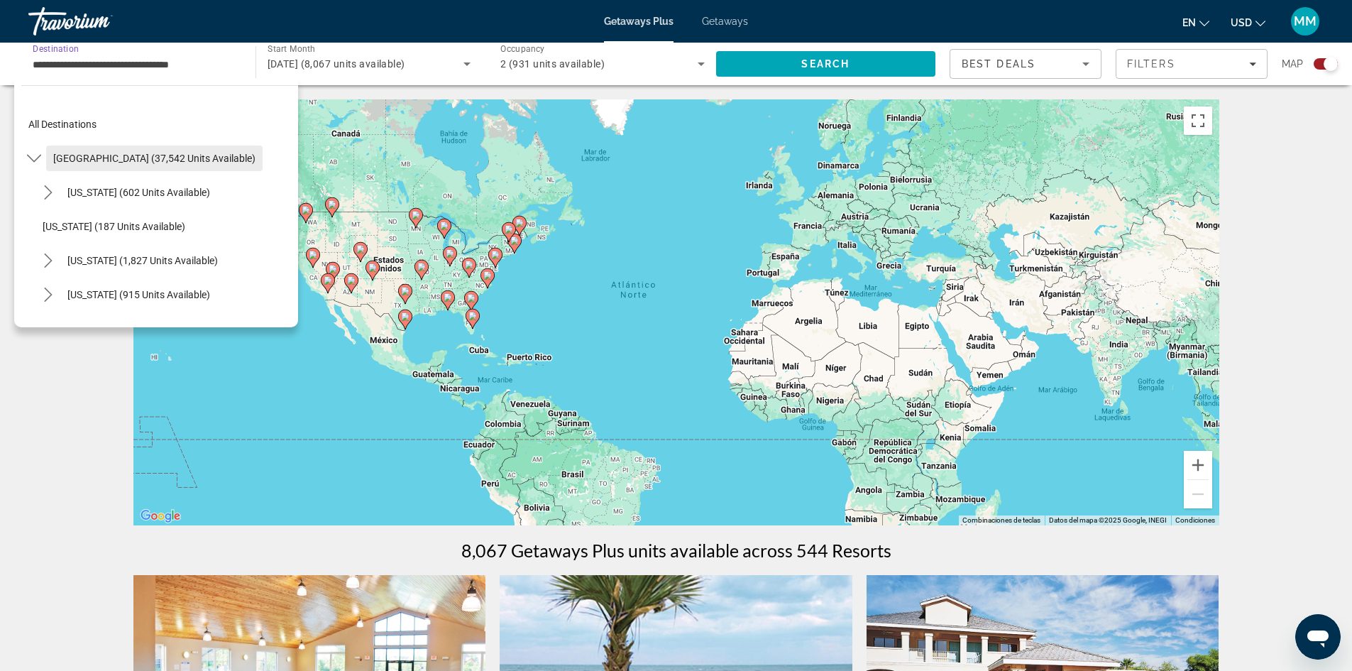
click at [172, 153] on span "[GEOGRAPHIC_DATA] (37,542 units available)" at bounding box center [154, 158] width 202 height 11
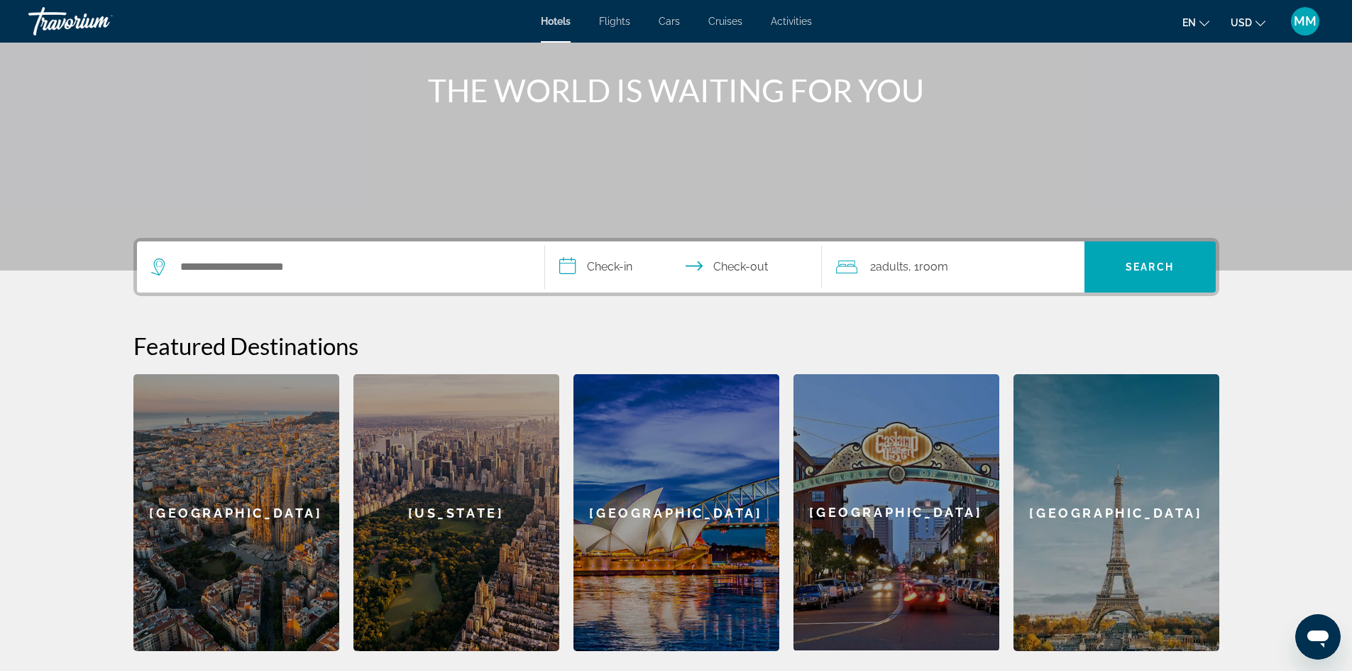
scroll to position [61, 0]
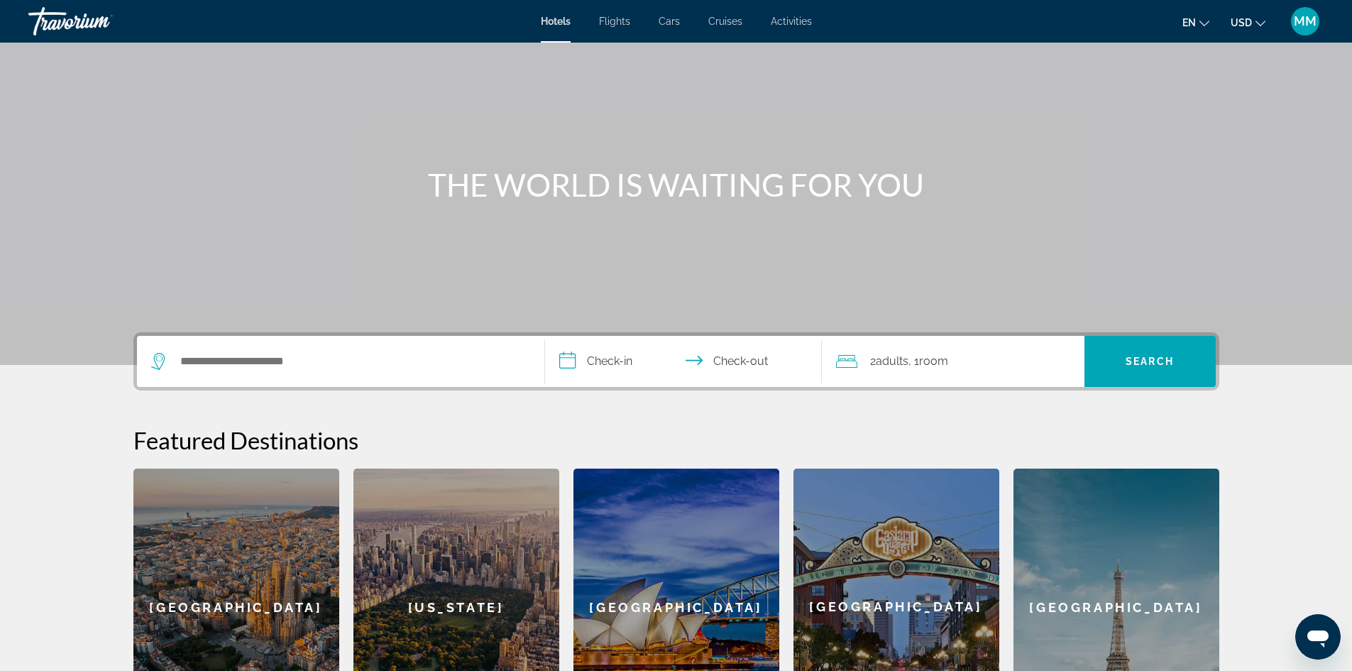
click at [736, 26] on span "Cruises" at bounding box center [725, 21] width 34 height 11
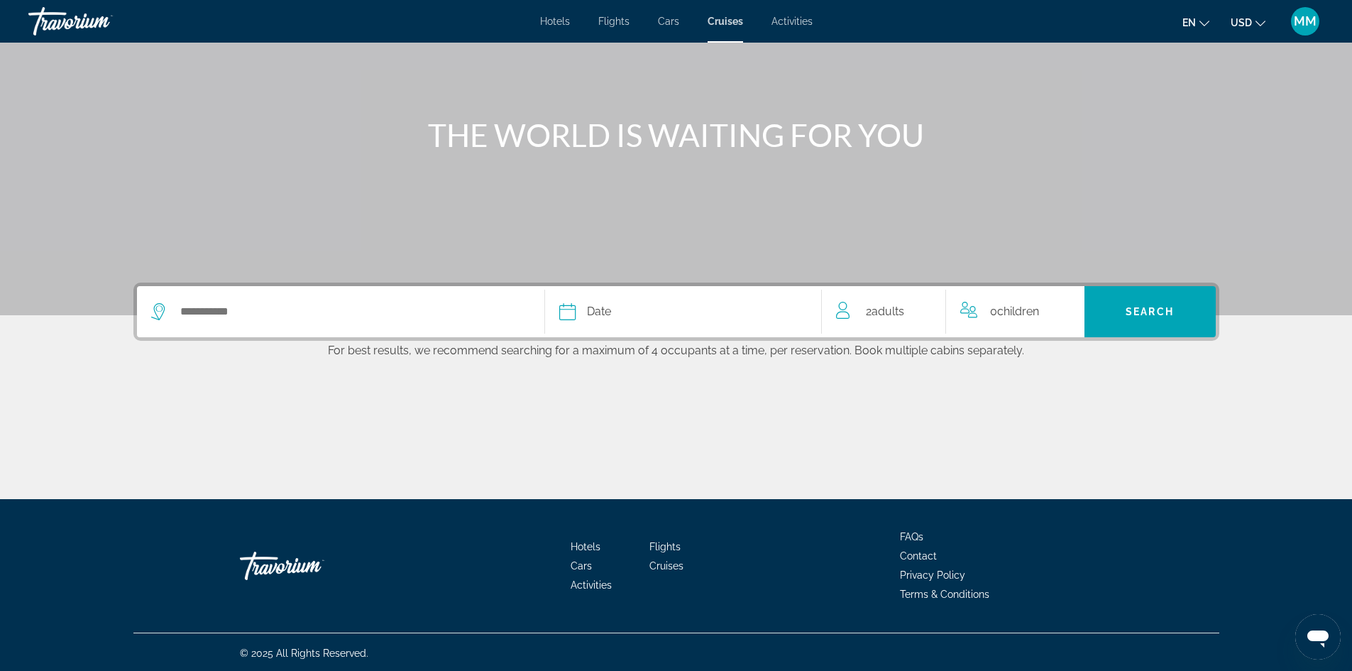
scroll to position [113, 0]
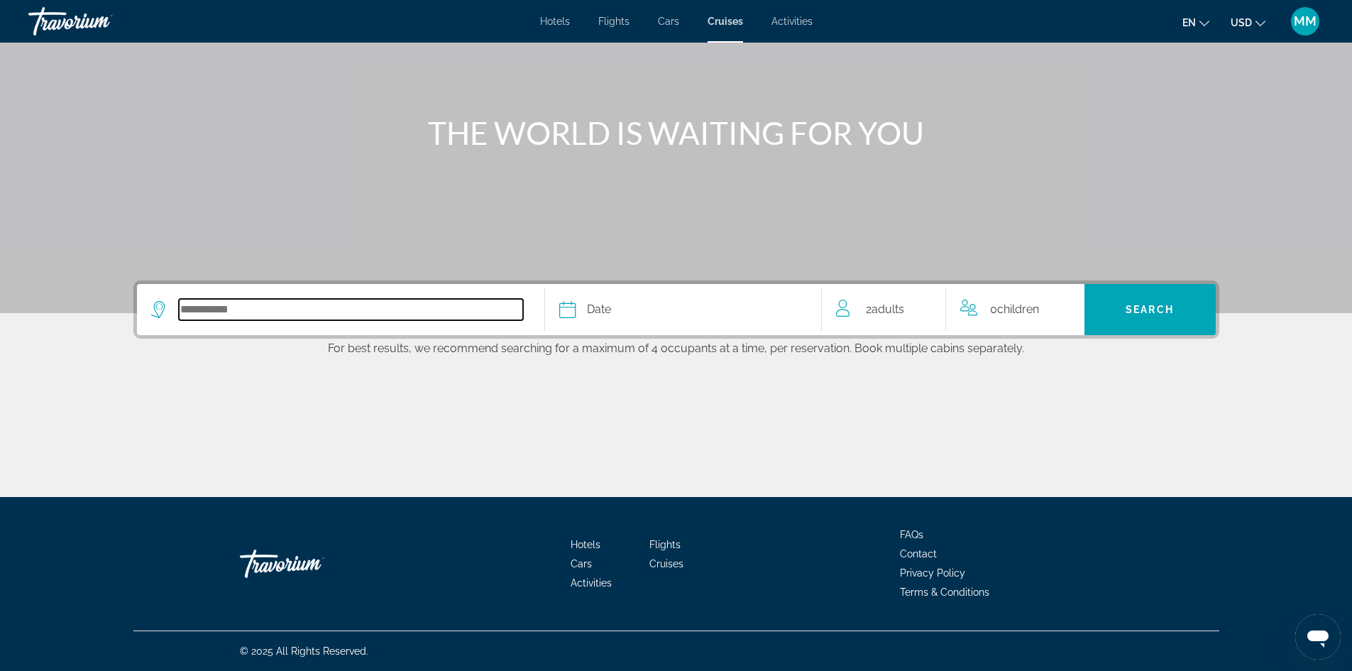
click at [355, 306] on input "Select cruise destination" at bounding box center [351, 309] width 344 height 21
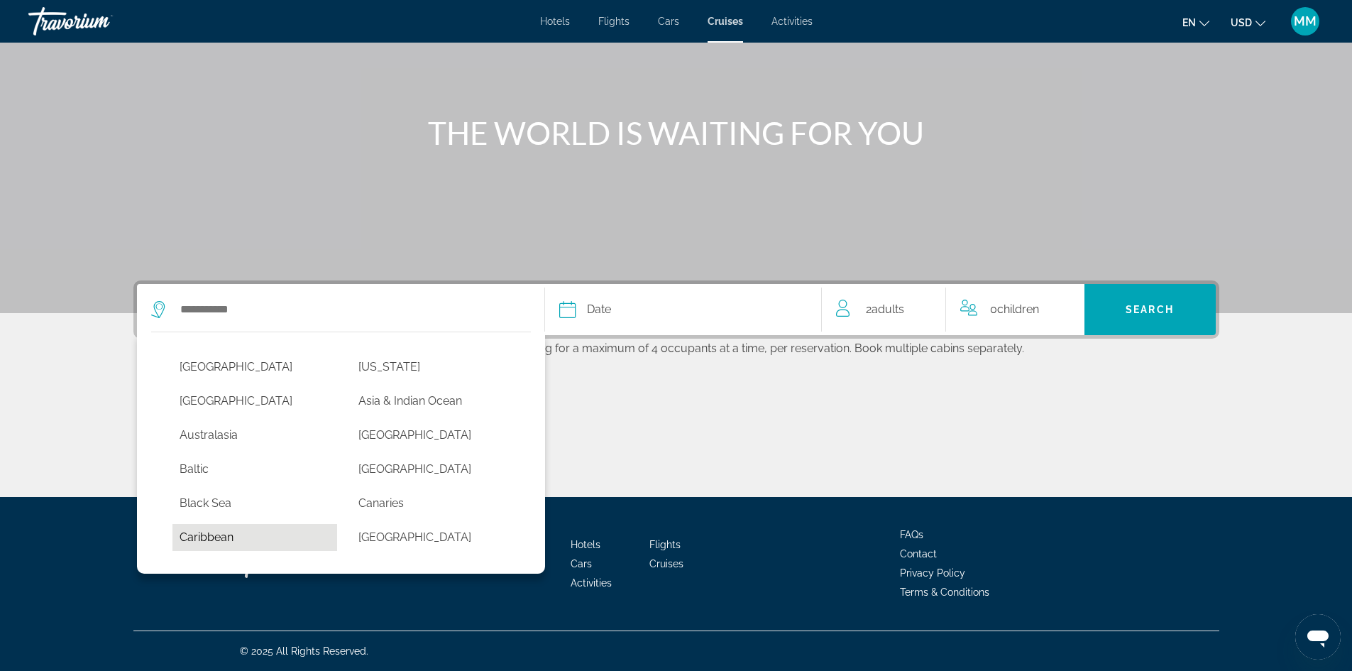
click at [242, 545] on button "Caribbean" at bounding box center [254, 537] width 165 height 27
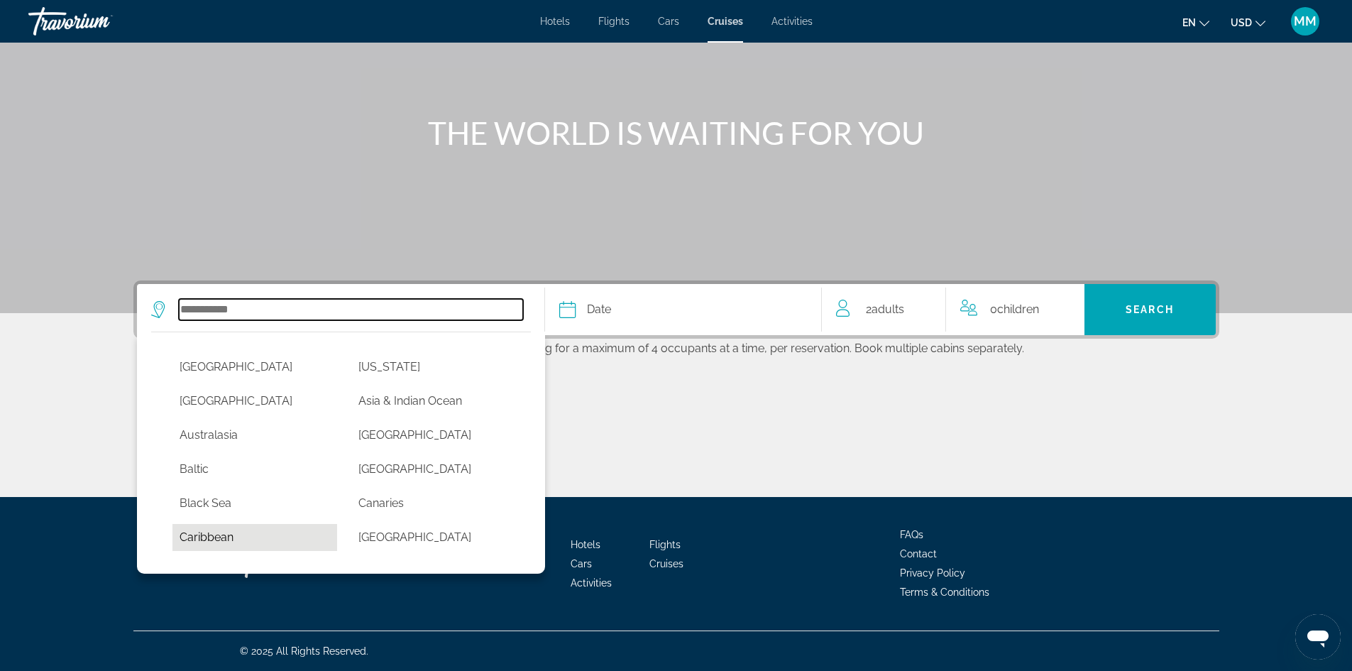
type input "*********"
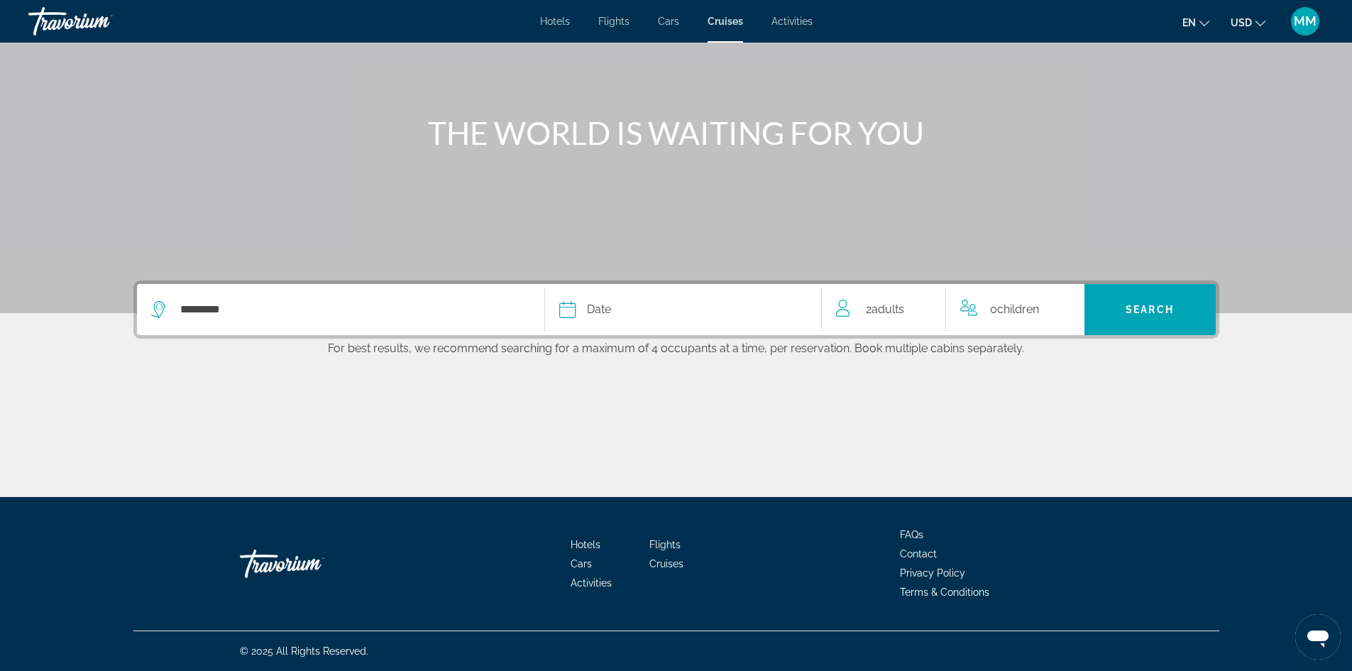
click at [602, 328] on button "Date January February March April May June July August September October Novemb…" at bounding box center [683, 309] width 248 height 51
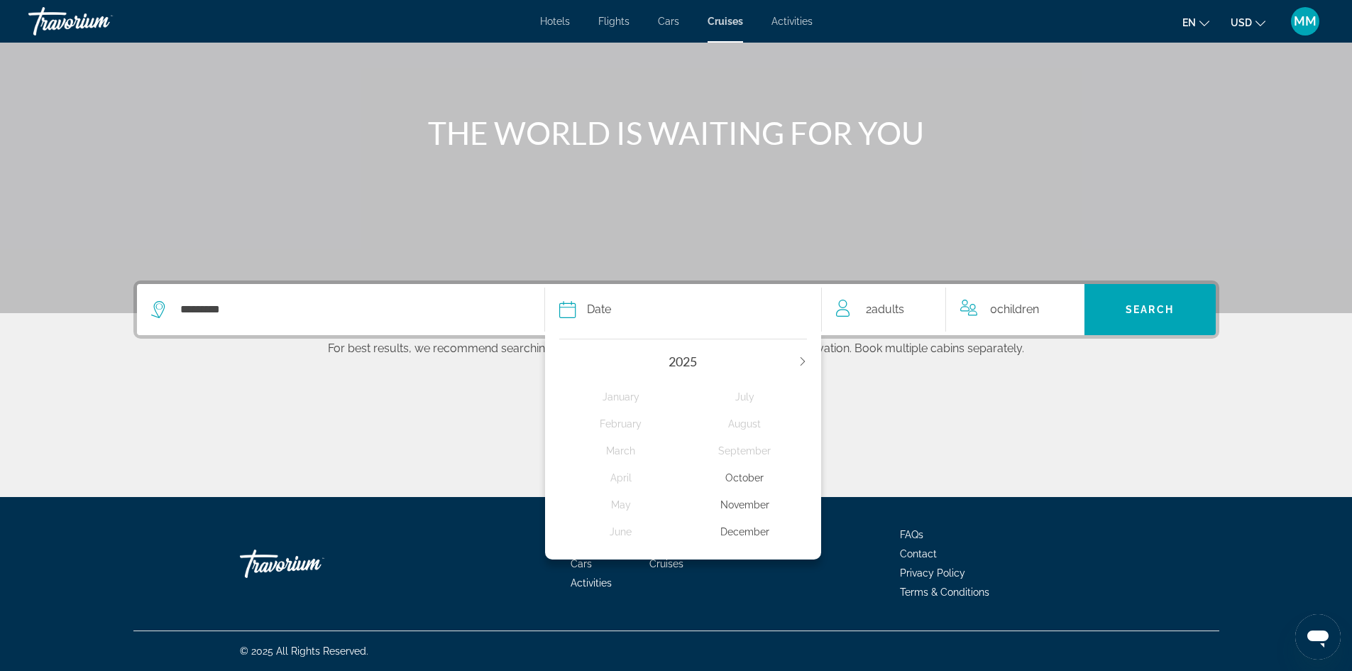
click at [744, 530] on div "December" at bounding box center [745, 532] width 124 height 26
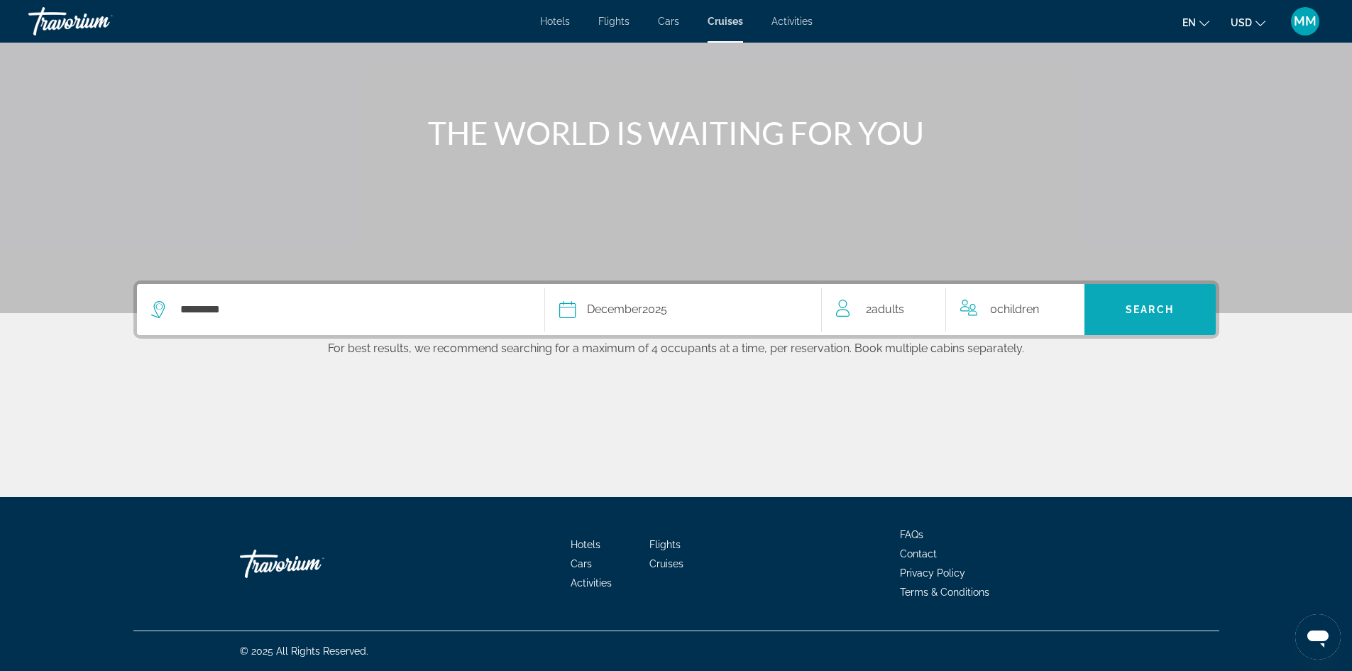
click at [1137, 311] on span "Search" at bounding box center [1149, 309] width 48 height 11
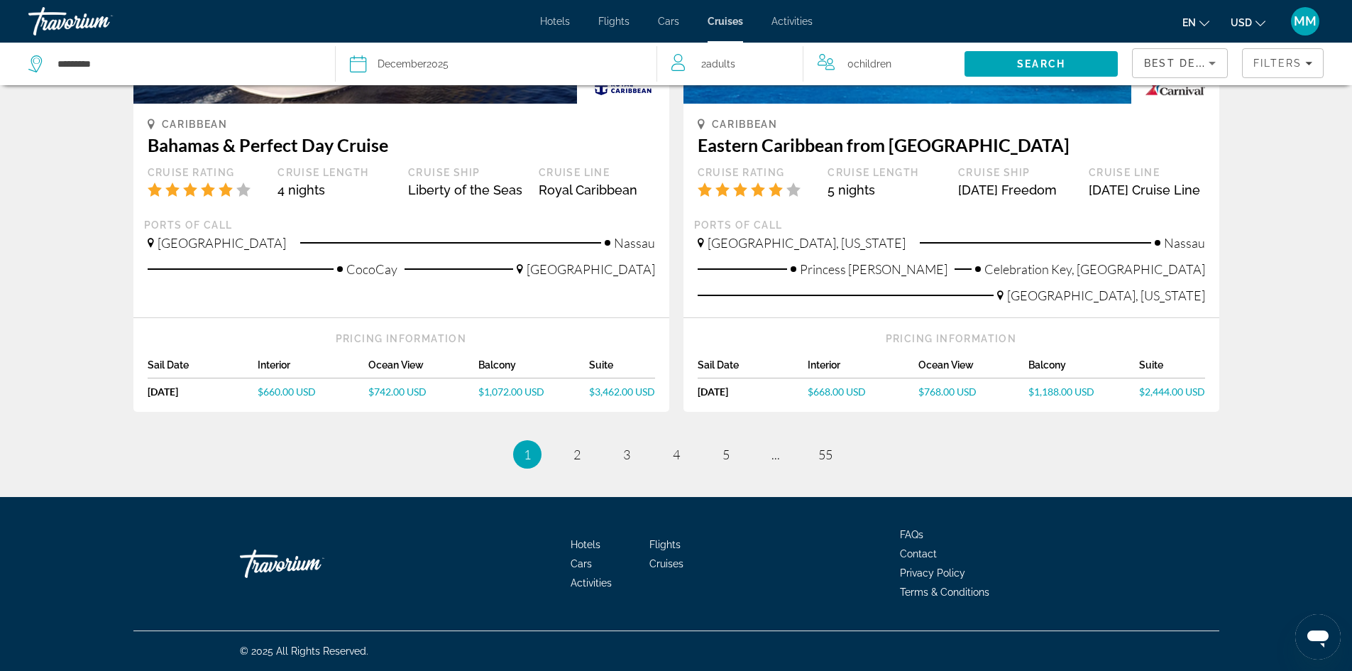
scroll to position [1383, 0]
click at [577, 453] on span "2" at bounding box center [576, 454] width 7 height 16
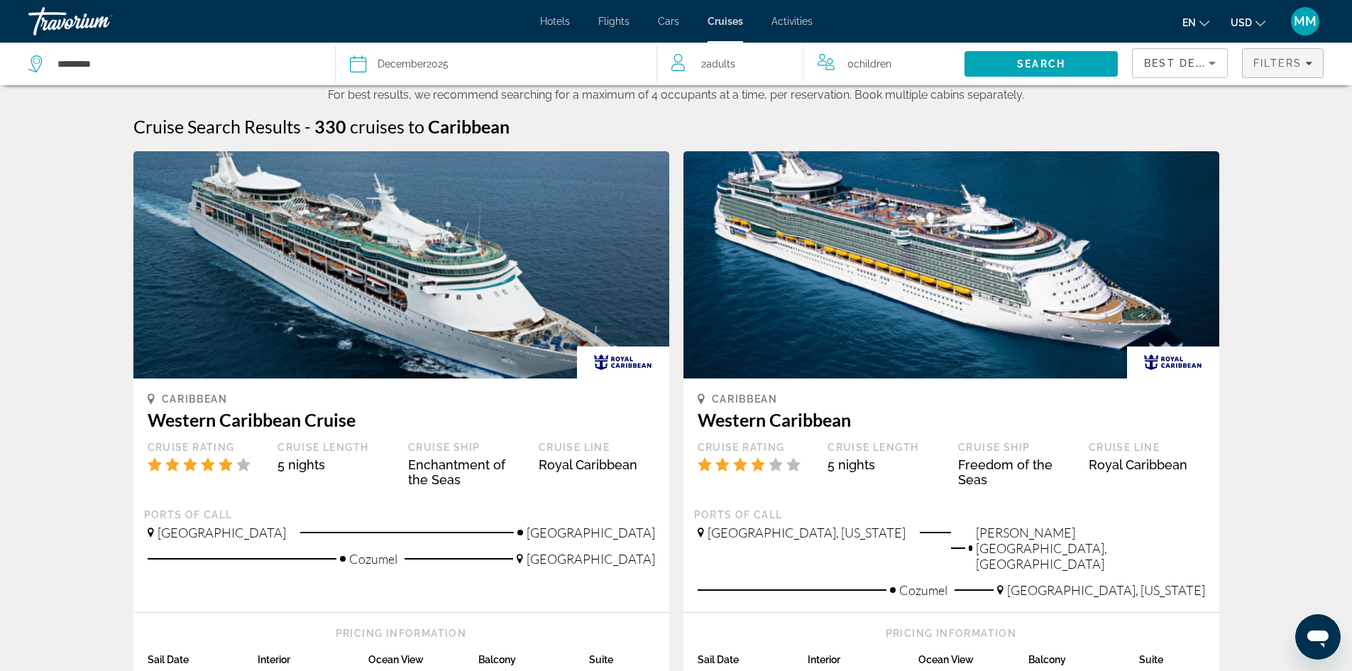
click at [1283, 66] on span "Filters" at bounding box center [1277, 62] width 48 height 11
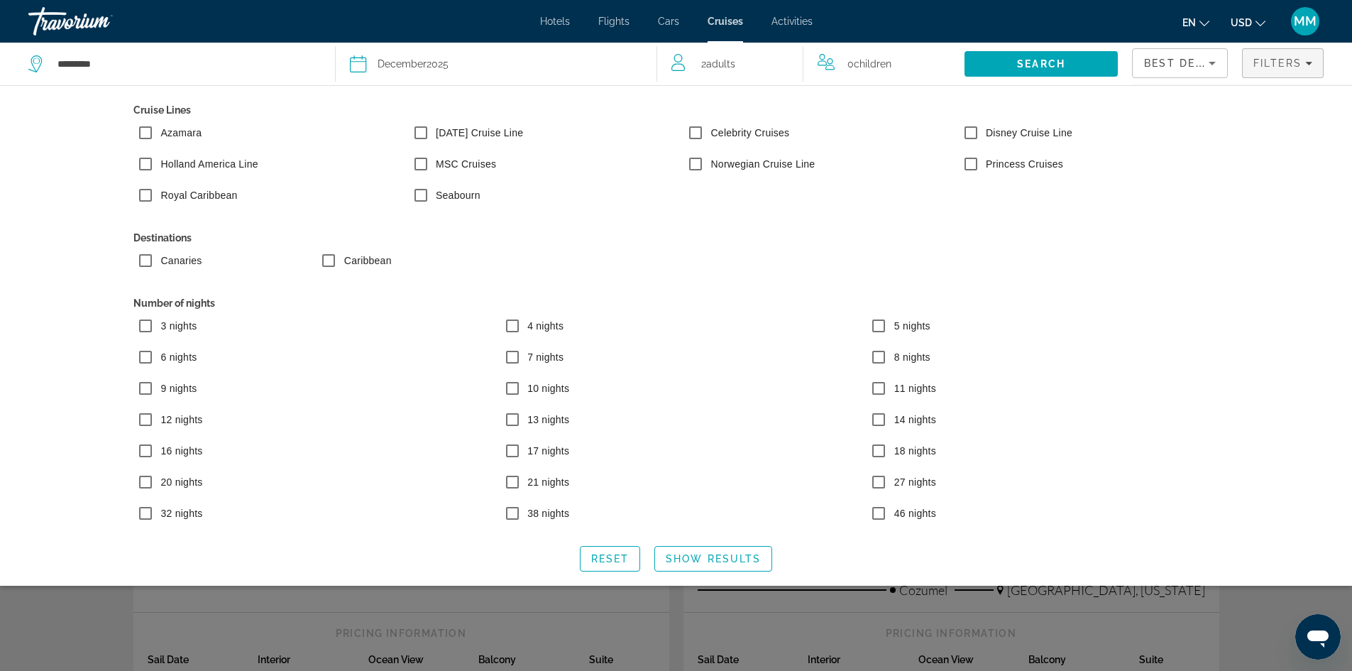
click at [177, 325] on span "3 nights" at bounding box center [179, 325] width 36 height 11
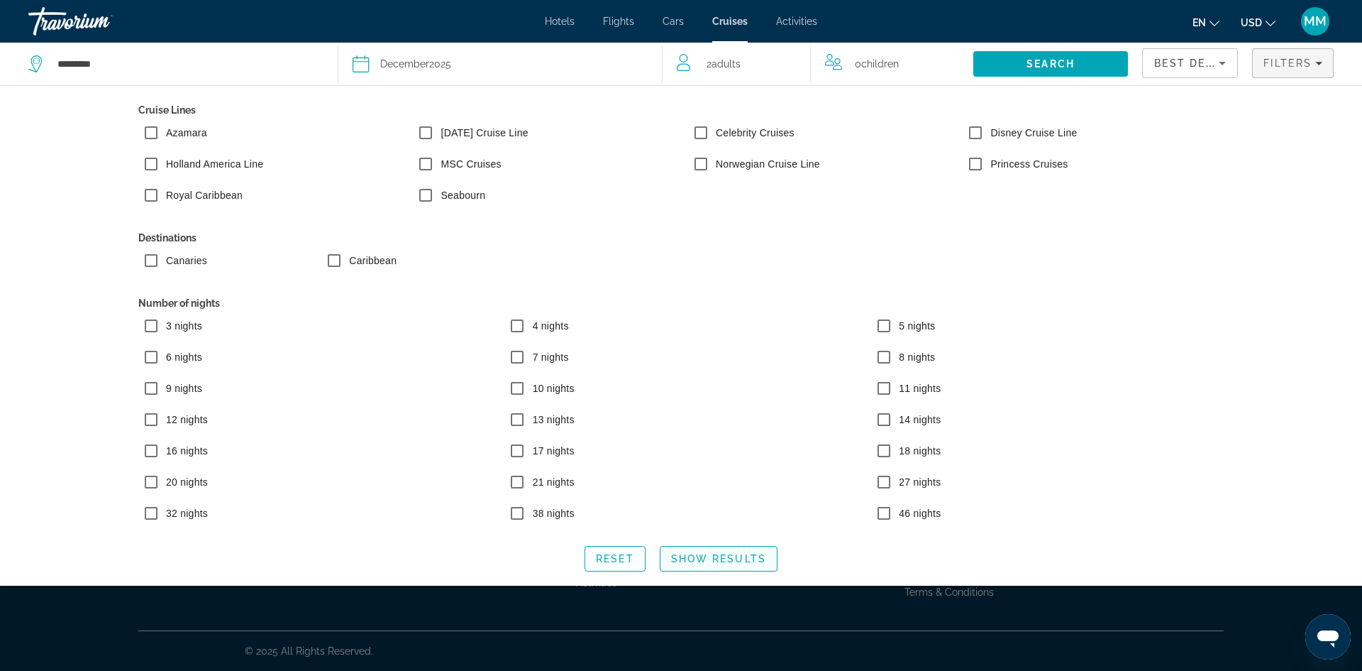
click at [764, 557] on span "Show Results" at bounding box center [718, 558] width 95 height 11
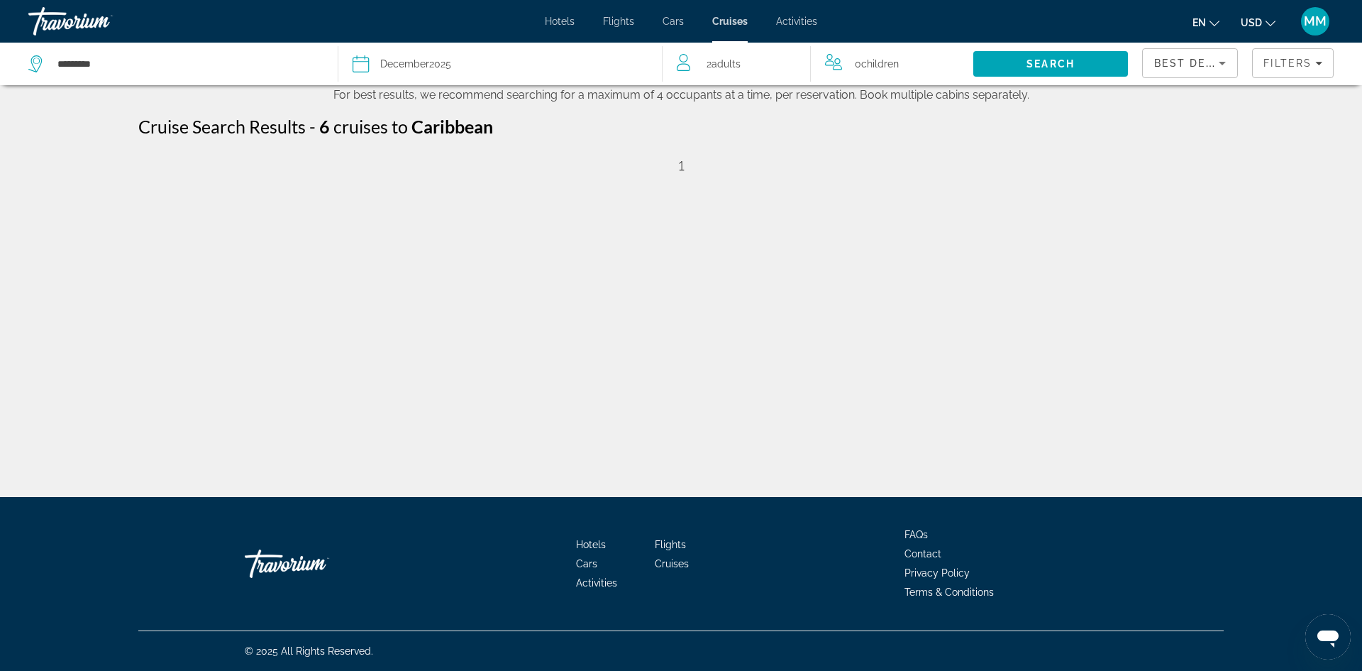
click at [1074, 210] on div "********* Date December 2025 2025 January February March April May June July Au…" at bounding box center [681, 248] width 1362 height 497
click at [1060, 60] on span "Search" at bounding box center [1051, 63] width 48 height 11
click at [430, 66] on div "December 2025" at bounding box center [415, 64] width 71 height 20
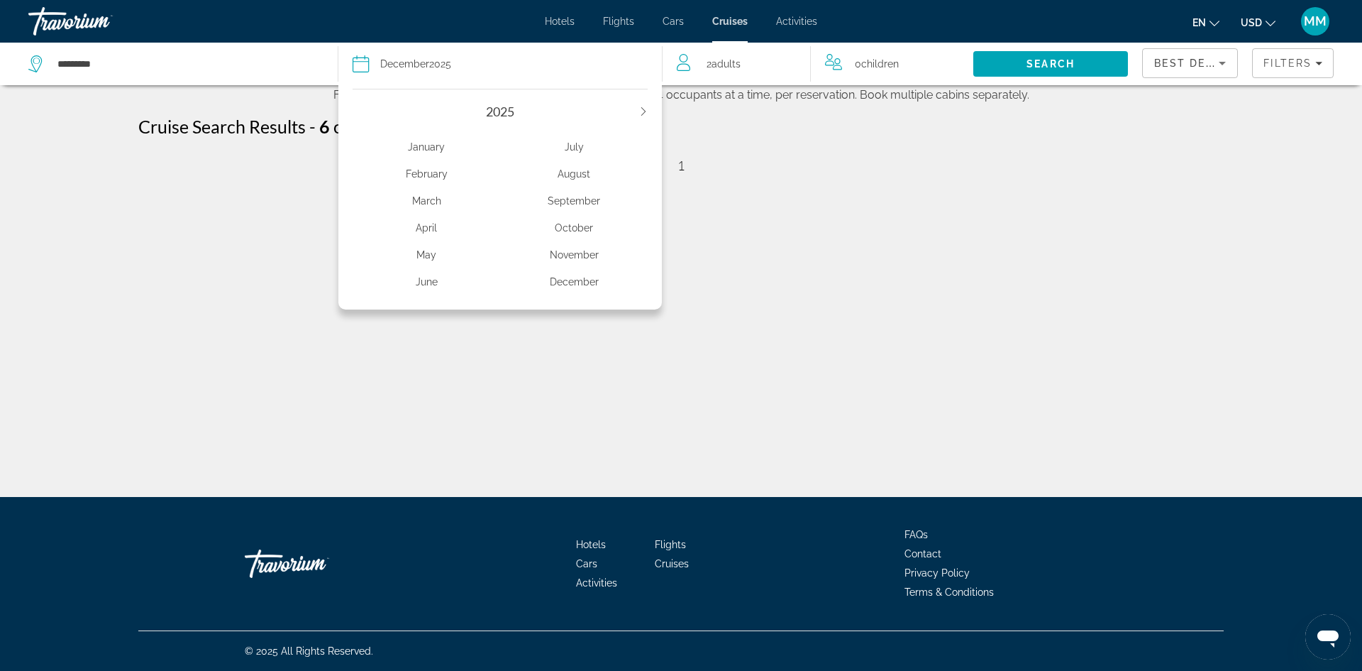
click at [577, 287] on div "December" at bounding box center [574, 282] width 148 height 26
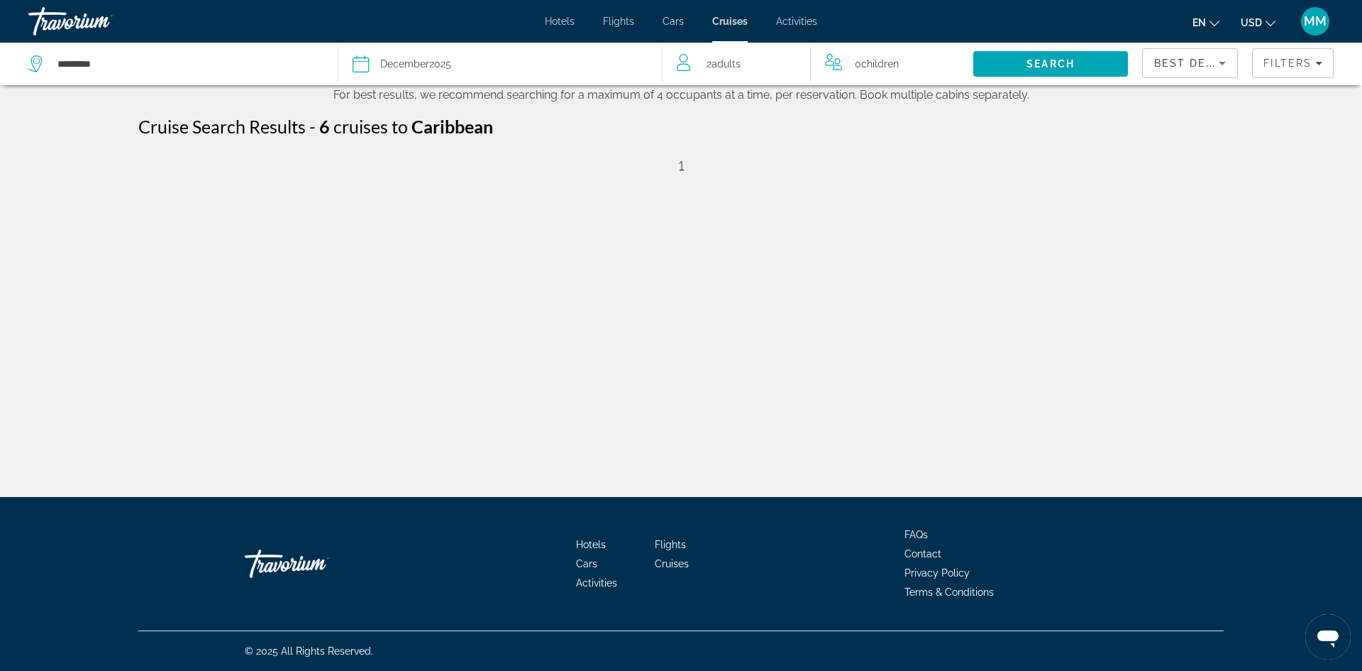
click at [758, 70] on div "2 Adult Adults" at bounding box center [743, 64] width 133 height 20
click at [1059, 186] on div "********* Date December 2025 2025 January February March April May June July Au…" at bounding box center [681, 248] width 1362 height 497
click at [1057, 64] on span "Search" at bounding box center [1051, 63] width 48 height 11
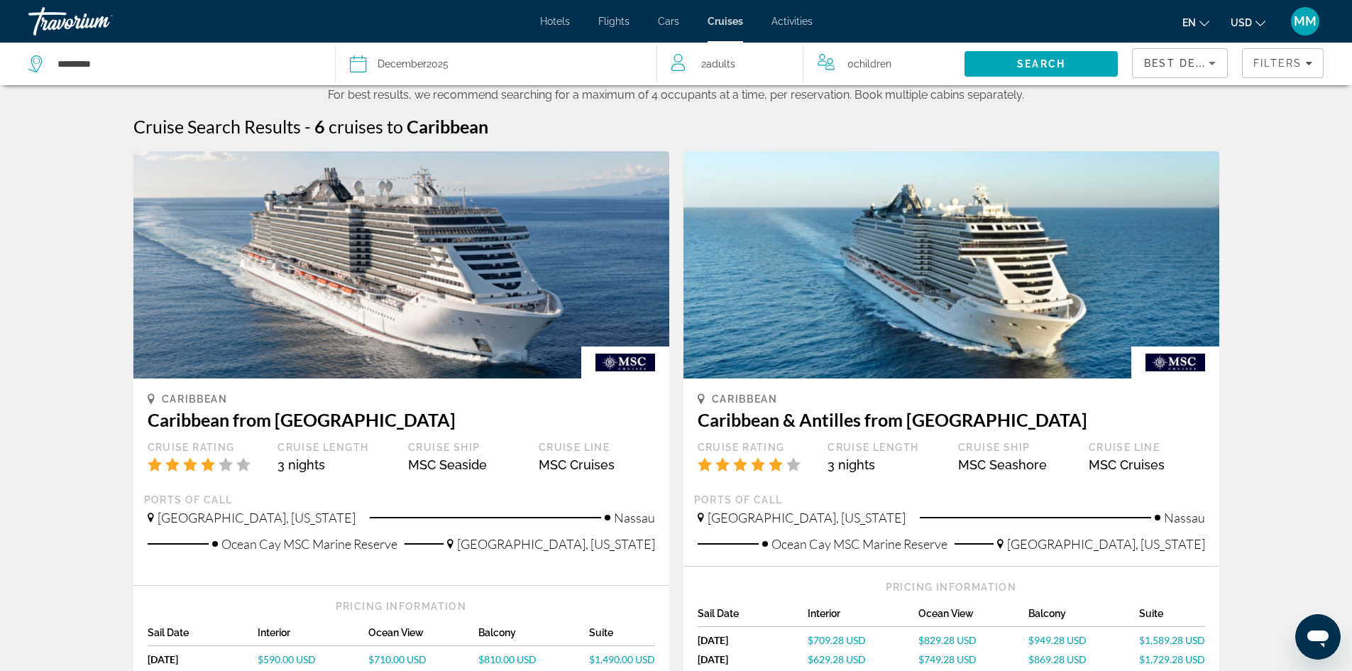
click at [803, 15] on div "Hotels Flights Cars Cruises Activities Hotels Flights Cars Cruises Activities e…" at bounding box center [676, 21] width 1352 height 37
click at [803, 18] on span "Activities" at bounding box center [791, 21] width 41 height 11
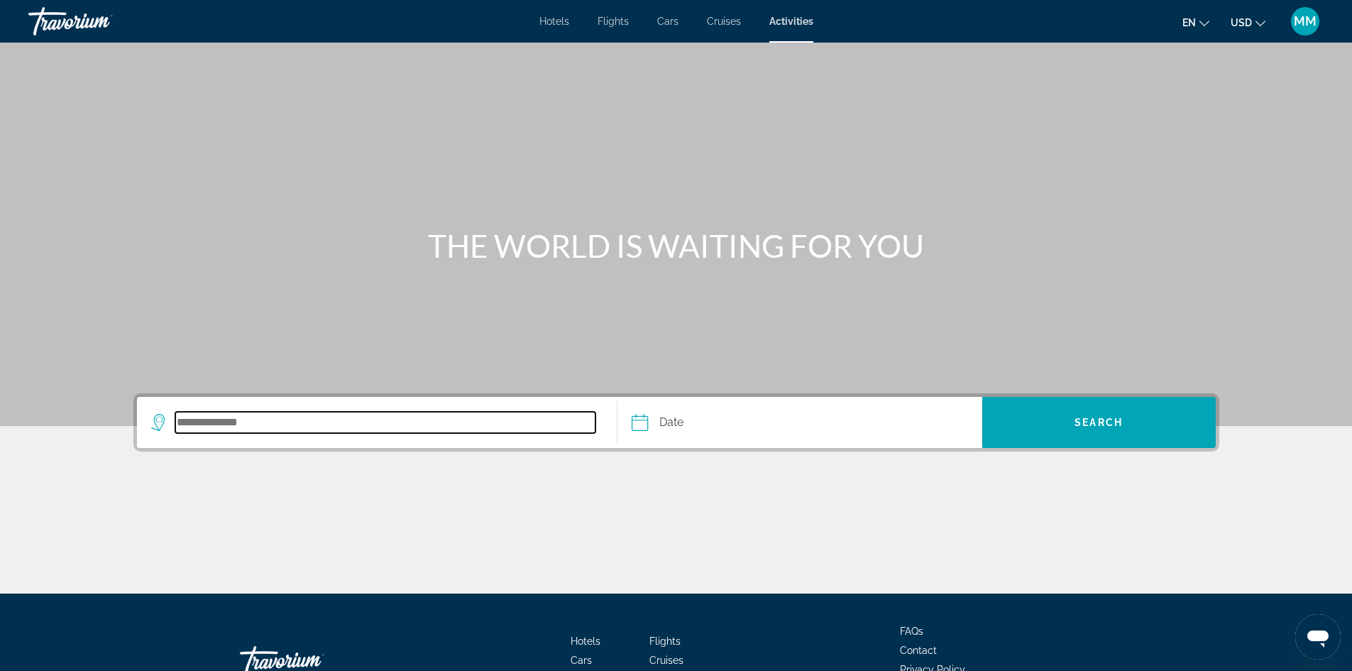
click at [407, 422] on input "Search destination" at bounding box center [385, 422] width 421 height 21
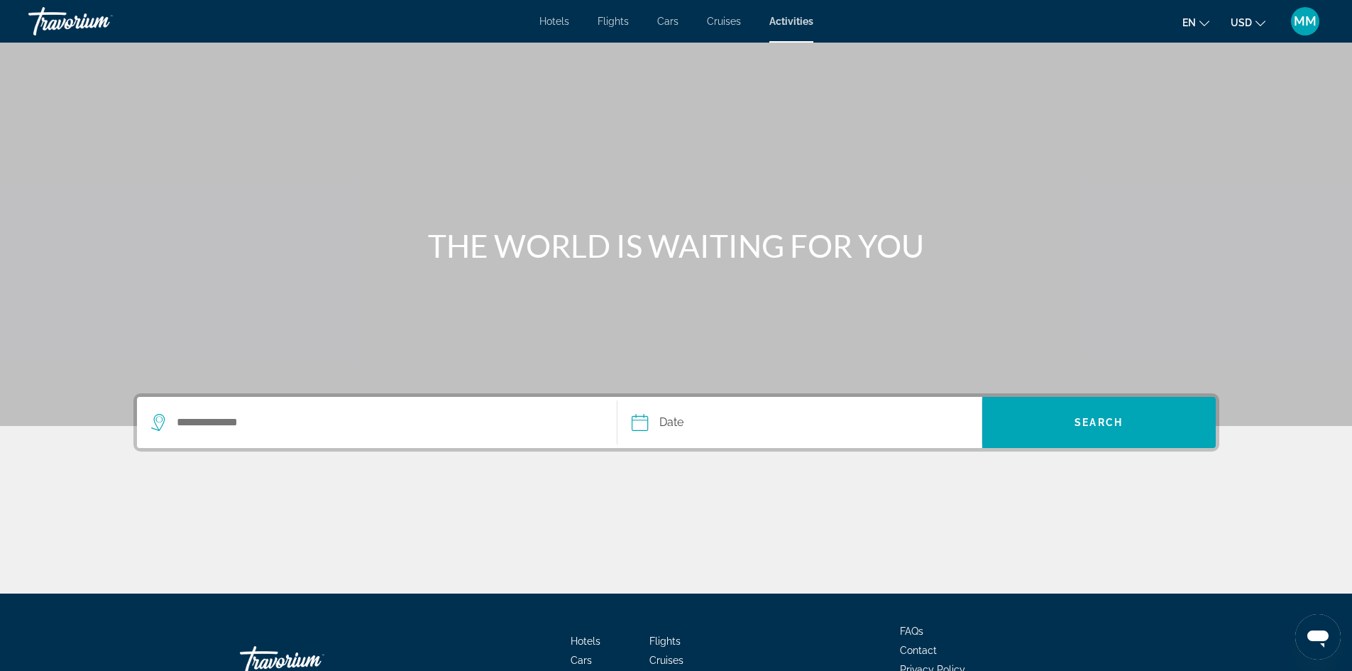
click at [562, 20] on span "Hotels" at bounding box center [554, 21] width 30 height 11
